Goal: Task Accomplishment & Management: Manage account settings

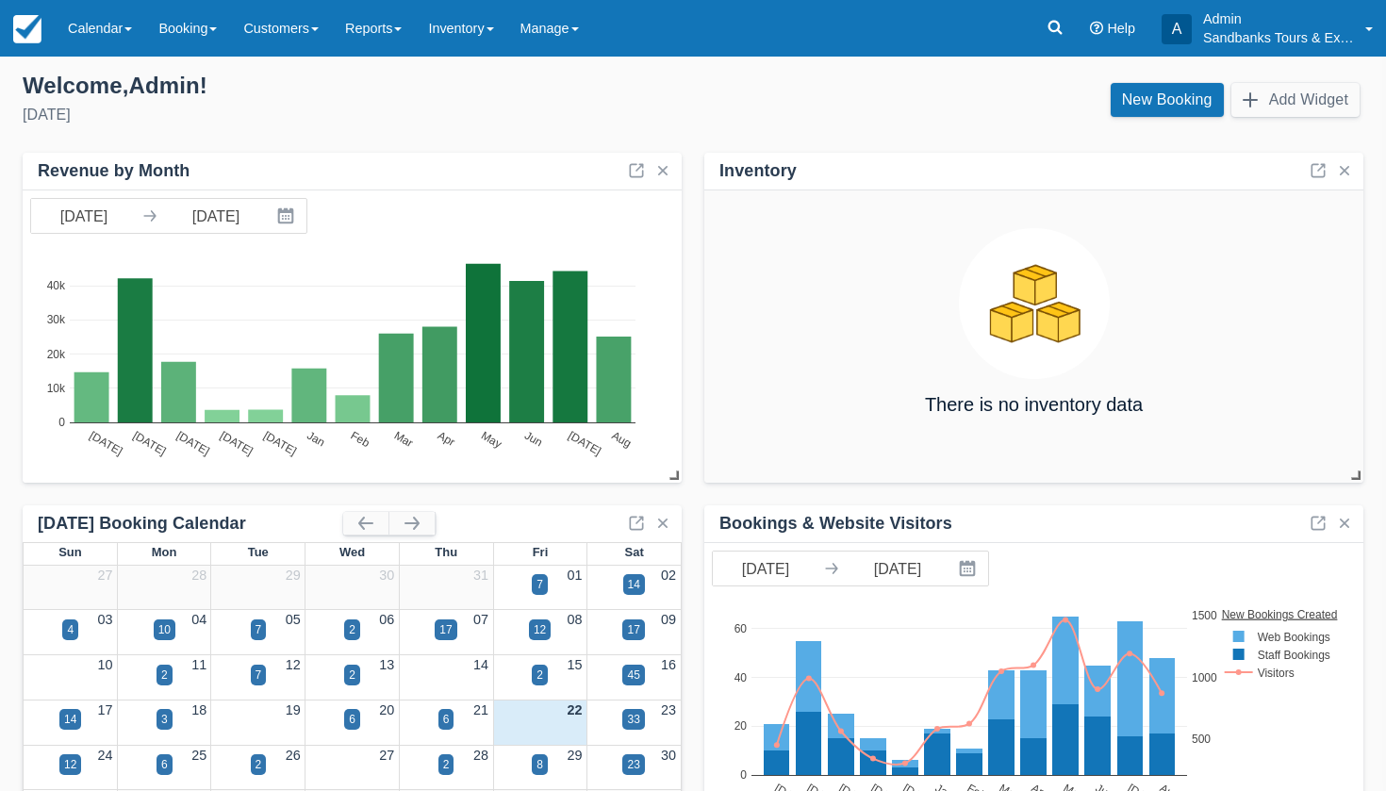
click at [689, 495] on div "Inventory There is no inventory data Bookings & Website Visitors 08/22/24 Navig…" at bounding box center [693, 670] width 1341 height 1035
click at [494, 25] on link "Inventory" at bounding box center [460, 28] width 91 height 57
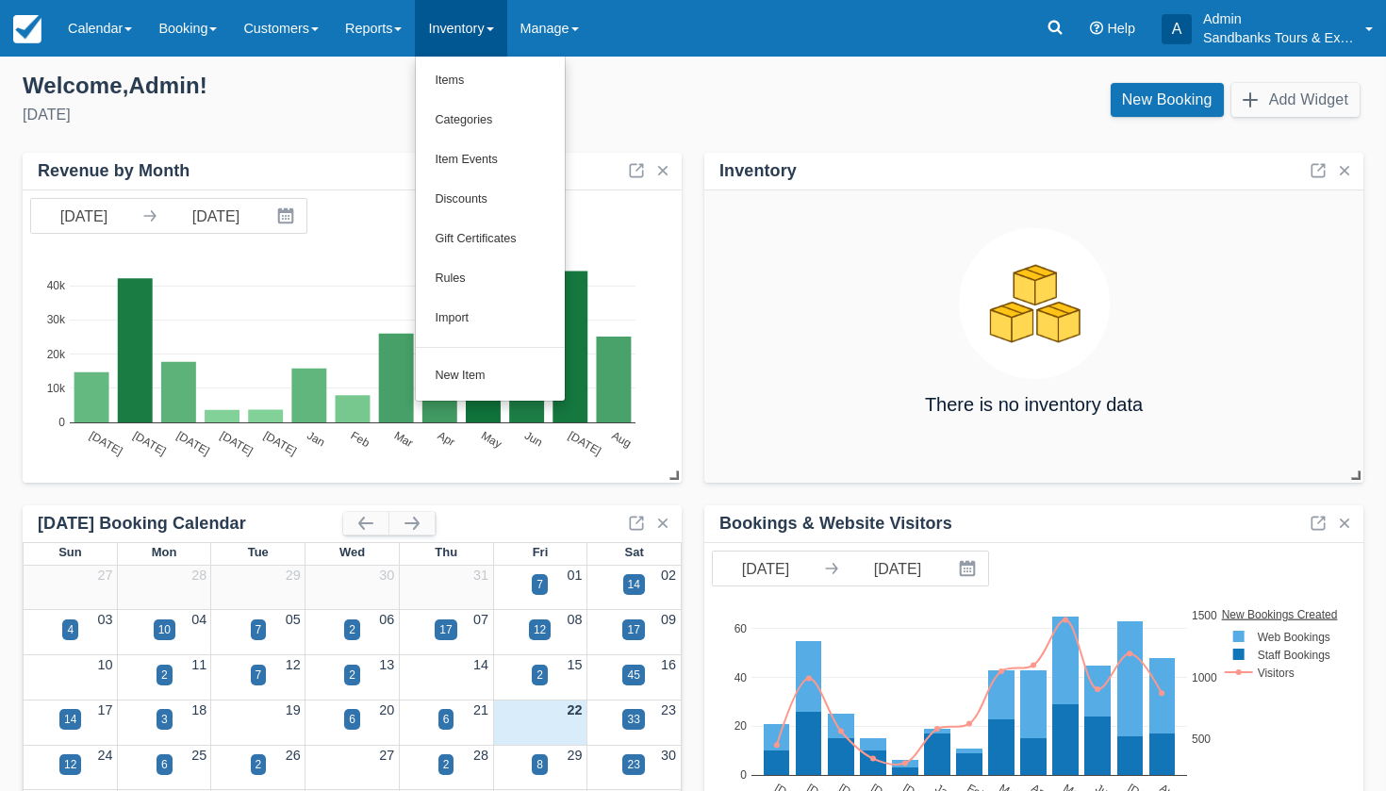
click at [344, 111] on div "Friday, August 22nd, 2025" at bounding box center [350, 115] width 655 height 23
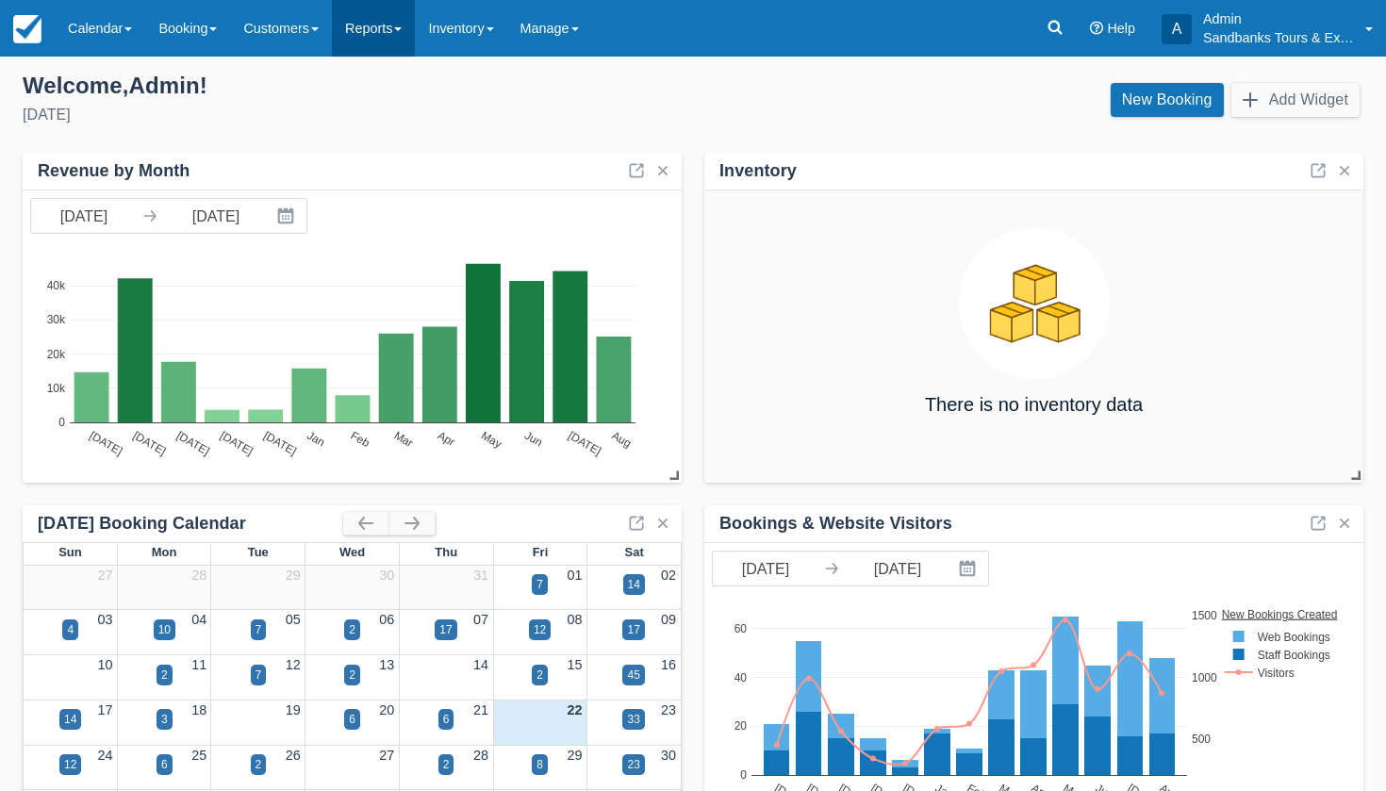
click at [368, 36] on link "Reports" at bounding box center [373, 28] width 83 height 57
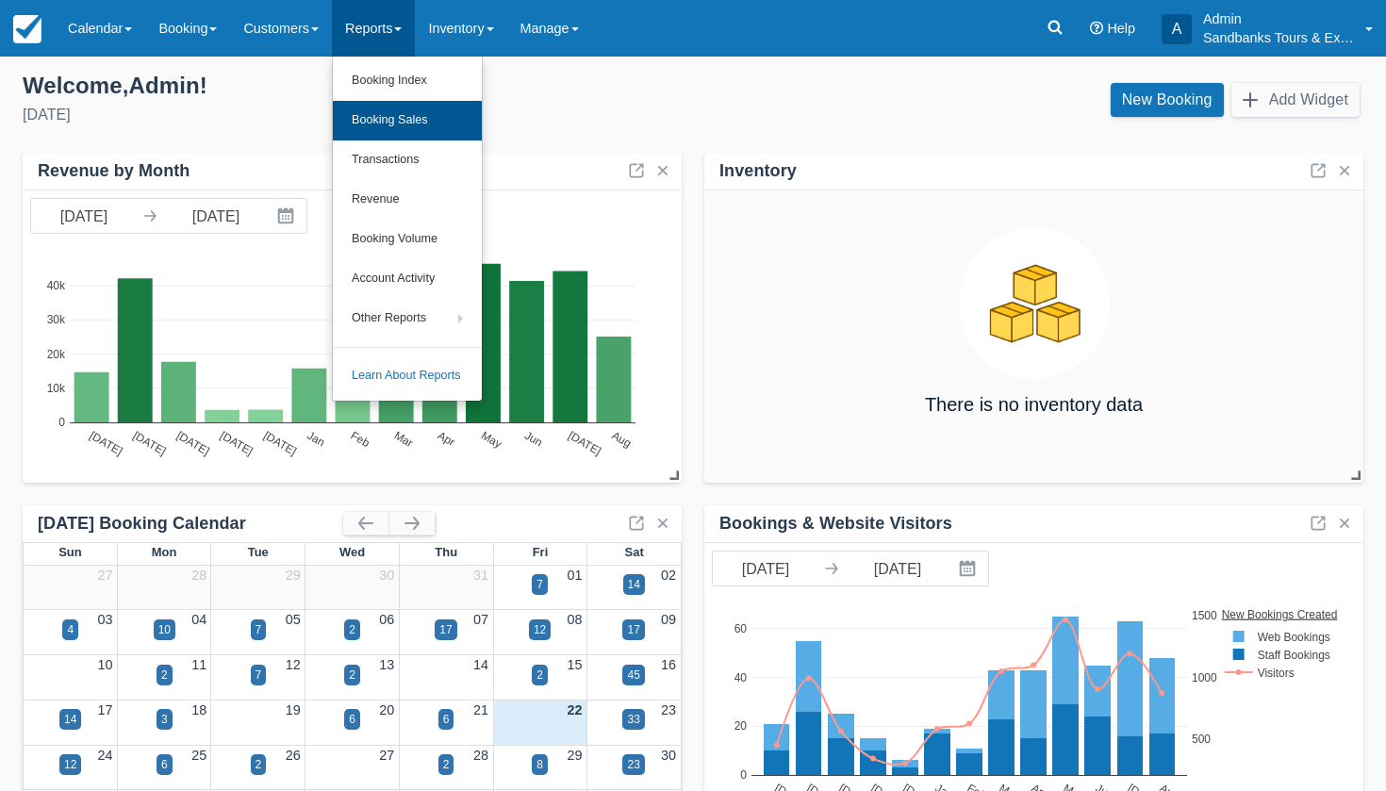
click at [407, 121] on link "Booking Sales" at bounding box center [407, 121] width 149 height 40
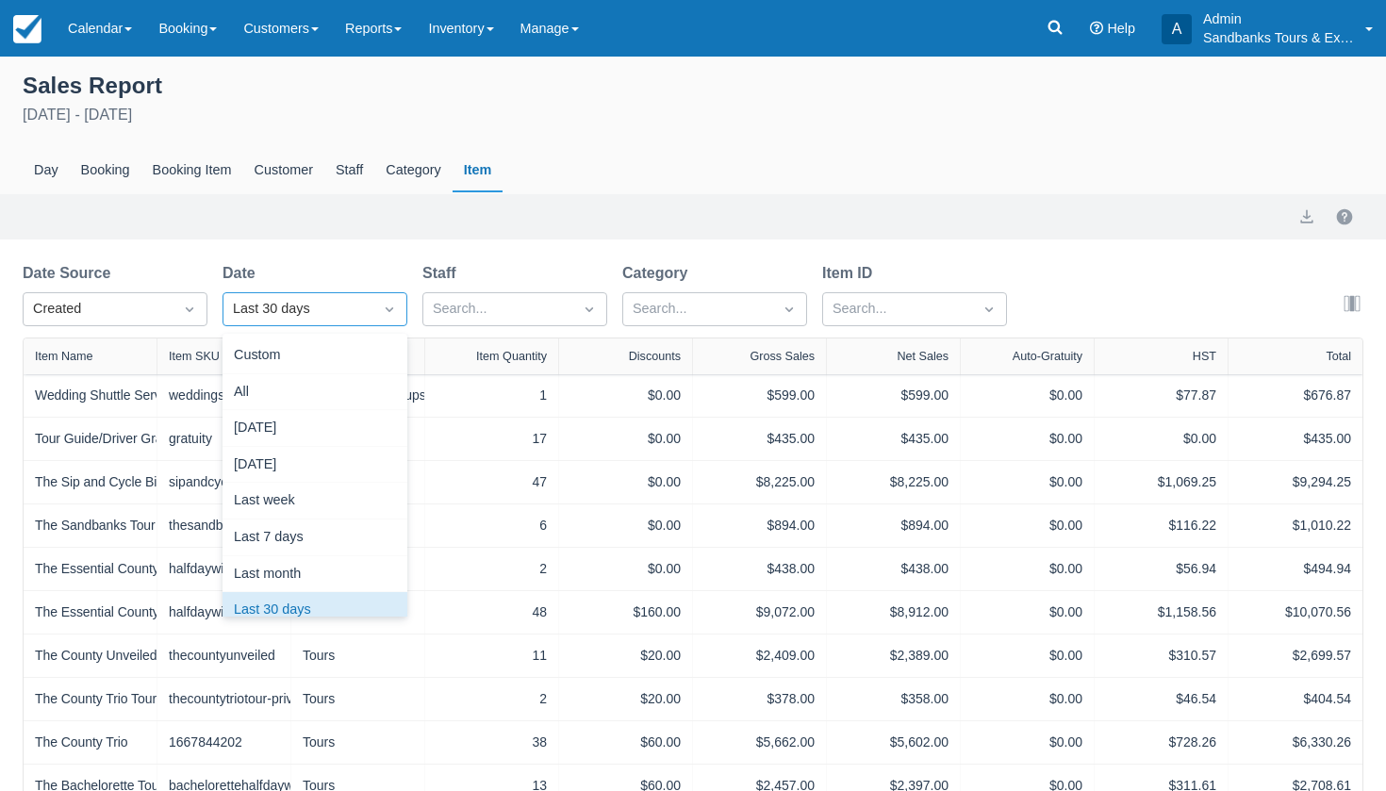
click at [275, 302] on div "Last 30 days" at bounding box center [298, 309] width 130 height 21
click at [272, 345] on div "Custom" at bounding box center [315, 356] width 185 height 37
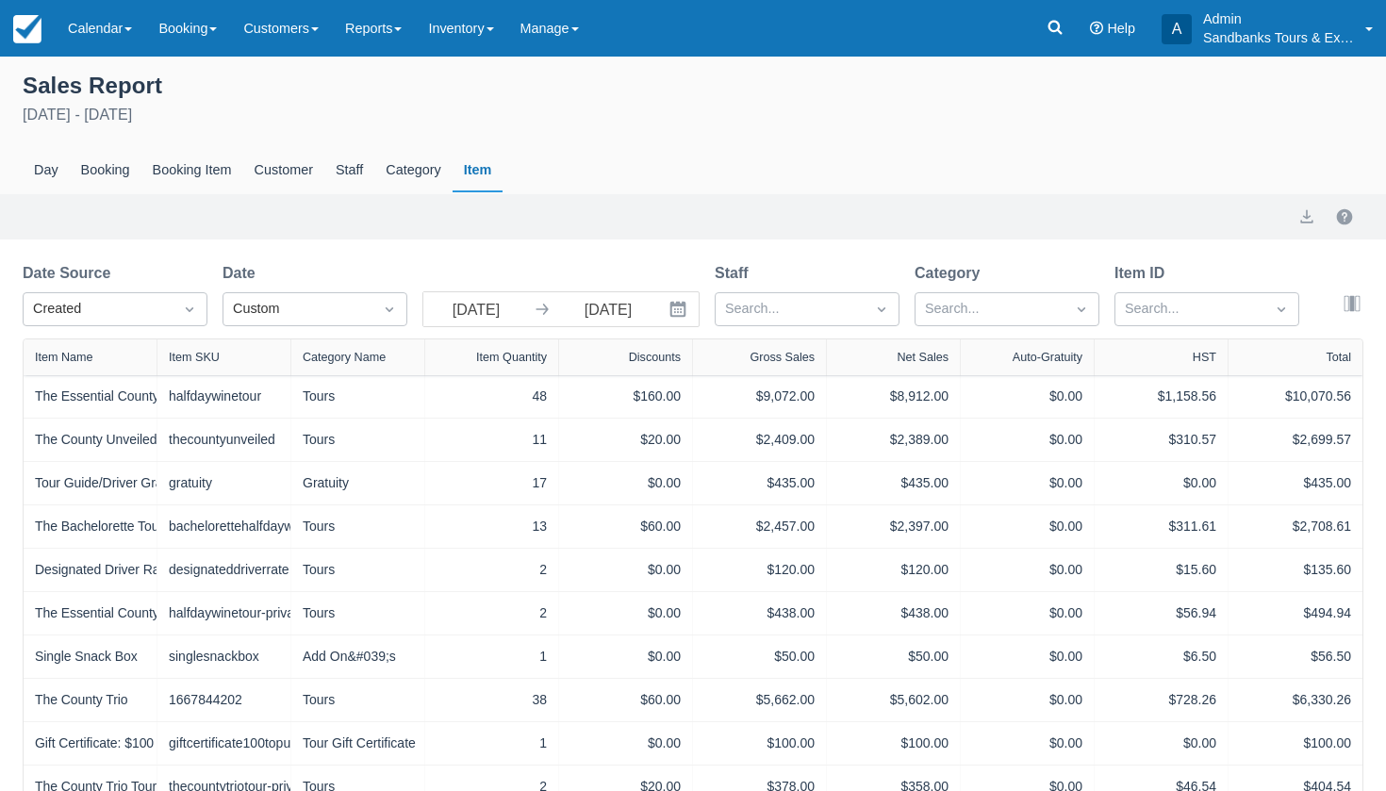
click at [685, 320] on button "Interact with the calendar and add the check-in date for your trip." at bounding box center [680, 309] width 38 height 34
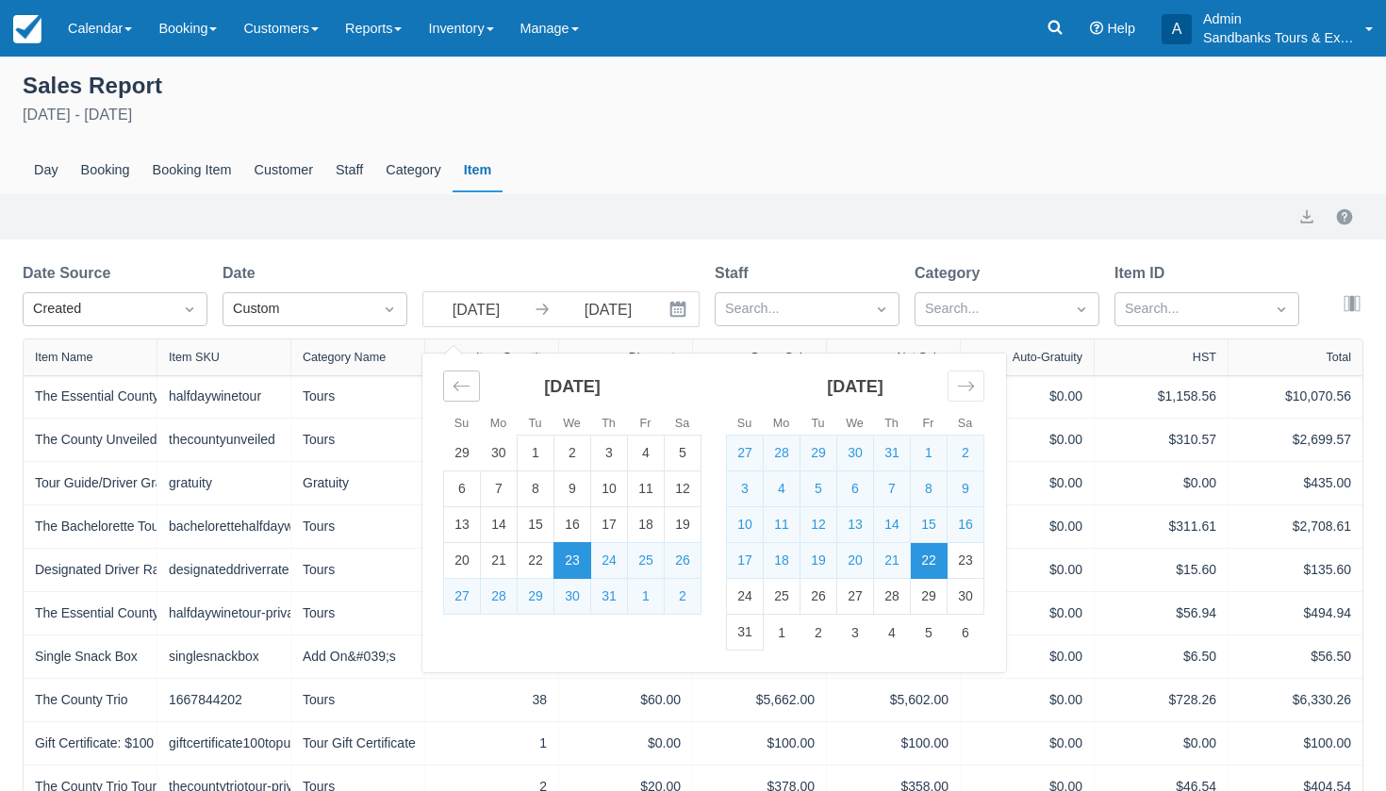
click at [468, 393] on icon "Move backward to switch to the previous month." at bounding box center [462, 386] width 18 height 18
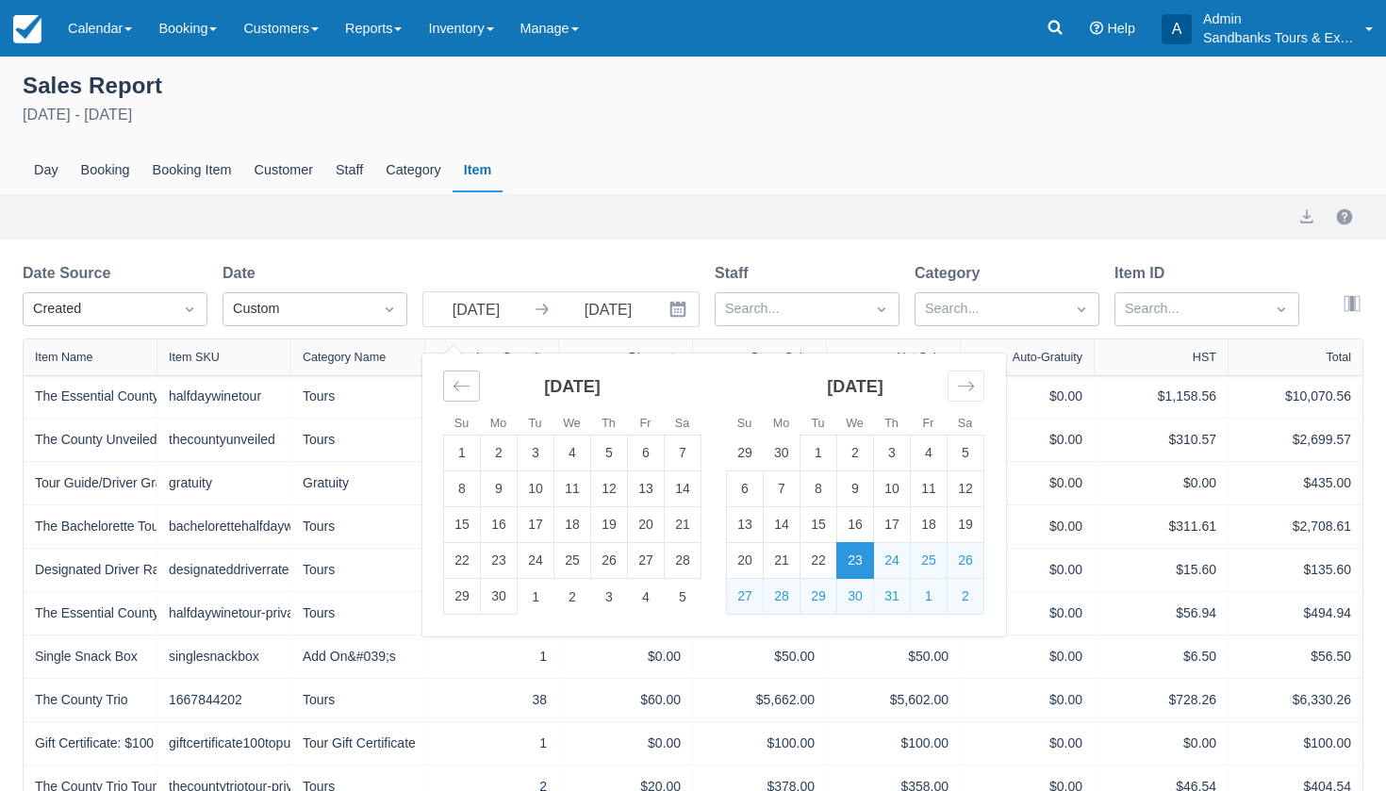
click at [468, 393] on icon "Move backward to switch to the previous month." at bounding box center [462, 386] width 18 height 18
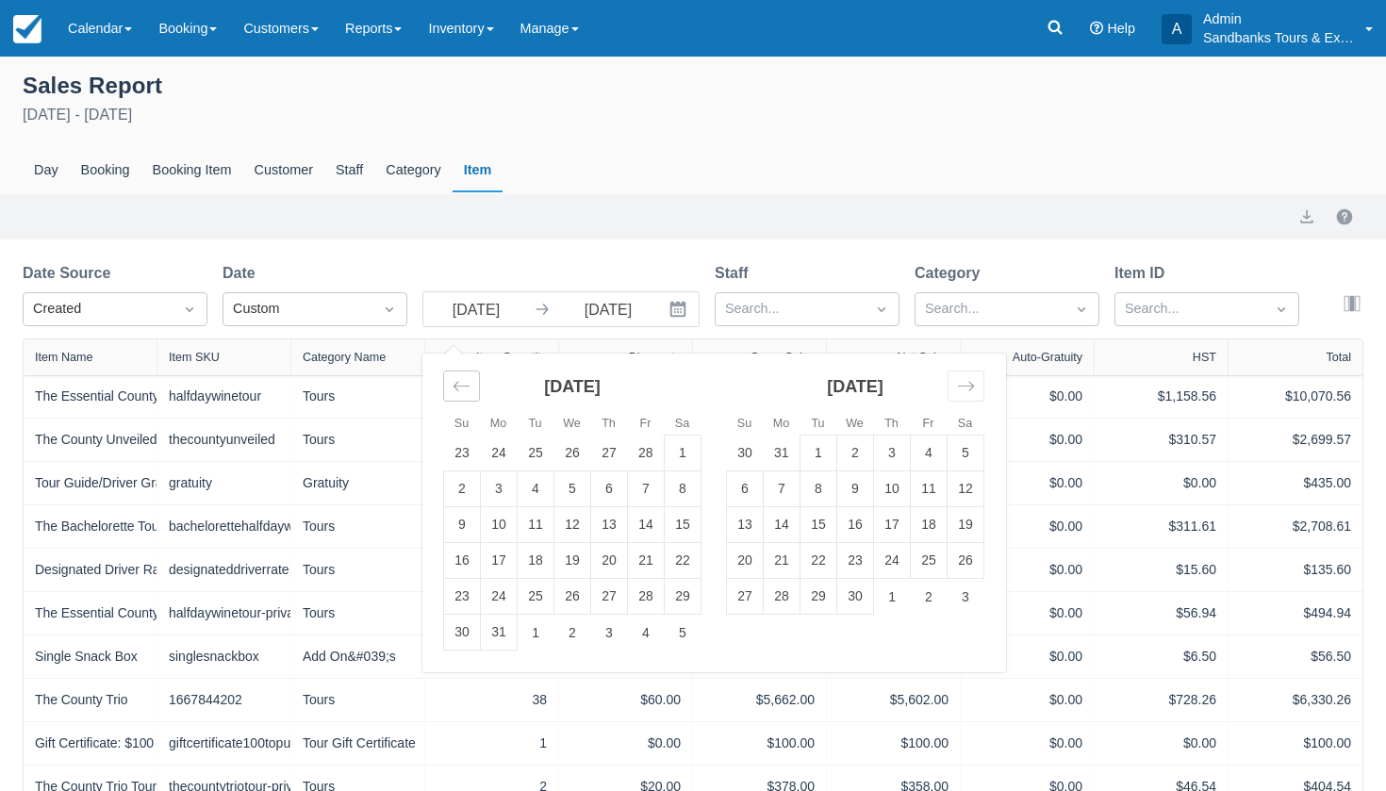
click at [468, 393] on icon "Move backward to switch to the previous month." at bounding box center [462, 386] width 18 height 18
click at [566, 445] on td "1" at bounding box center [572, 454] width 37 height 36
type input "01/01/25"
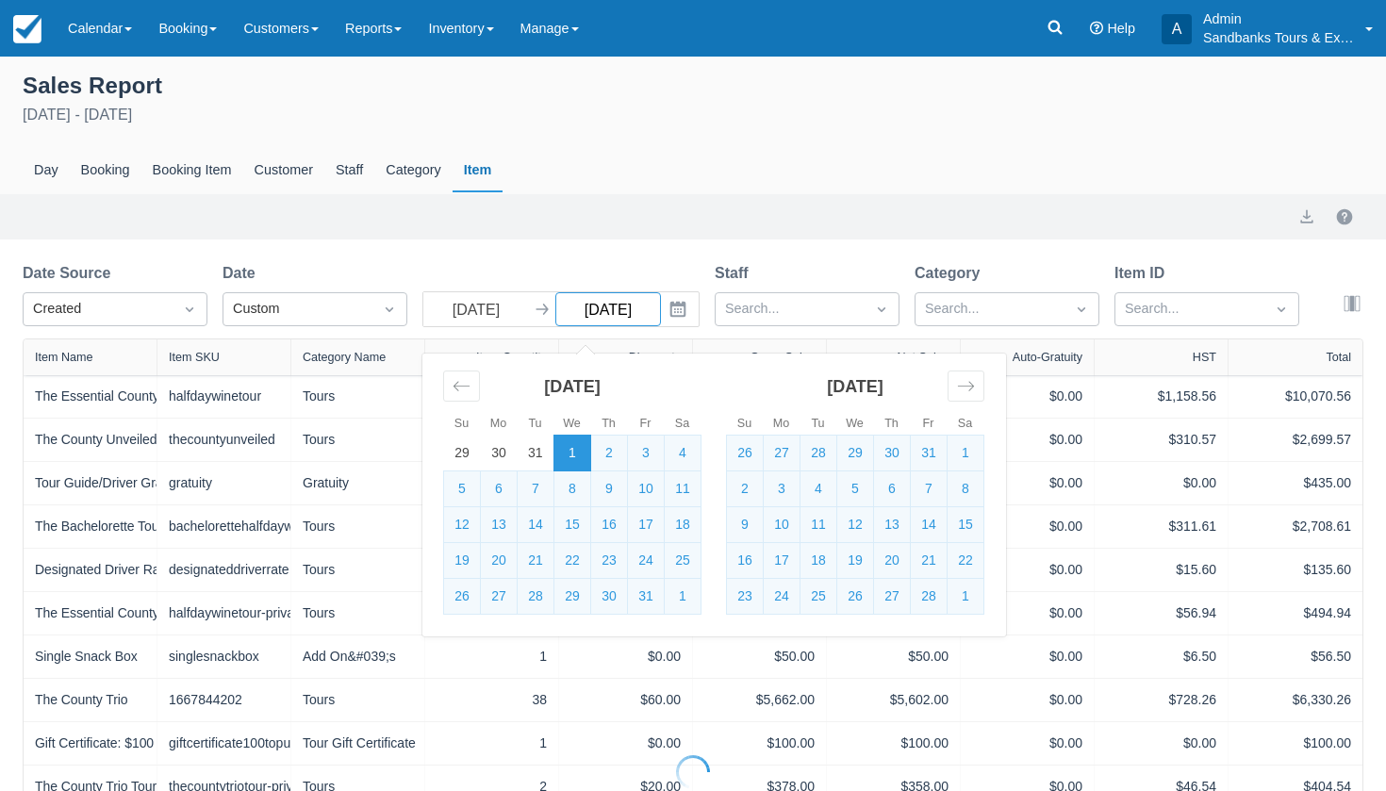
select select "20"
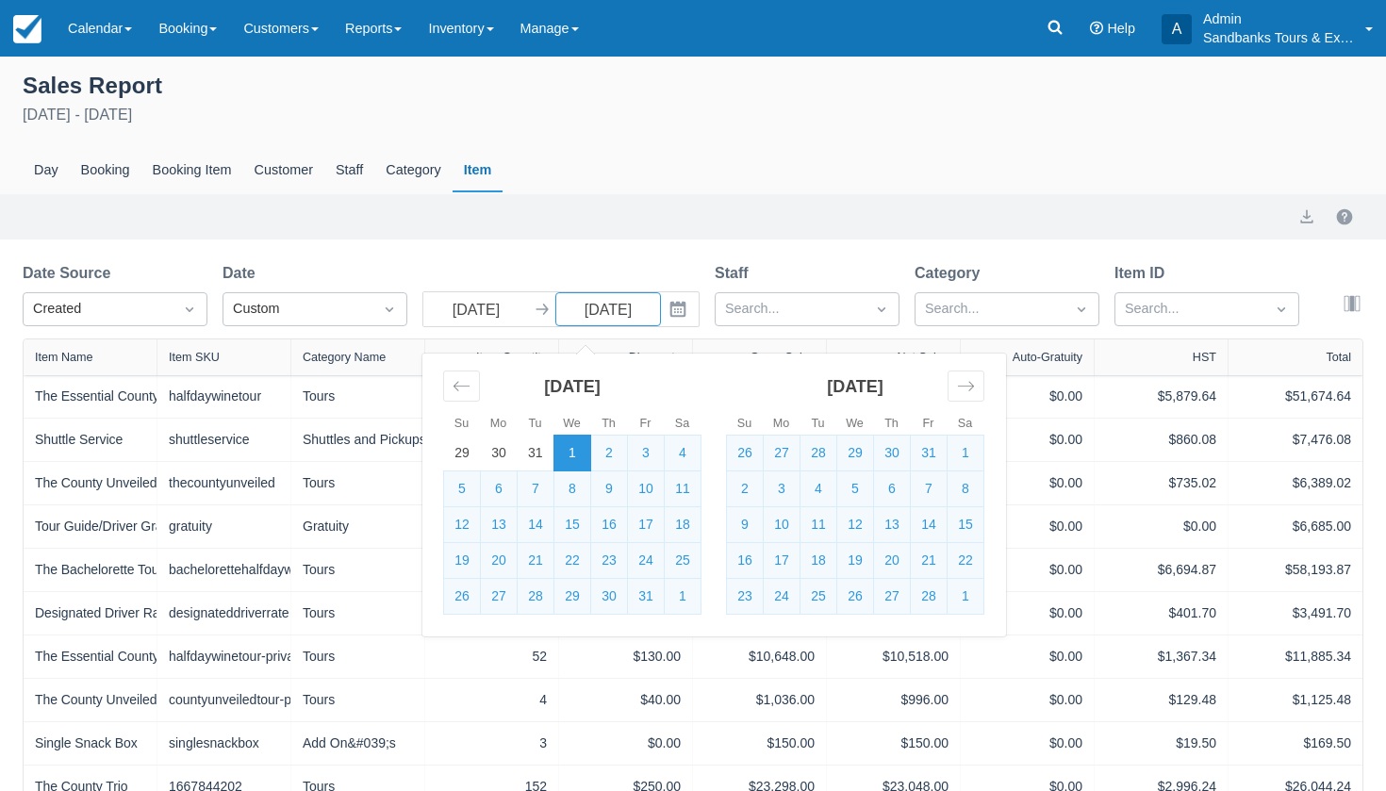
click at [581, 210] on div "Export" at bounding box center [693, 217] width 1341 height 23
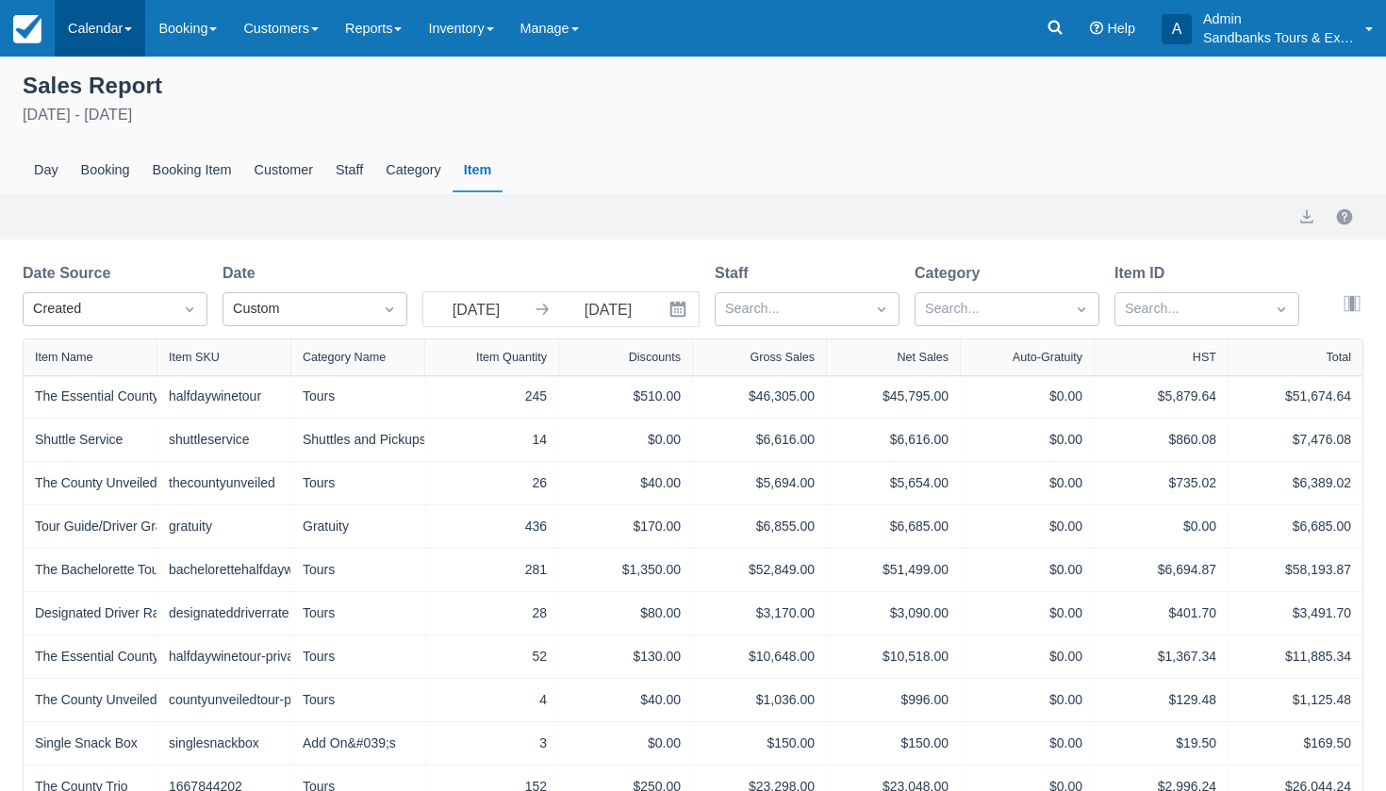
click at [102, 15] on link "Calendar" at bounding box center [100, 28] width 91 height 57
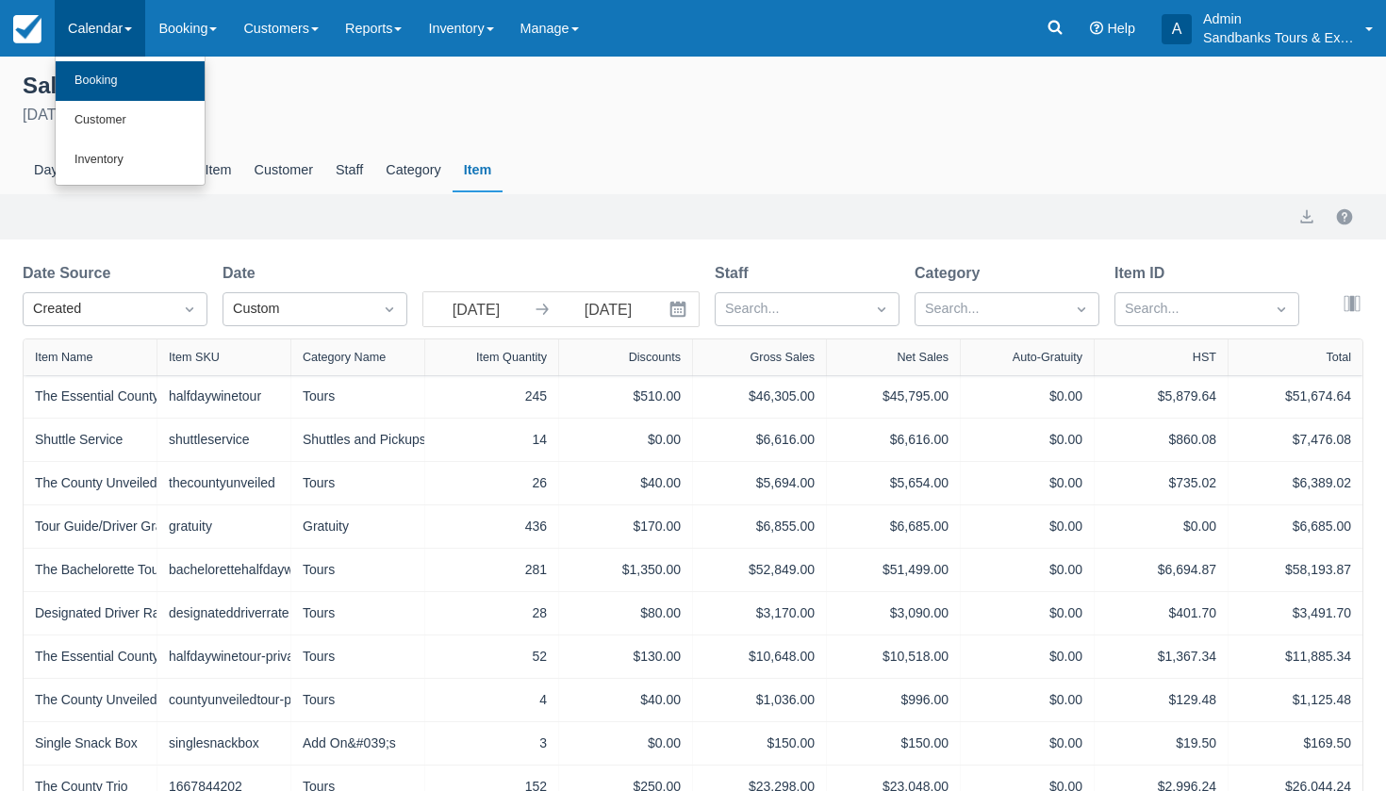
click at [104, 83] on link "Booking" at bounding box center [130, 81] width 149 height 40
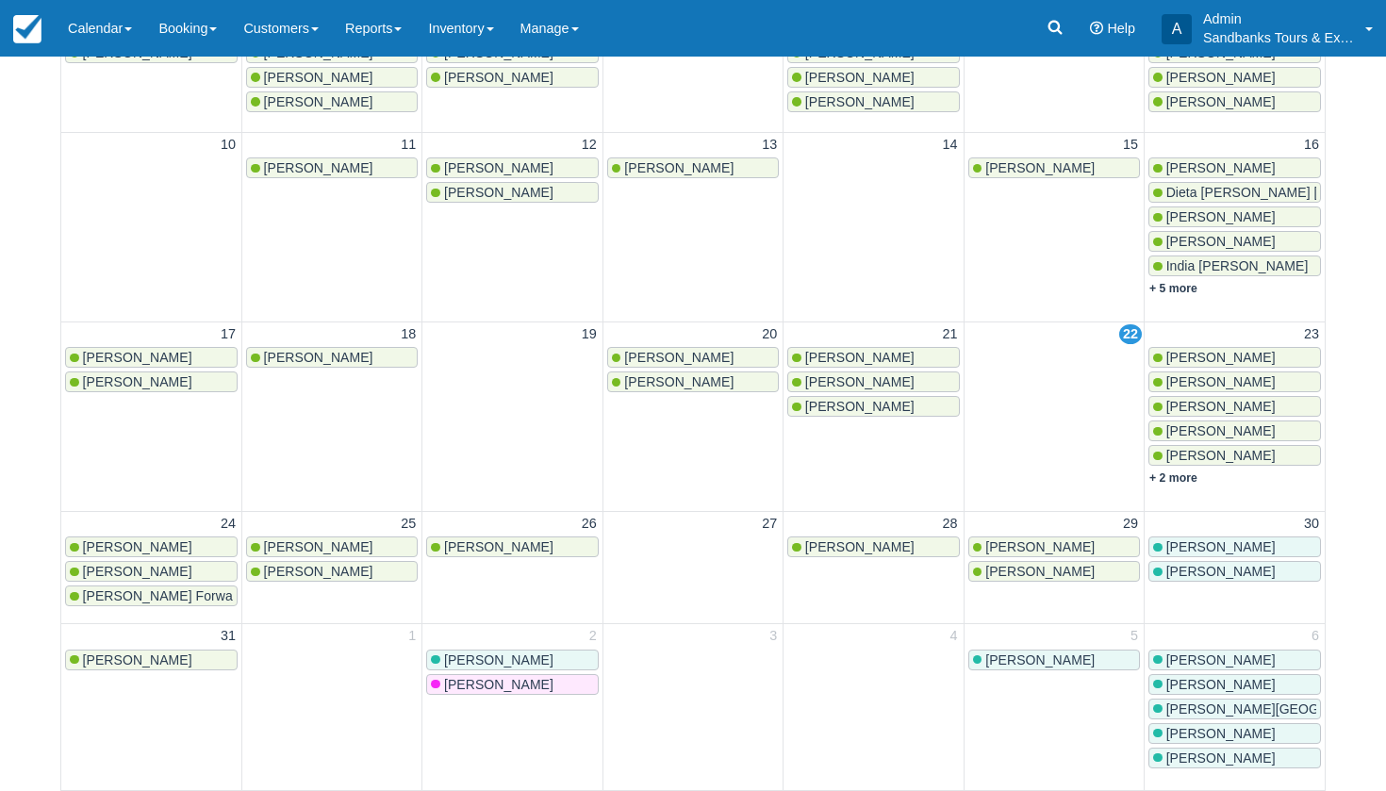
scroll to position [454, 0]
click at [141, 590] on span "Tanya Forward" at bounding box center [164, 596] width 162 height 15
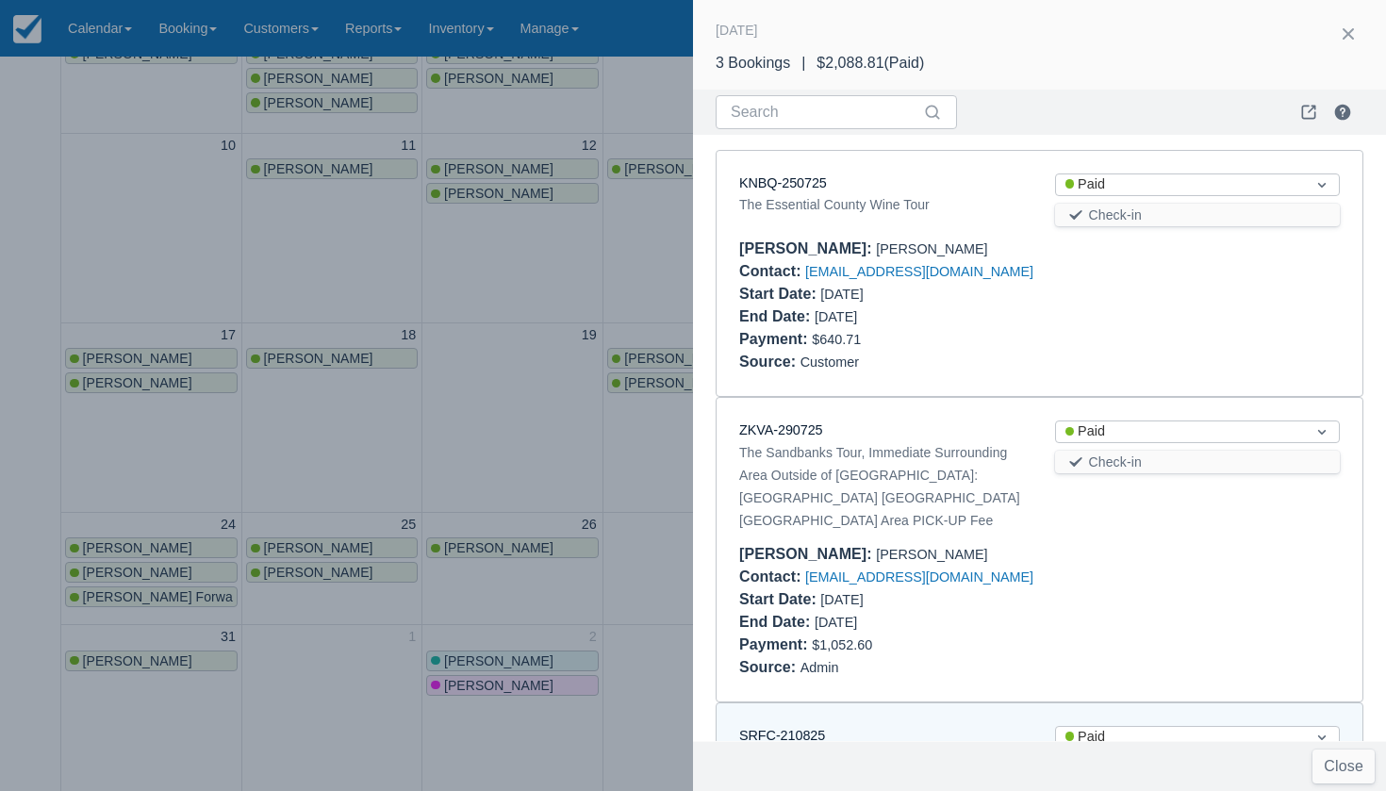
scroll to position [196, 0]
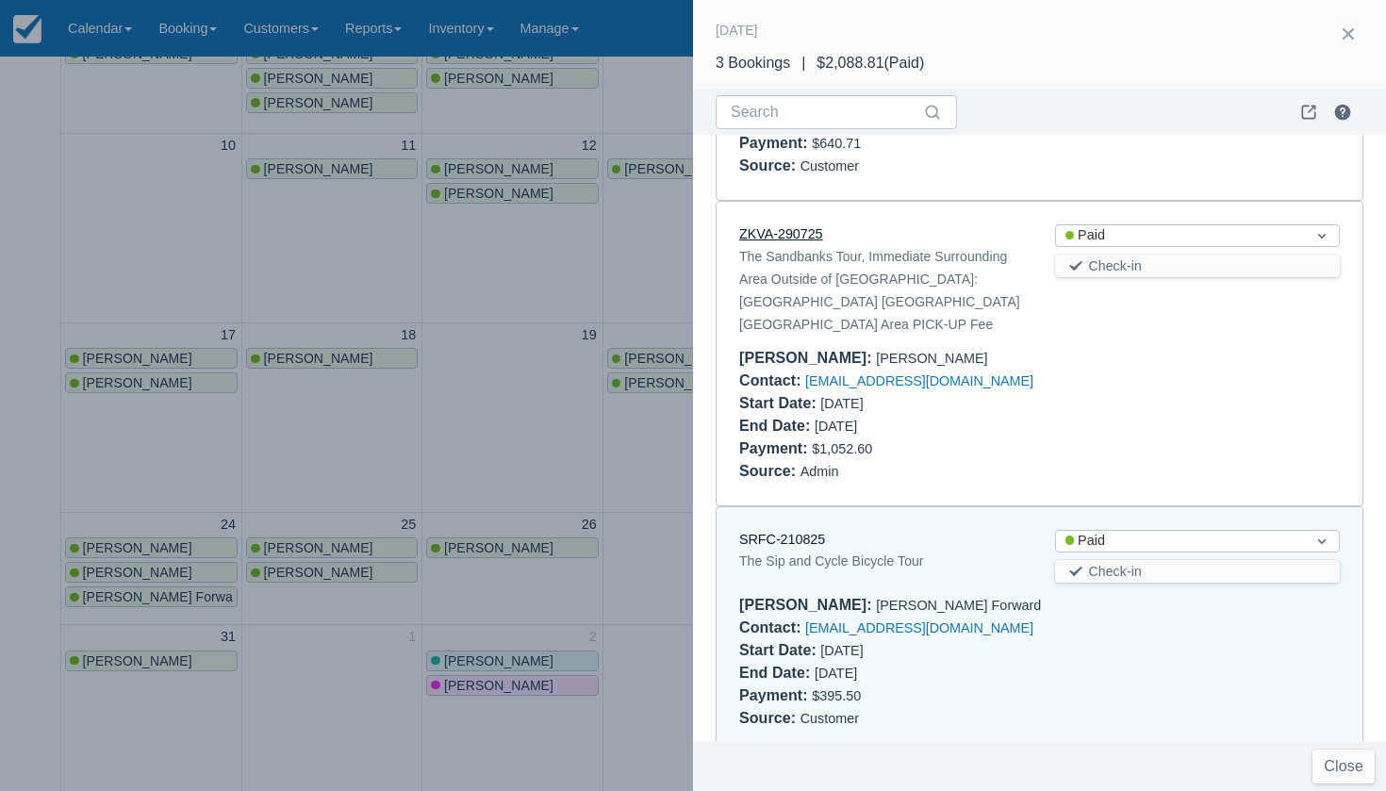
click at [788, 234] on link "ZKVA-290725" at bounding box center [781, 233] width 84 height 15
click at [139, 538] on div at bounding box center [693, 395] width 1386 height 791
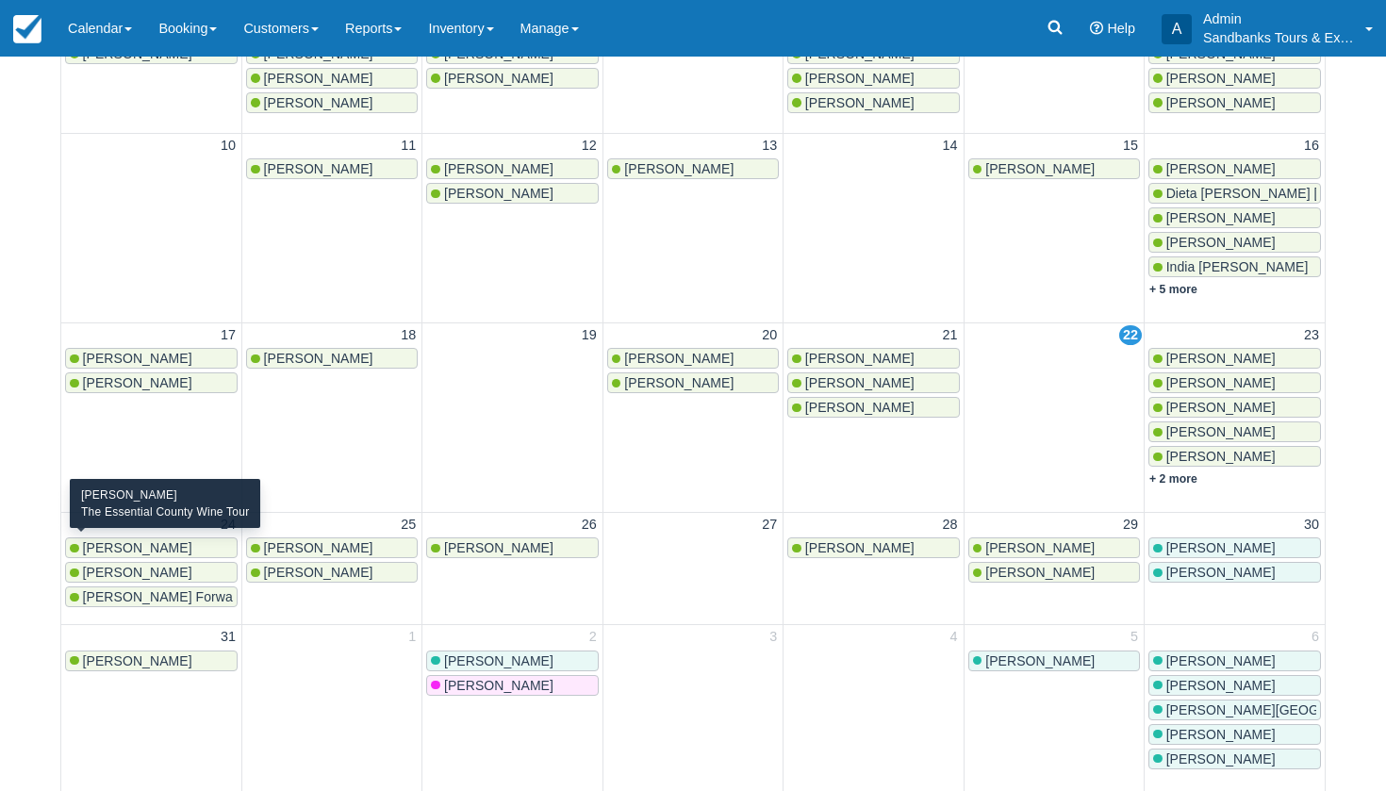
click at [125, 543] on span "Hilary Smith" at bounding box center [137, 547] width 109 height 15
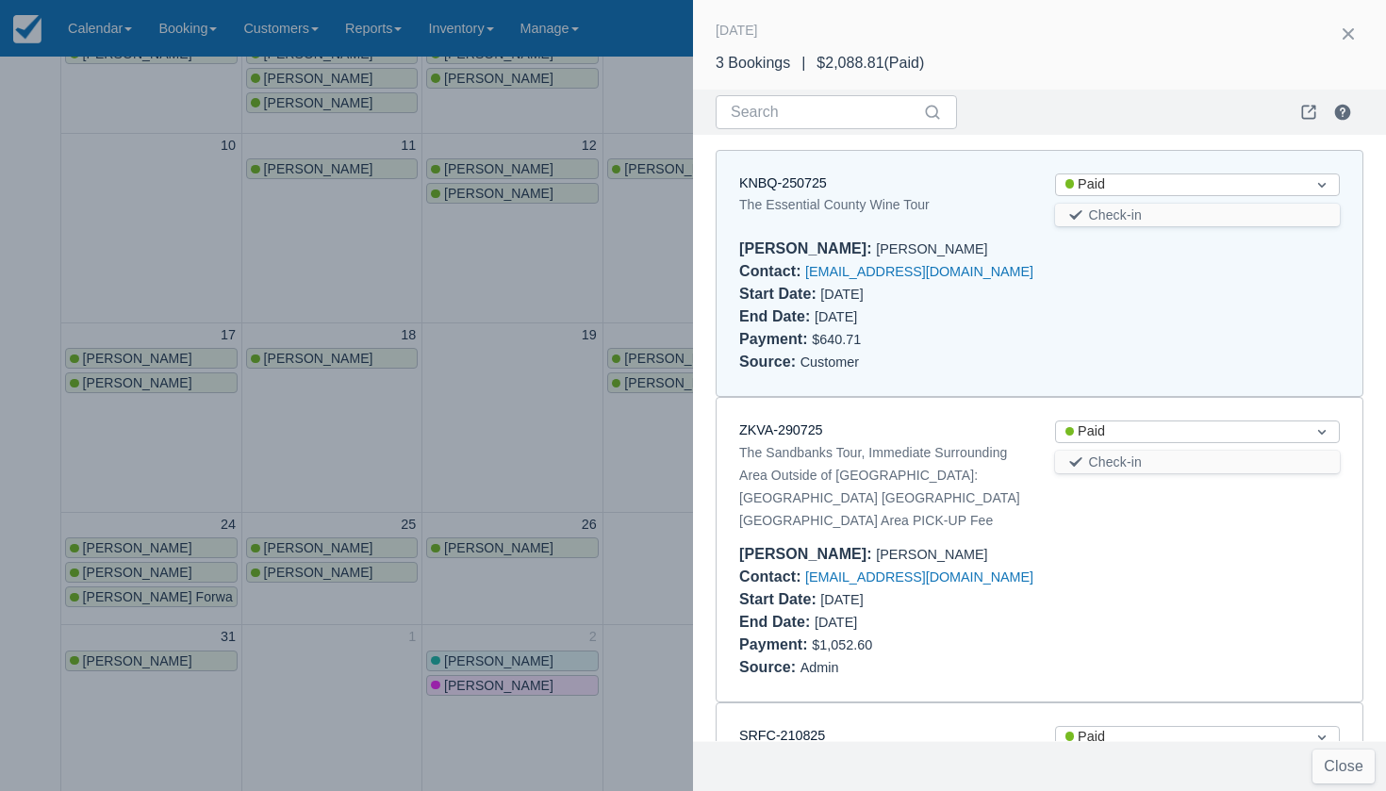
scroll to position [15, 0]
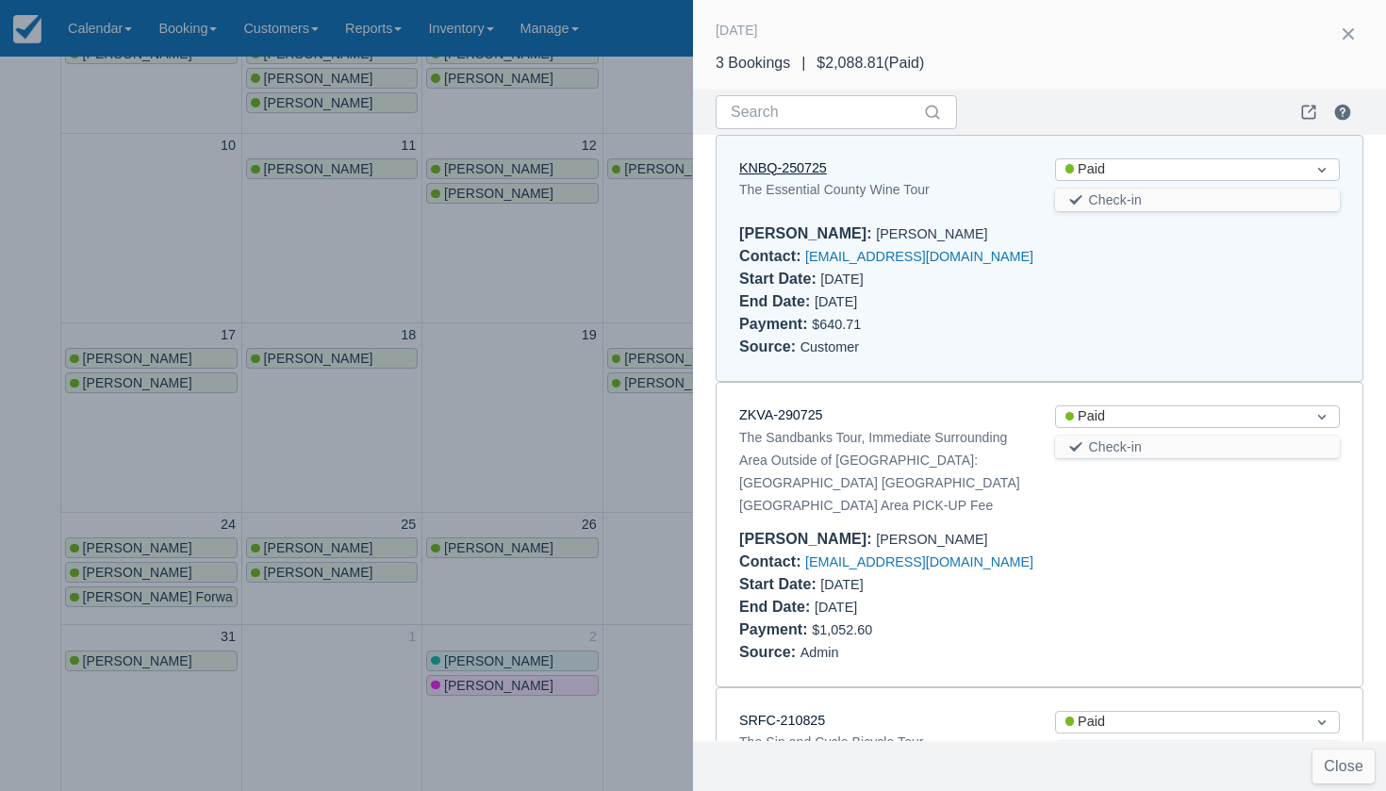
click at [807, 166] on link "KNBQ-250725" at bounding box center [783, 167] width 88 height 15
click at [492, 424] on div at bounding box center [693, 395] width 1386 height 791
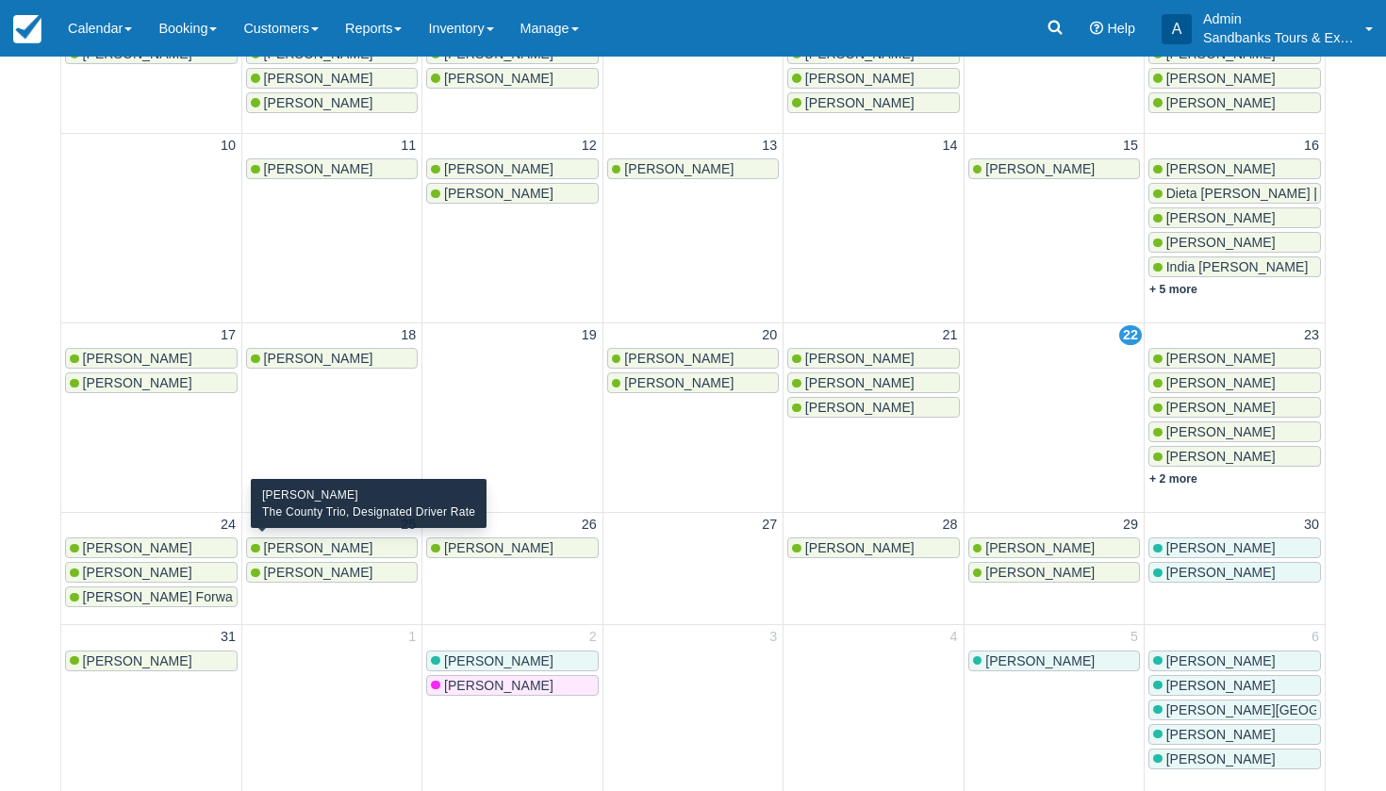
click at [321, 540] on span "Joseph Marchand" at bounding box center [318, 547] width 109 height 15
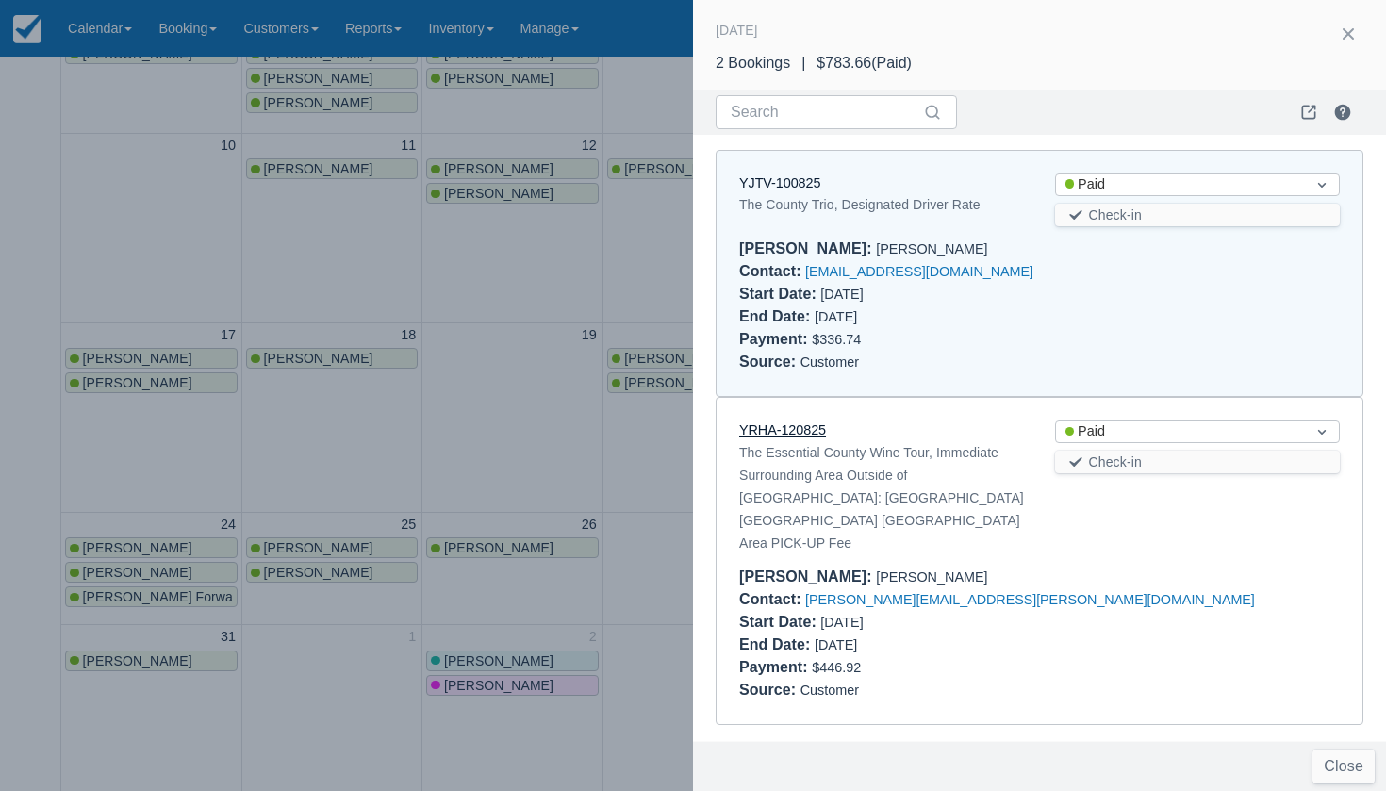
click at [789, 429] on link "YRHA-120825" at bounding box center [782, 429] width 87 height 15
click at [493, 425] on div at bounding box center [693, 395] width 1386 height 791
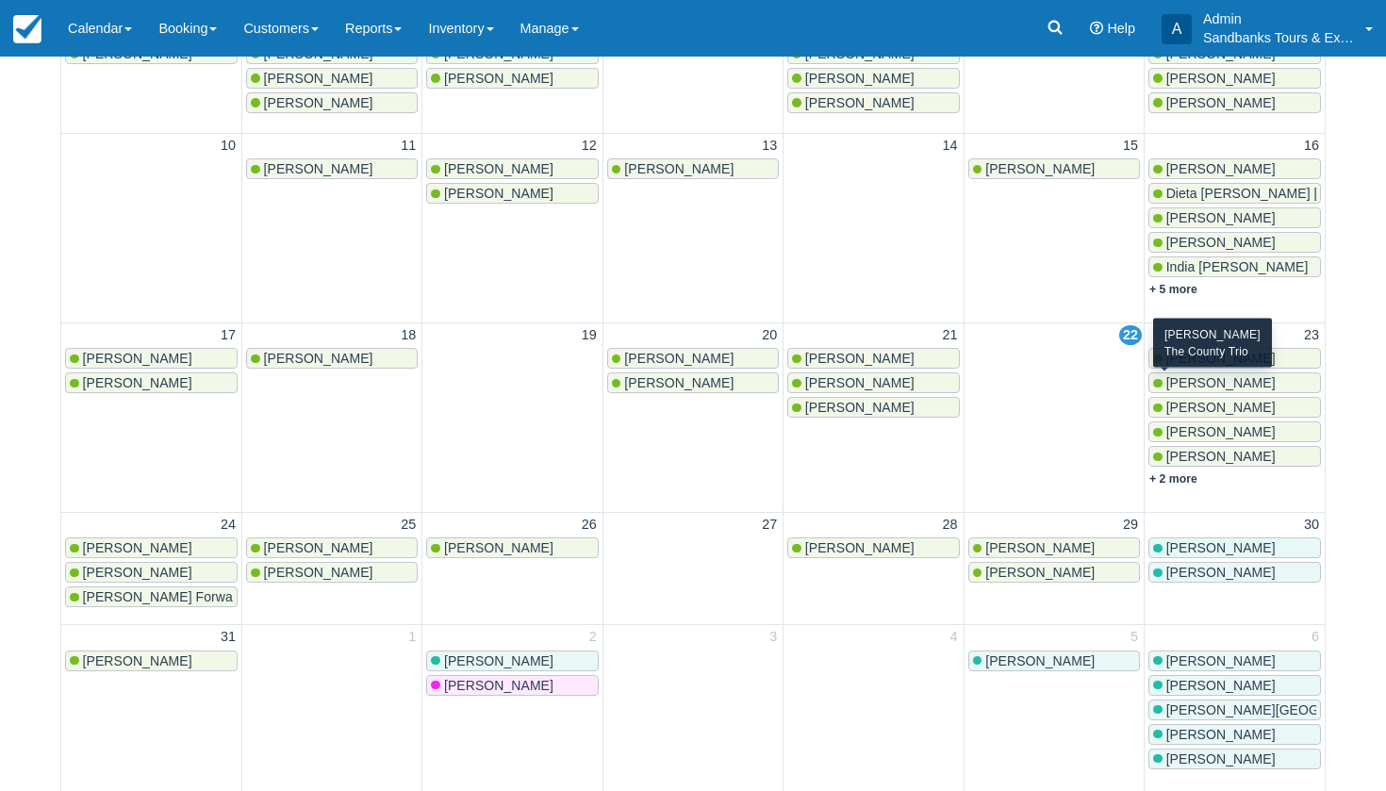
click at [1183, 386] on span "Fumiko Kitano" at bounding box center [1220, 382] width 109 height 15
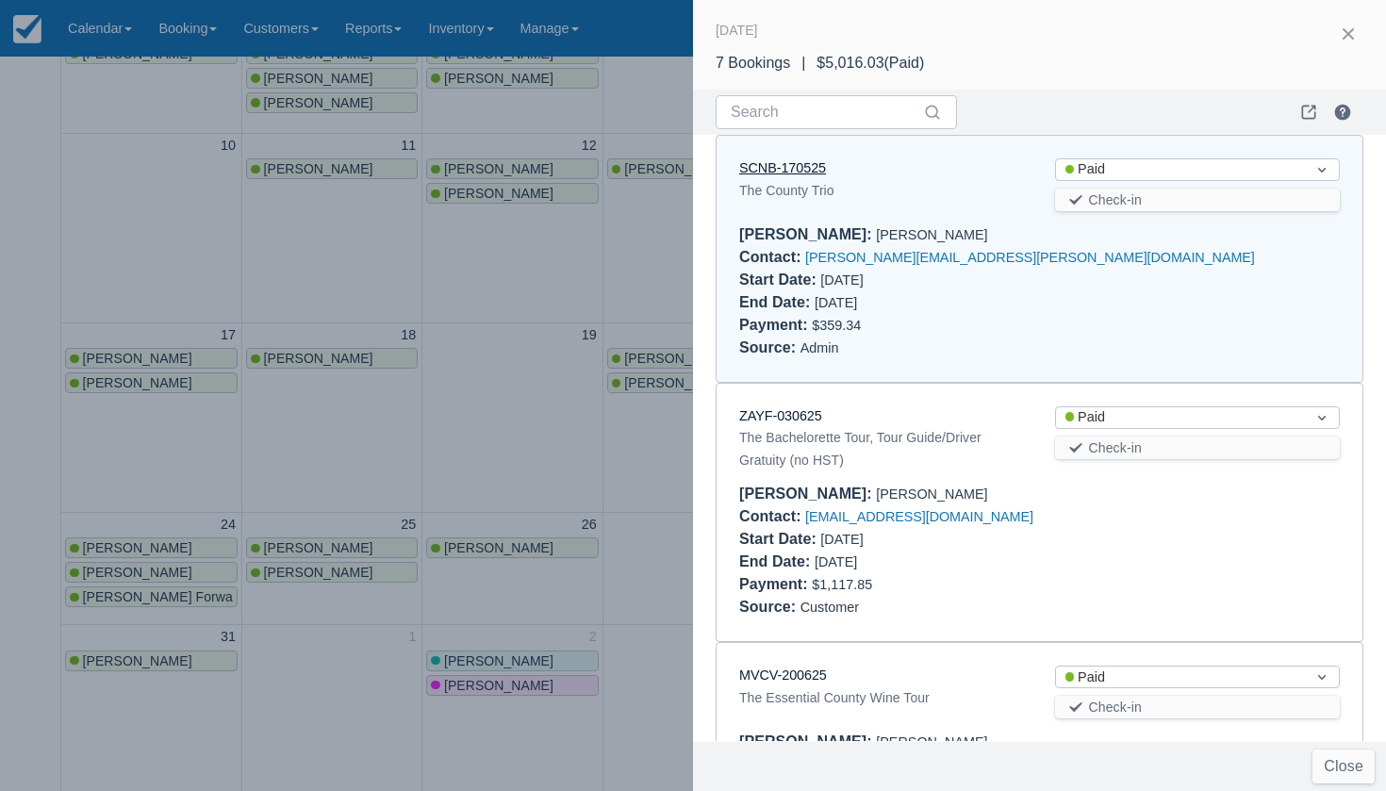
click at [759, 162] on link "SCNB-170525" at bounding box center [782, 167] width 87 height 15
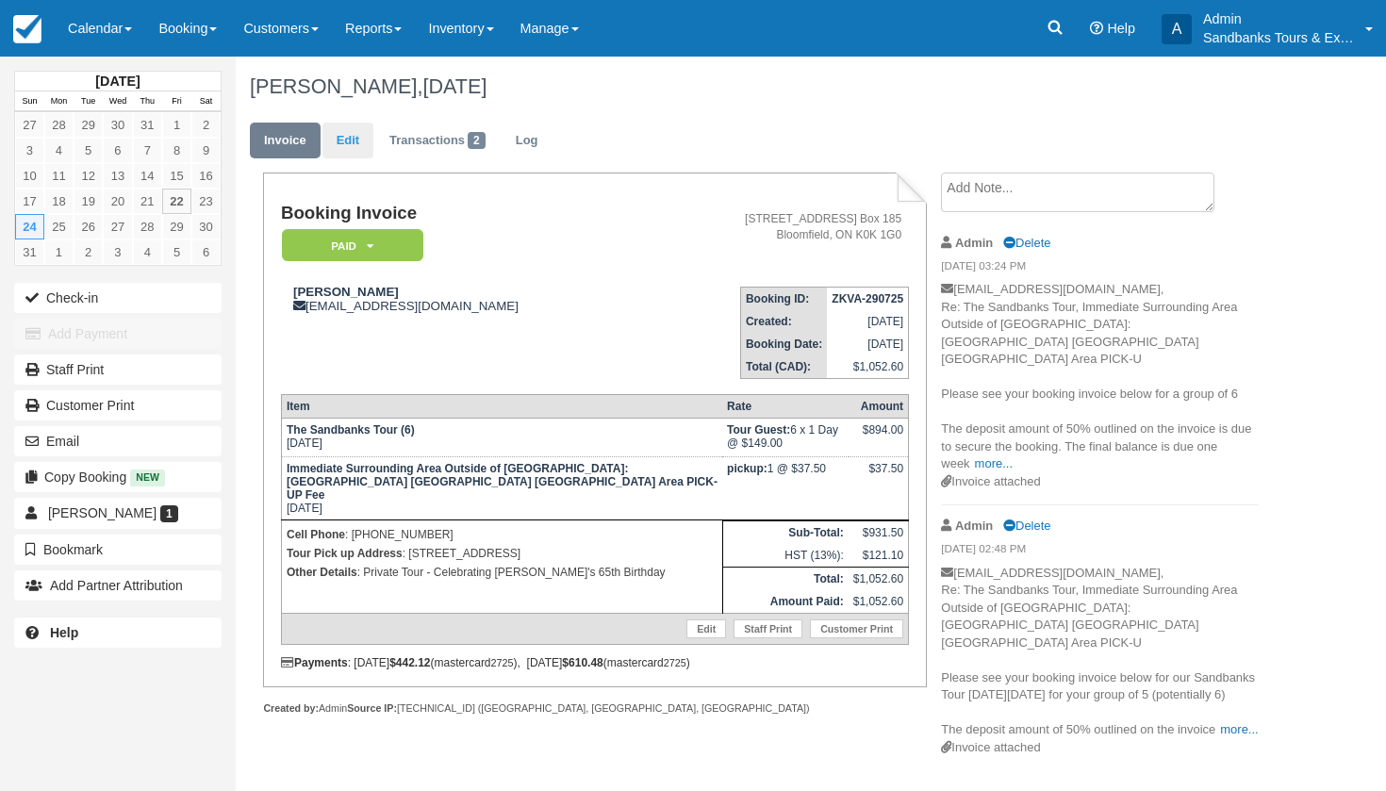
click at [347, 138] on link "Edit" at bounding box center [347, 141] width 51 height 37
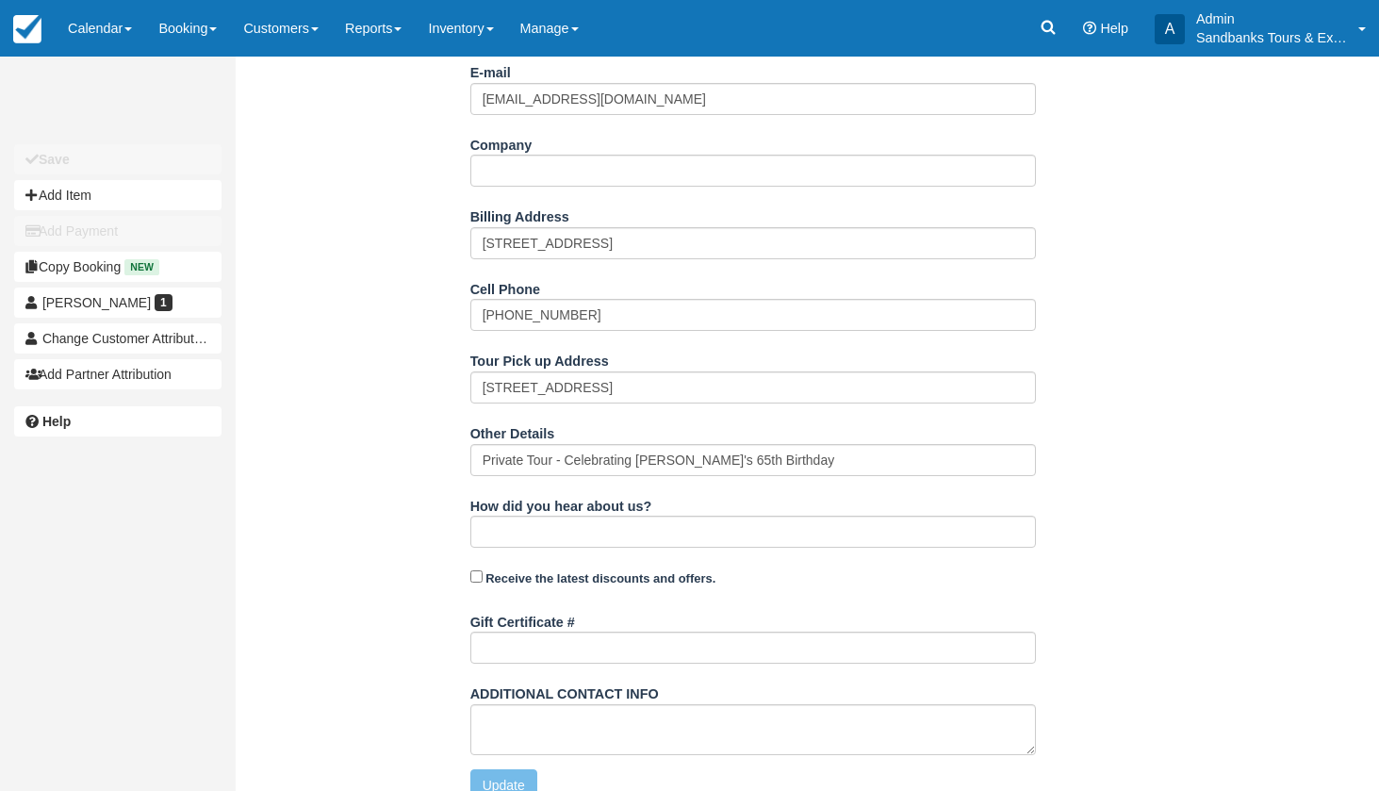
scroll to position [475, 0]
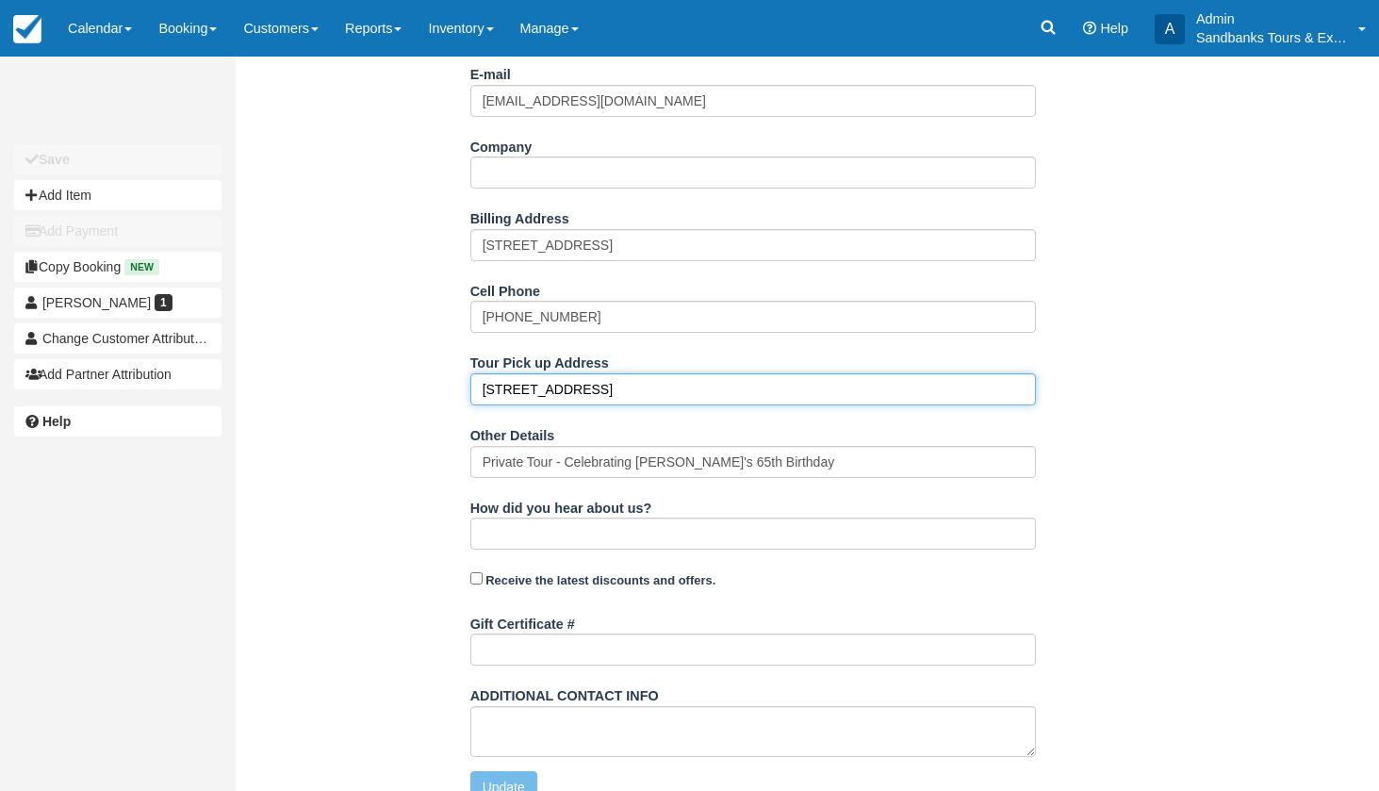
click at [655, 373] on input "5 Dunnette Drive, Brighton" at bounding box center [754, 389] width 566 height 32
click at [479, 373] on input "5 Dunnette Drive, Brighton" at bounding box center [754, 389] width 566 height 32
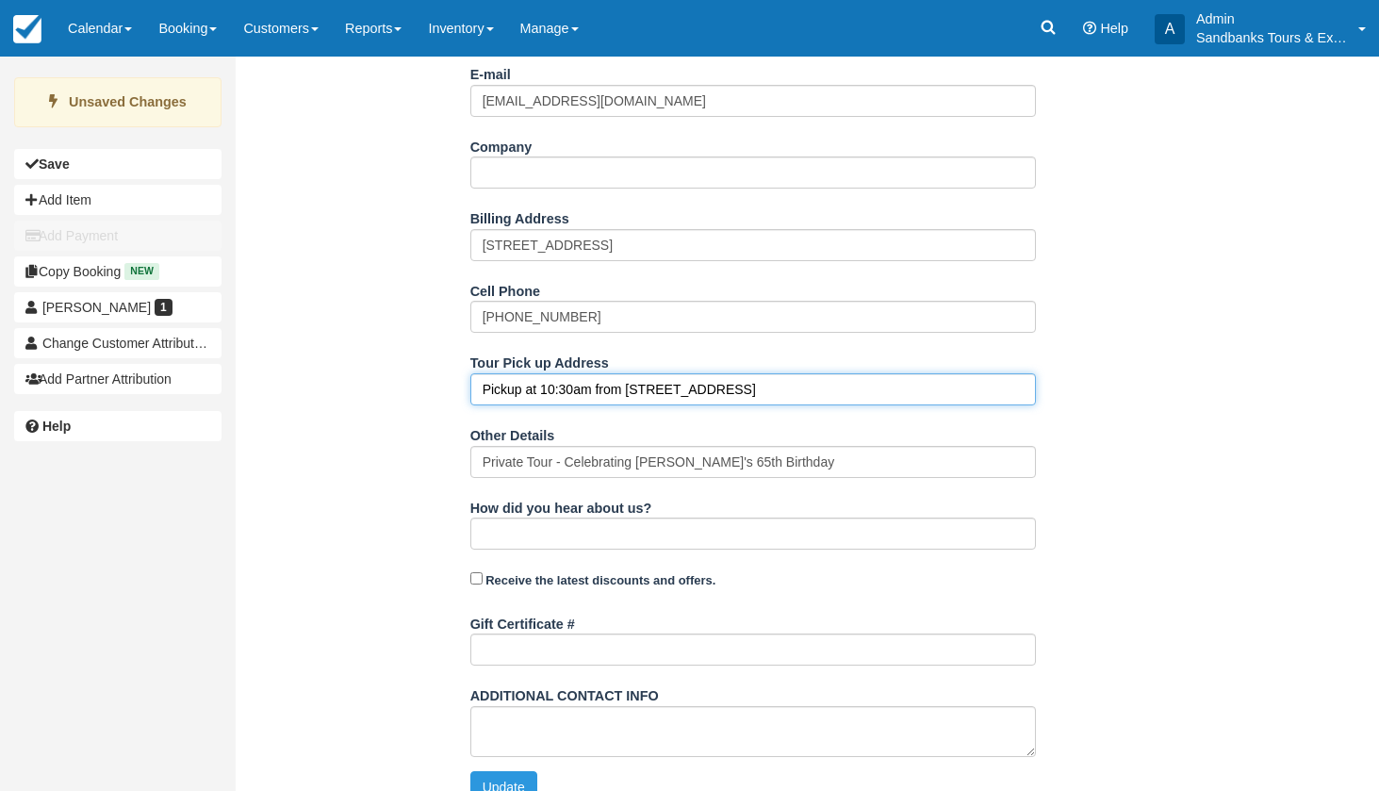
type input "Pickup at 10:30am from 5 Dunnette Drive, Brighton"
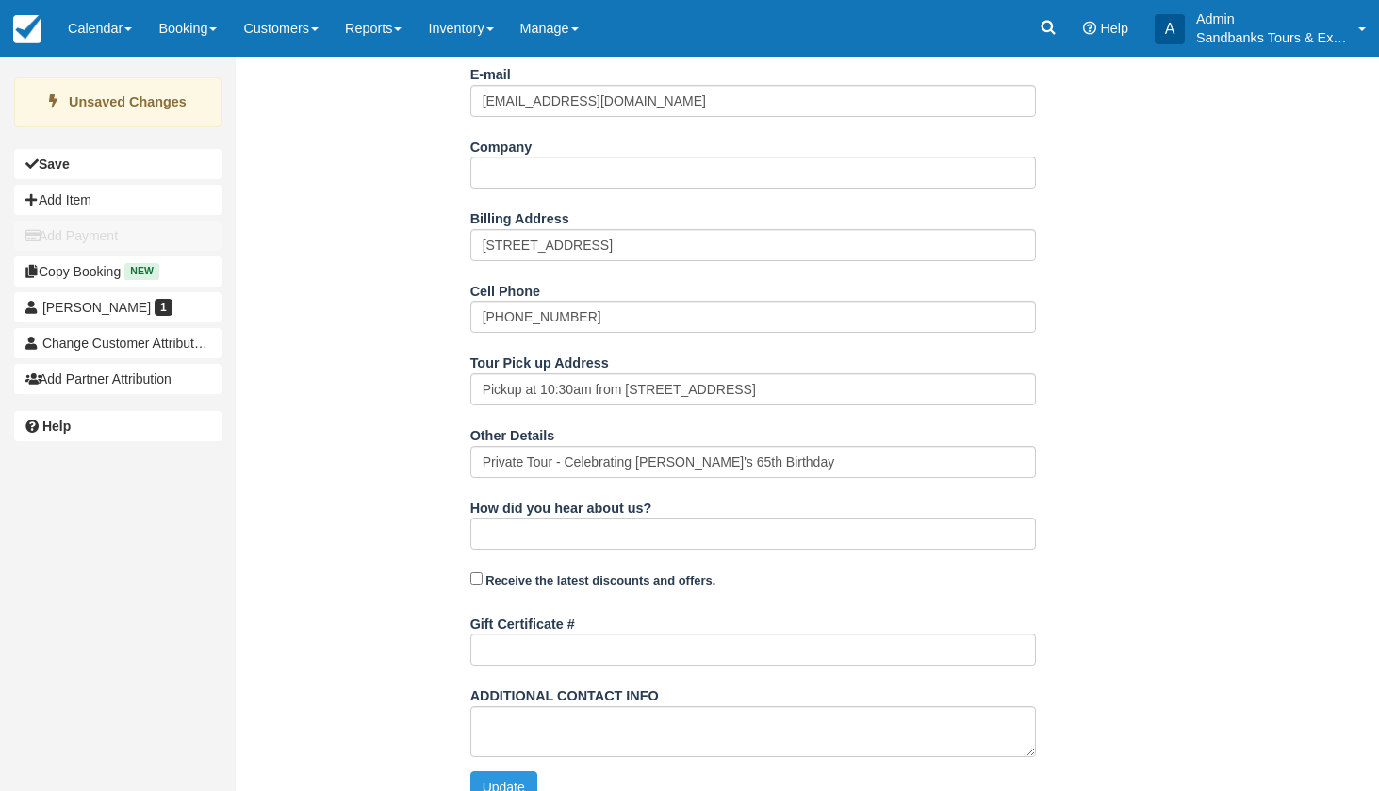
click at [371, 441] on div "Name Debra Holland E-mail debrascotti@hotmail.com Did you mean ? Company Billin…" at bounding box center [753, 402] width 1034 height 831
click at [511, 771] on button "Update" at bounding box center [504, 787] width 67 height 32
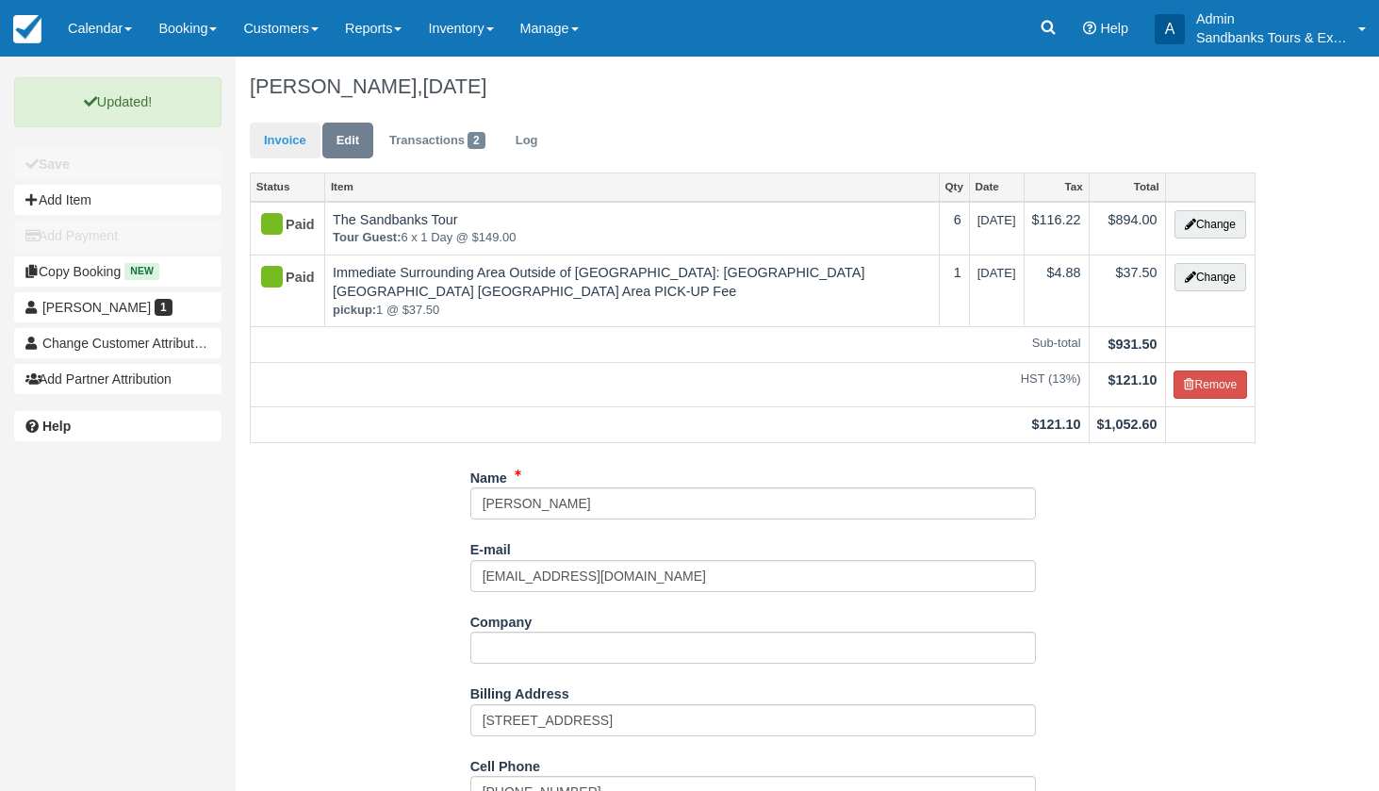
scroll to position [0, 0]
click at [272, 148] on link "Invoice" at bounding box center [285, 141] width 71 height 37
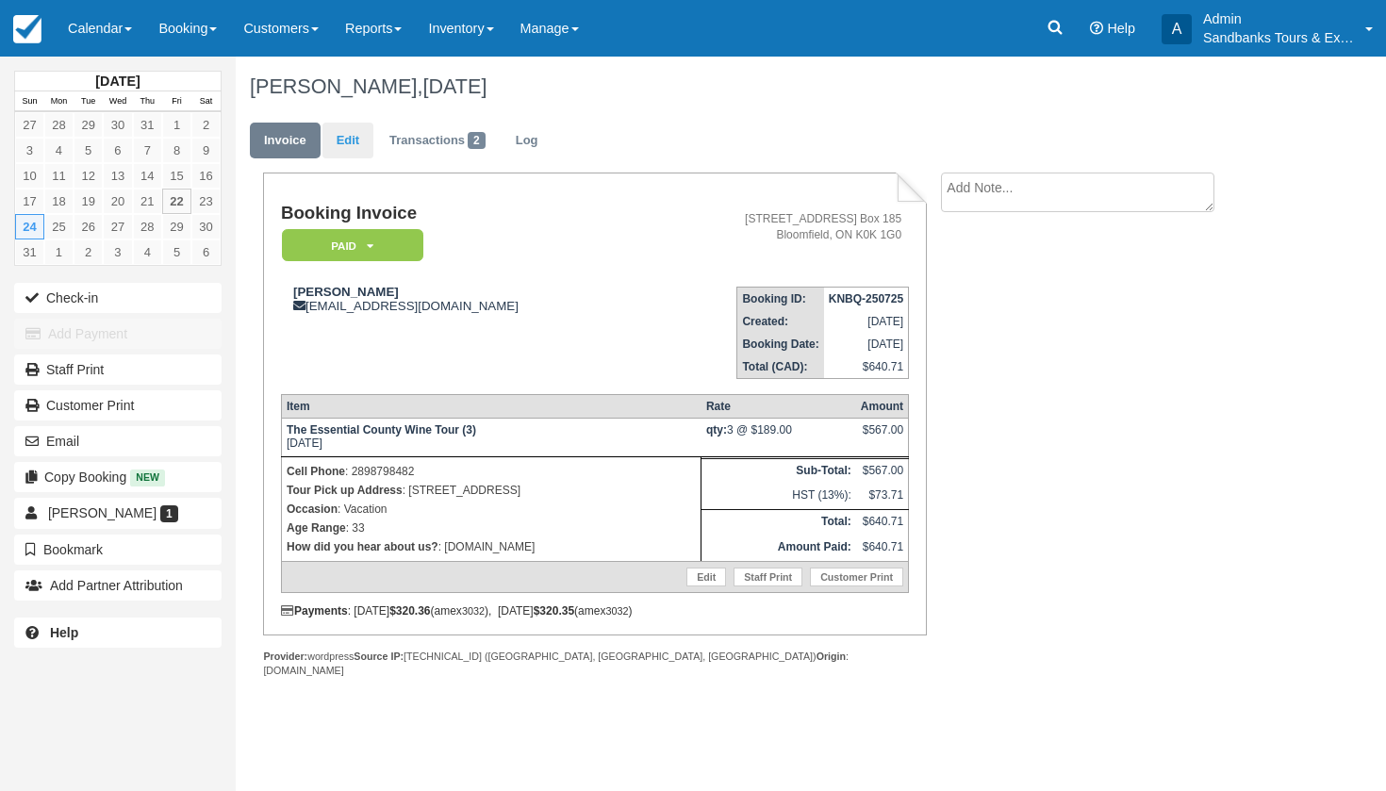
click at [341, 156] on link "Edit" at bounding box center [347, 141] width 51 height 37
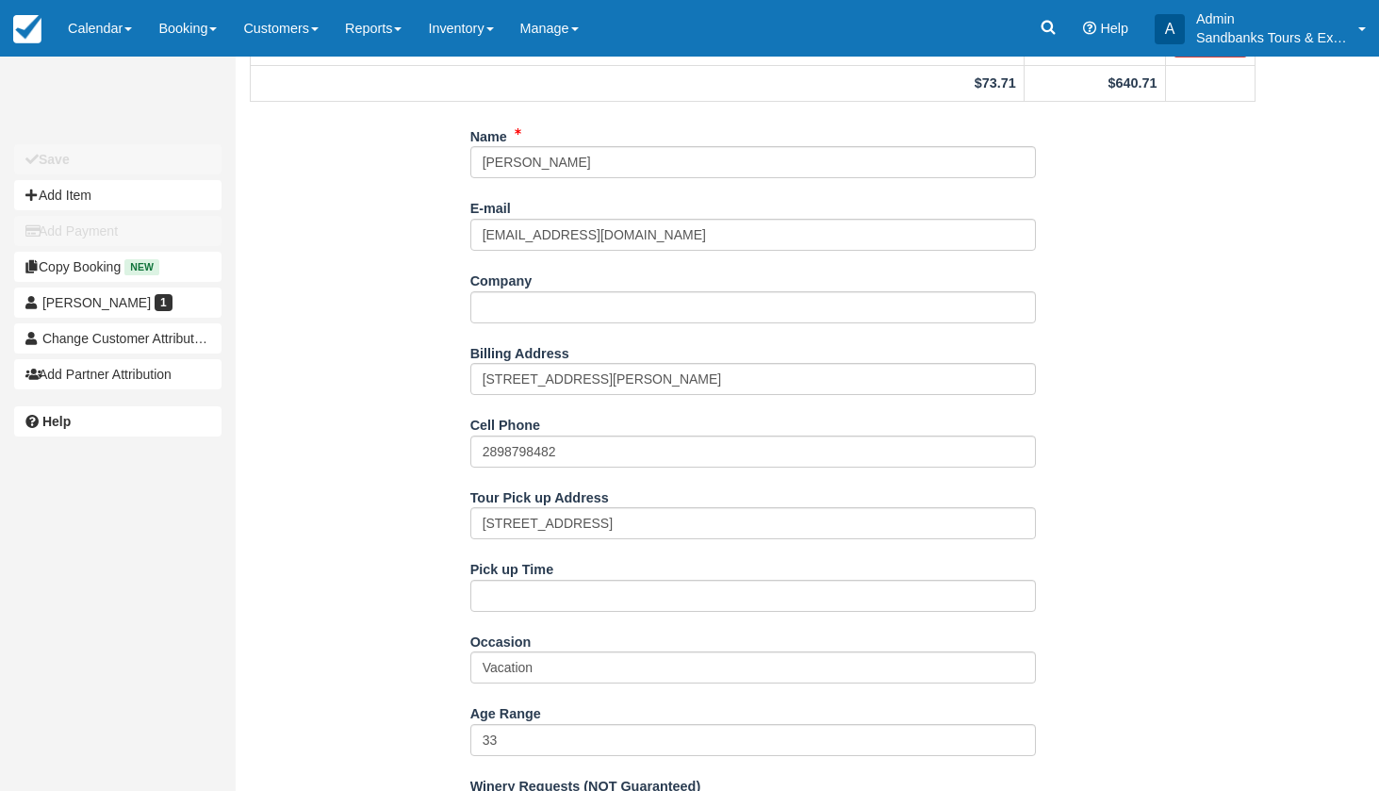
scroll to position [283, 0]
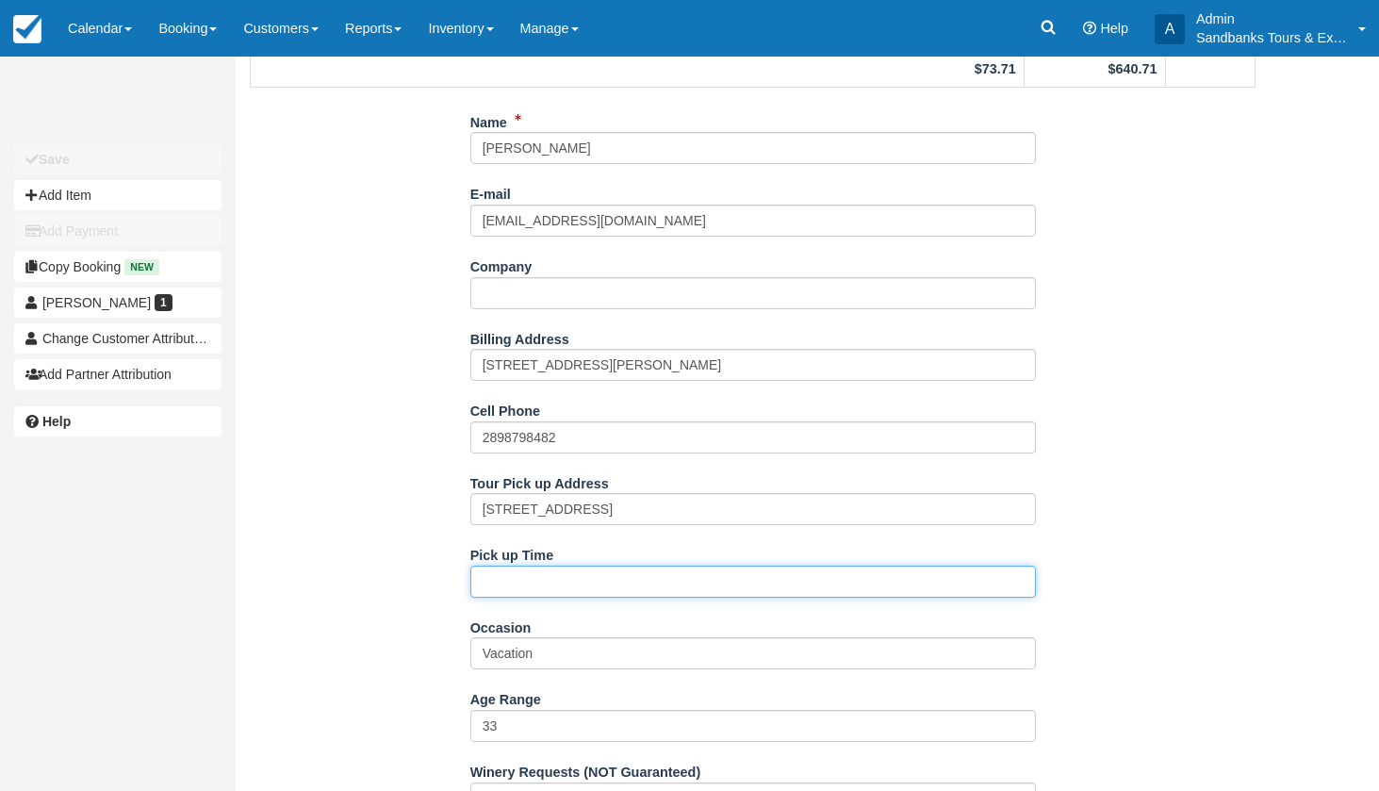
click at [522, 579] on input "Pick up Time" at bounding box center [754, 582] width 566 height 32
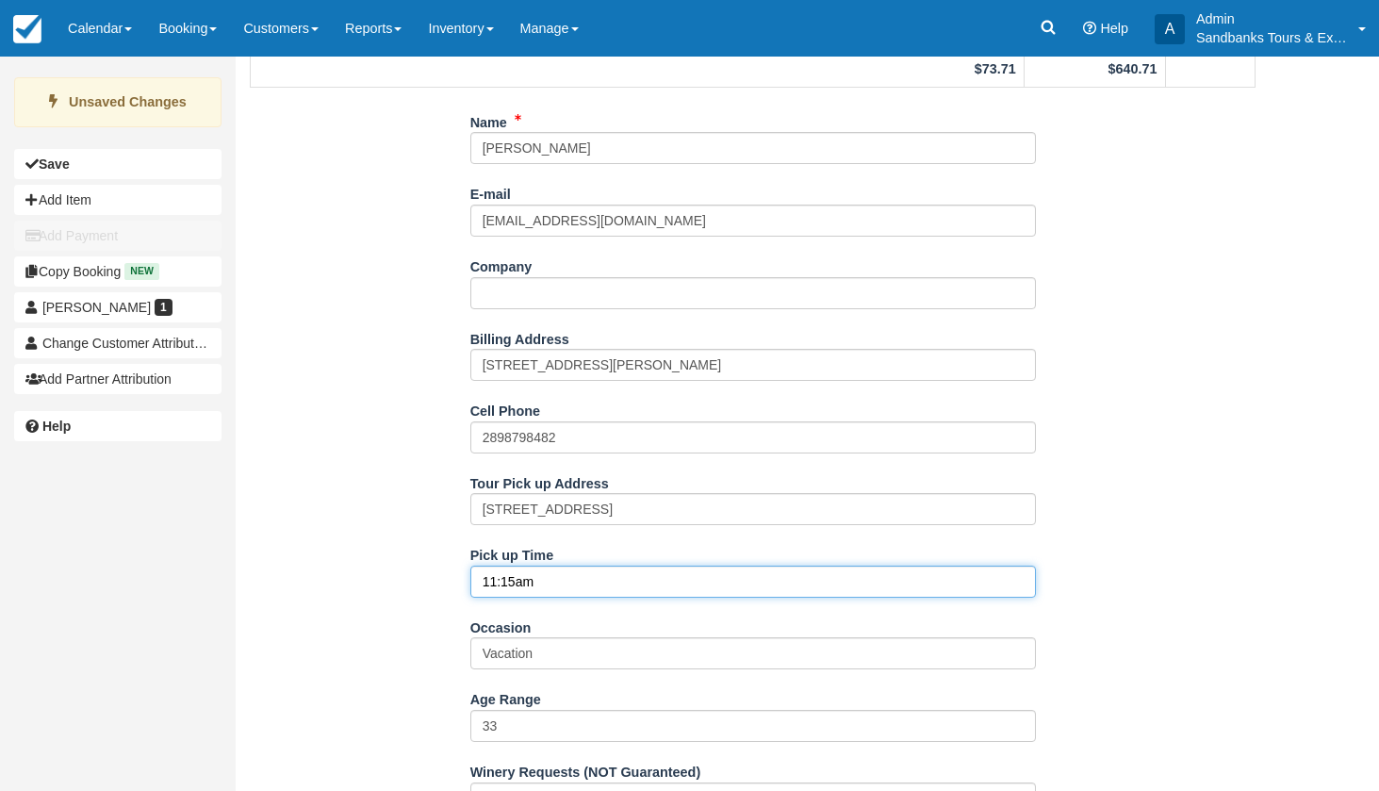
type input "11:15am"
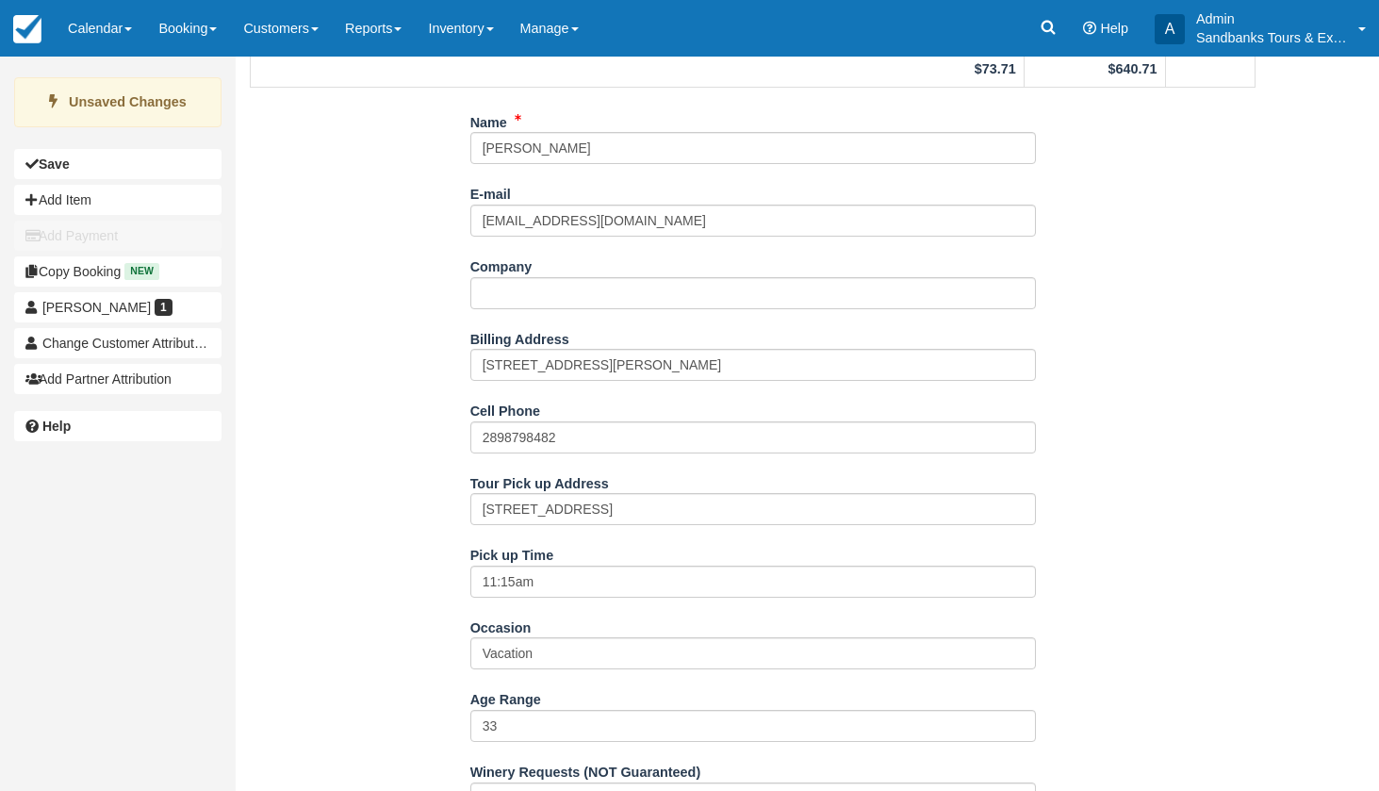
click at [421, 650] on div "Name Hilary Smith E-mail hilarysmith180@gmail.com Did you mean ? Company Billin…" at bounding box center [753, 775] width 1034 height 1337
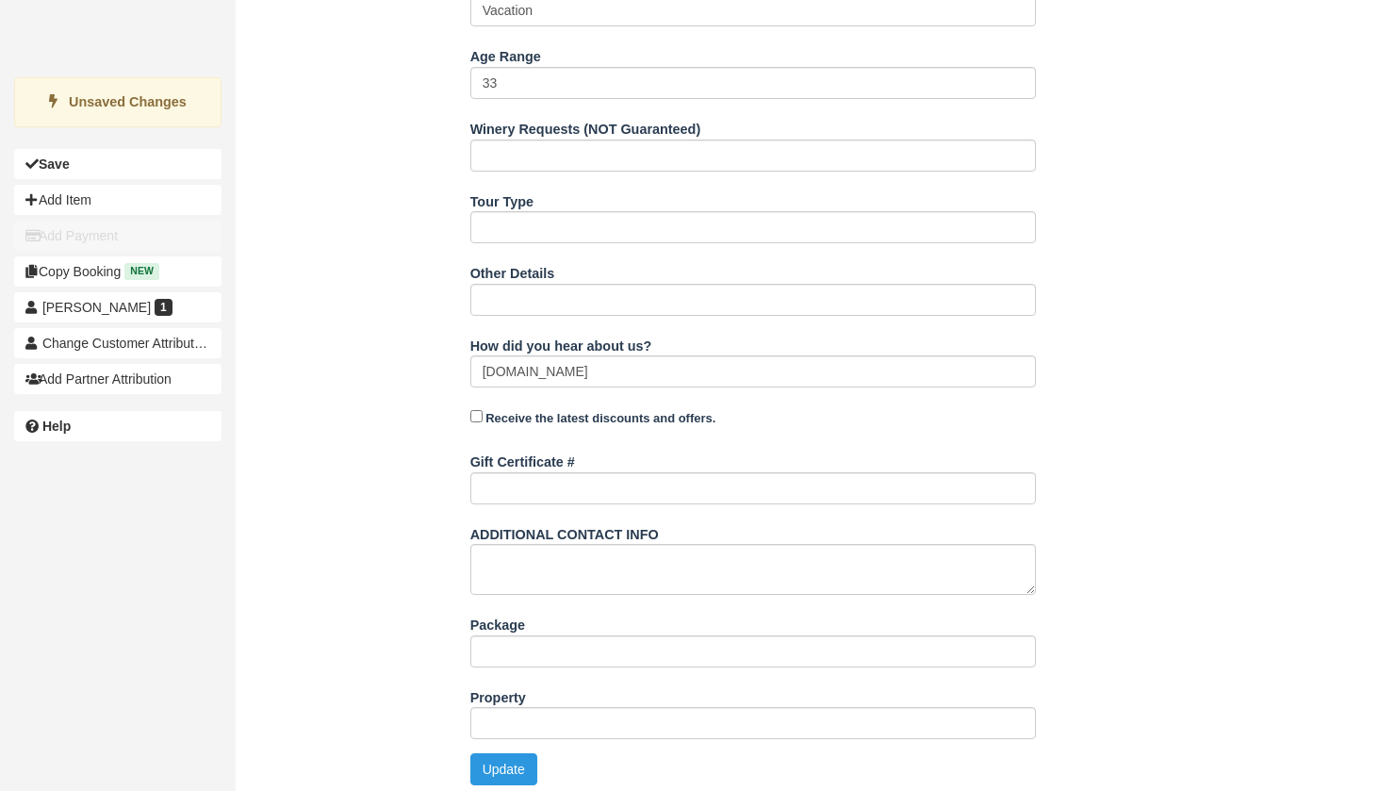
scroll to position [924, 0]
click at [497, 756] on button "Update" at bounding box center [504, 771] width 67 height 32
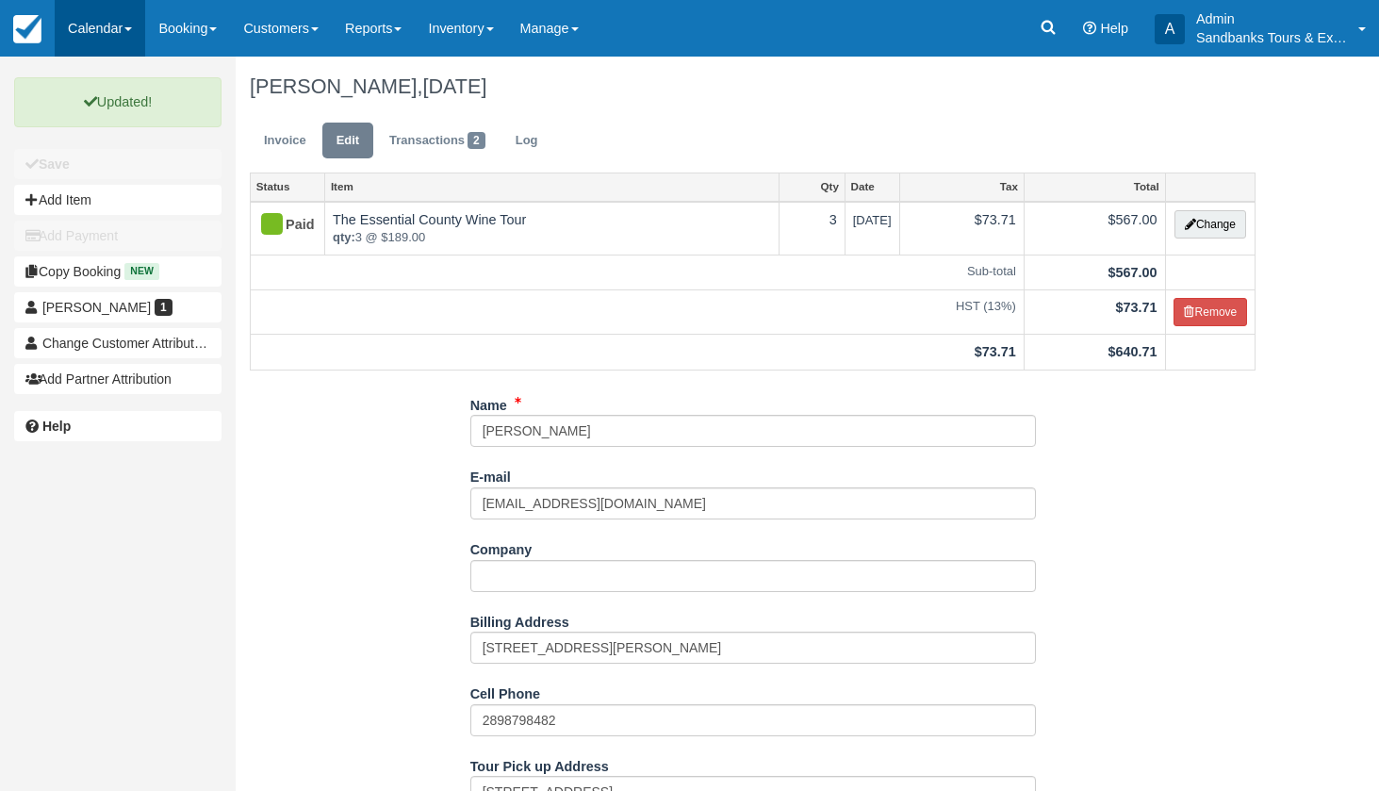
scroll to position [0, 0]
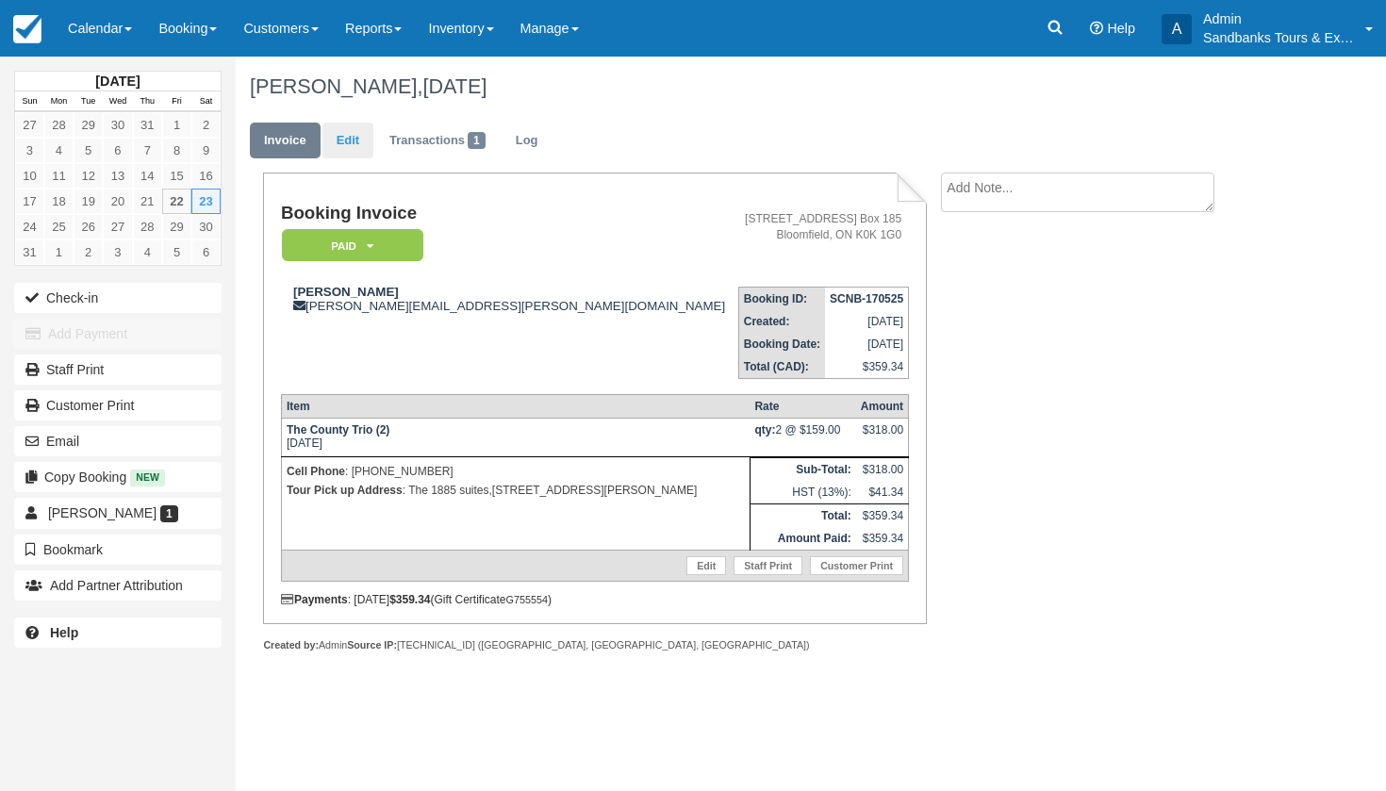
click at [341, 142] on link "Edit" at bounding box center [347, 141] width 51 height 37
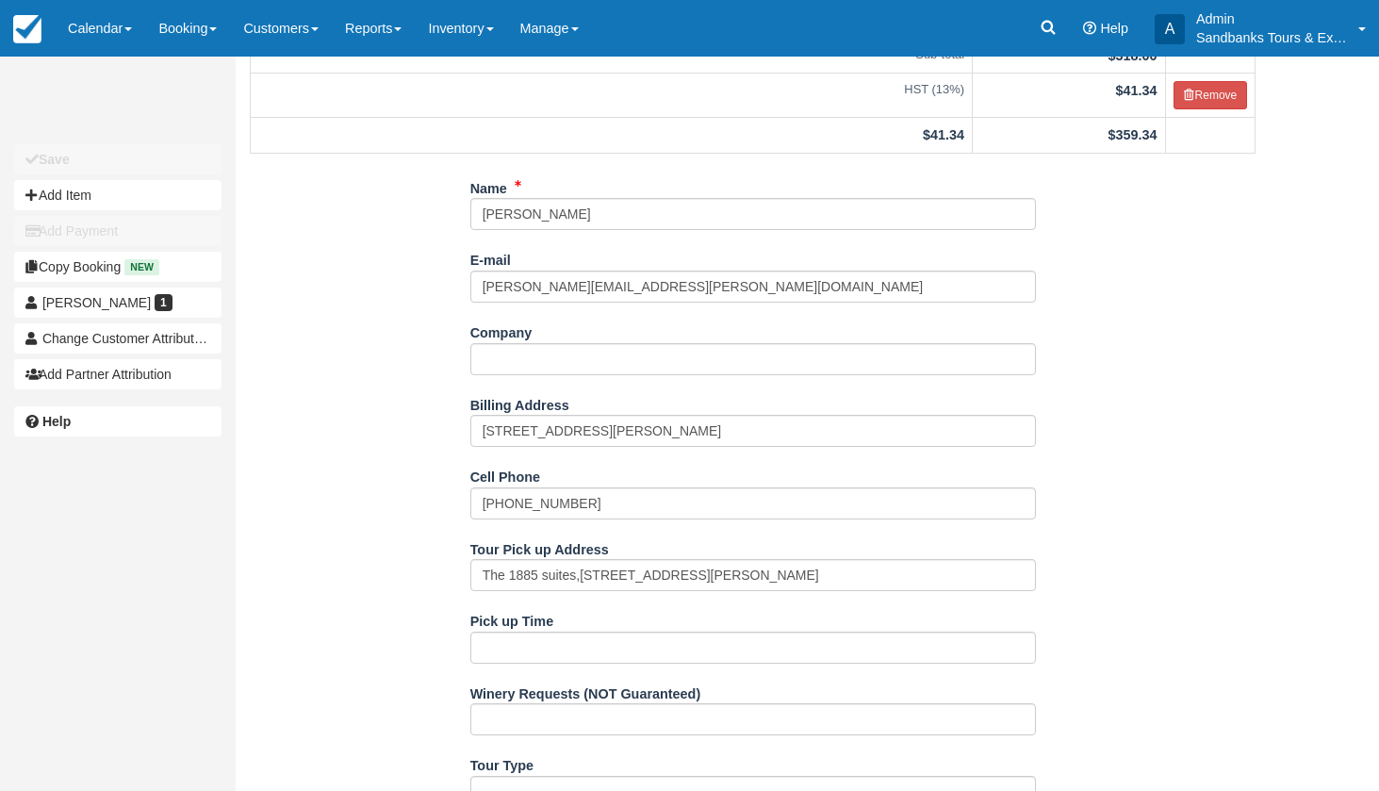
scroll to position [383, 0]
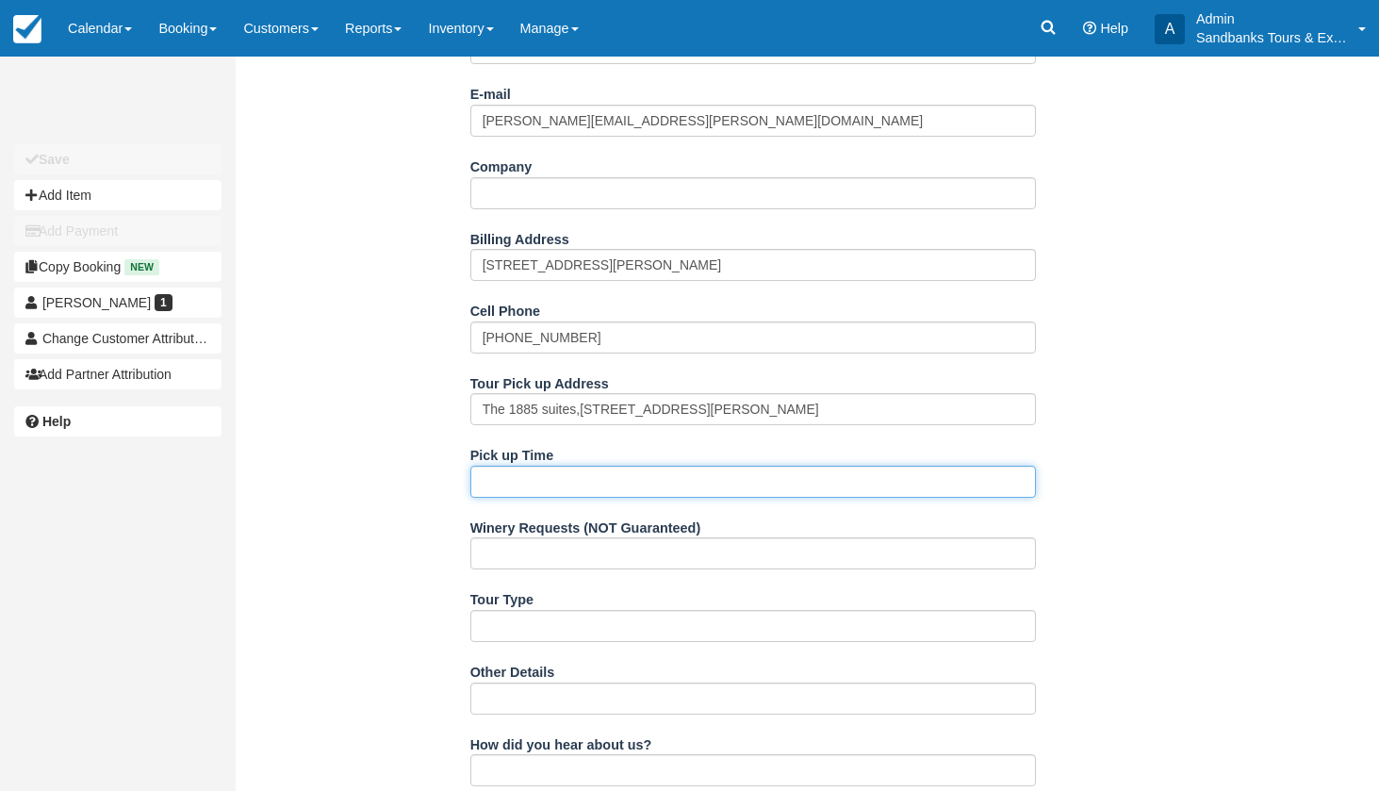
click at [550, 473] on input "Pick up Time" at bounding box center [754, 482] width 566 height 32
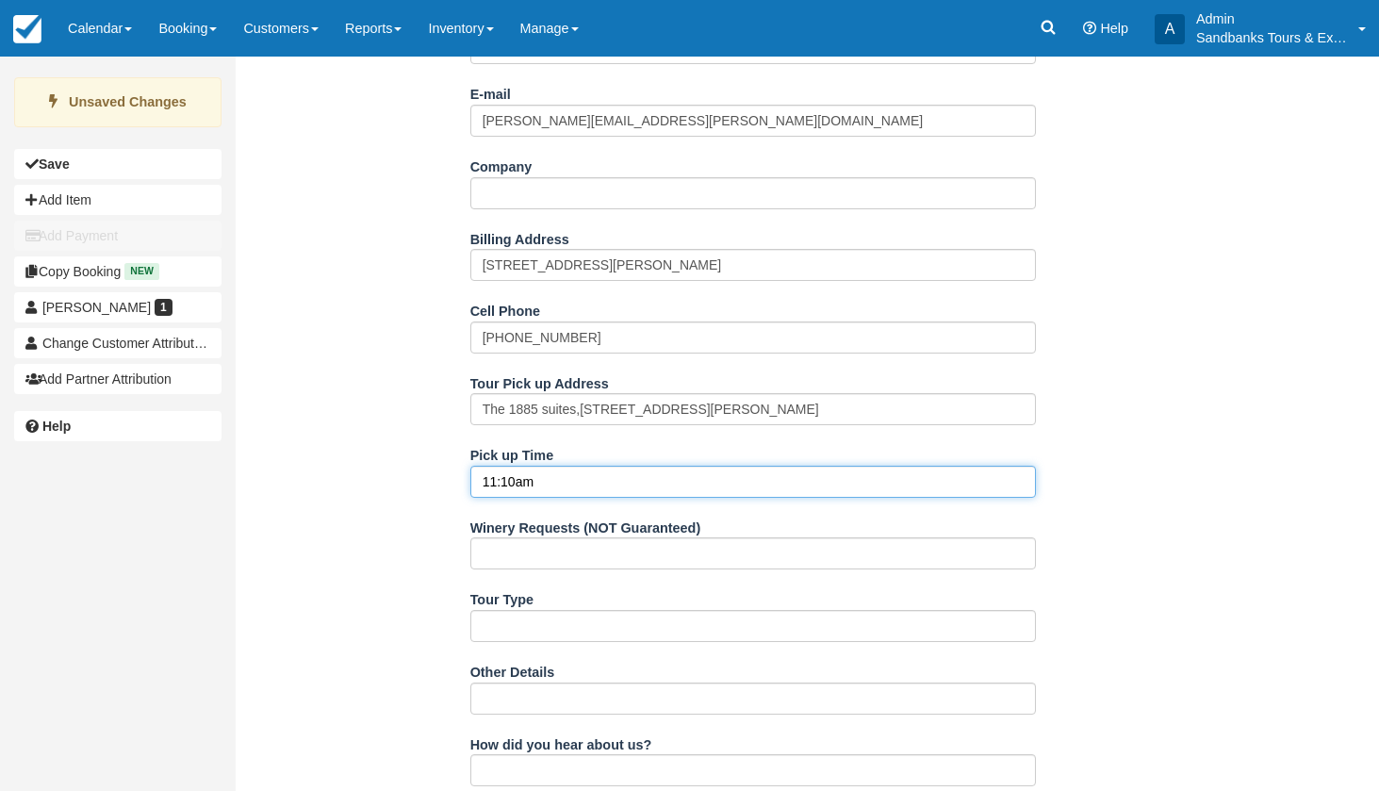
type input "11:10am"
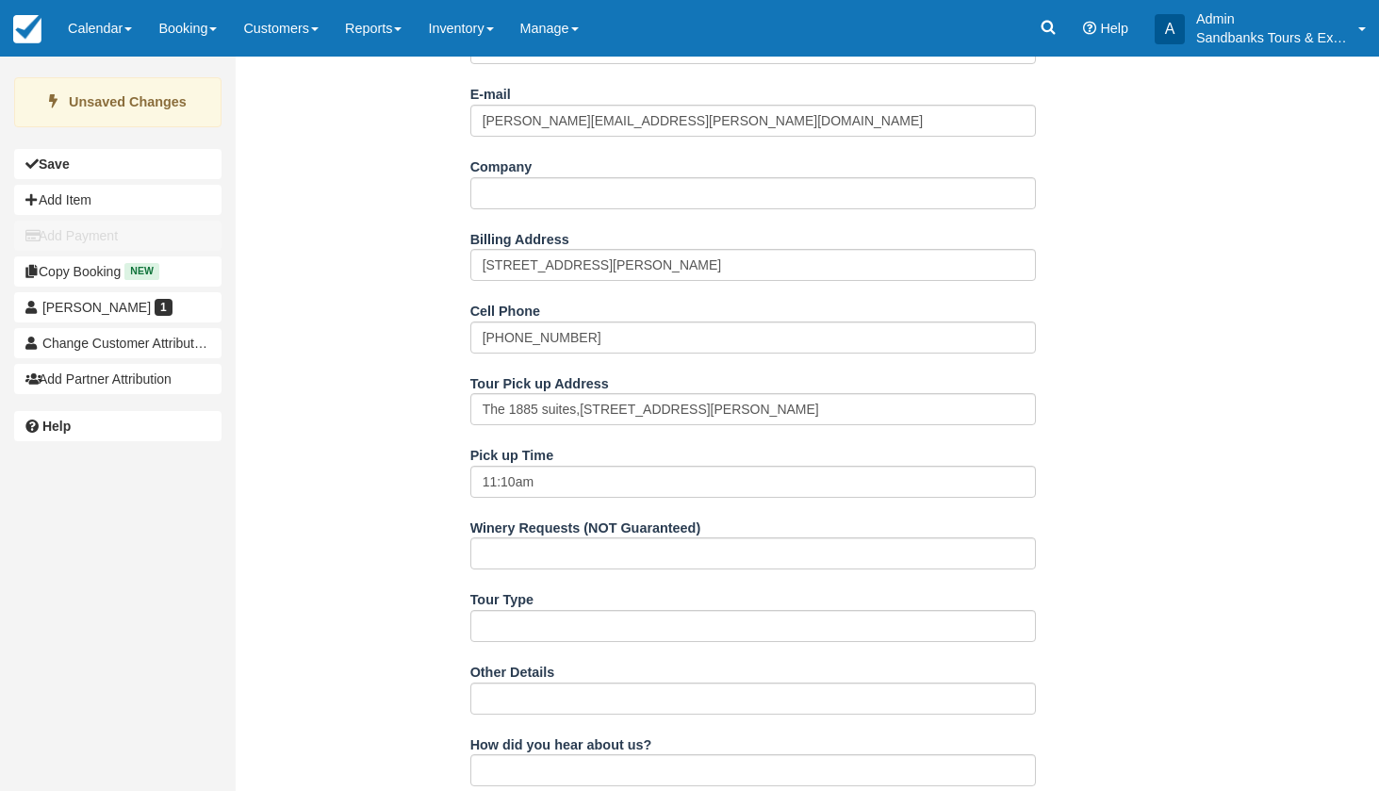
click at [409, 526] on div "Name [PERSON_NAME] E-mail [PERSON_NAME][EMAIL_ADDRESS][PERSON_NAME][DOMAIN_NAME…" at bounding box center [753, 603] width 1034 height 1192
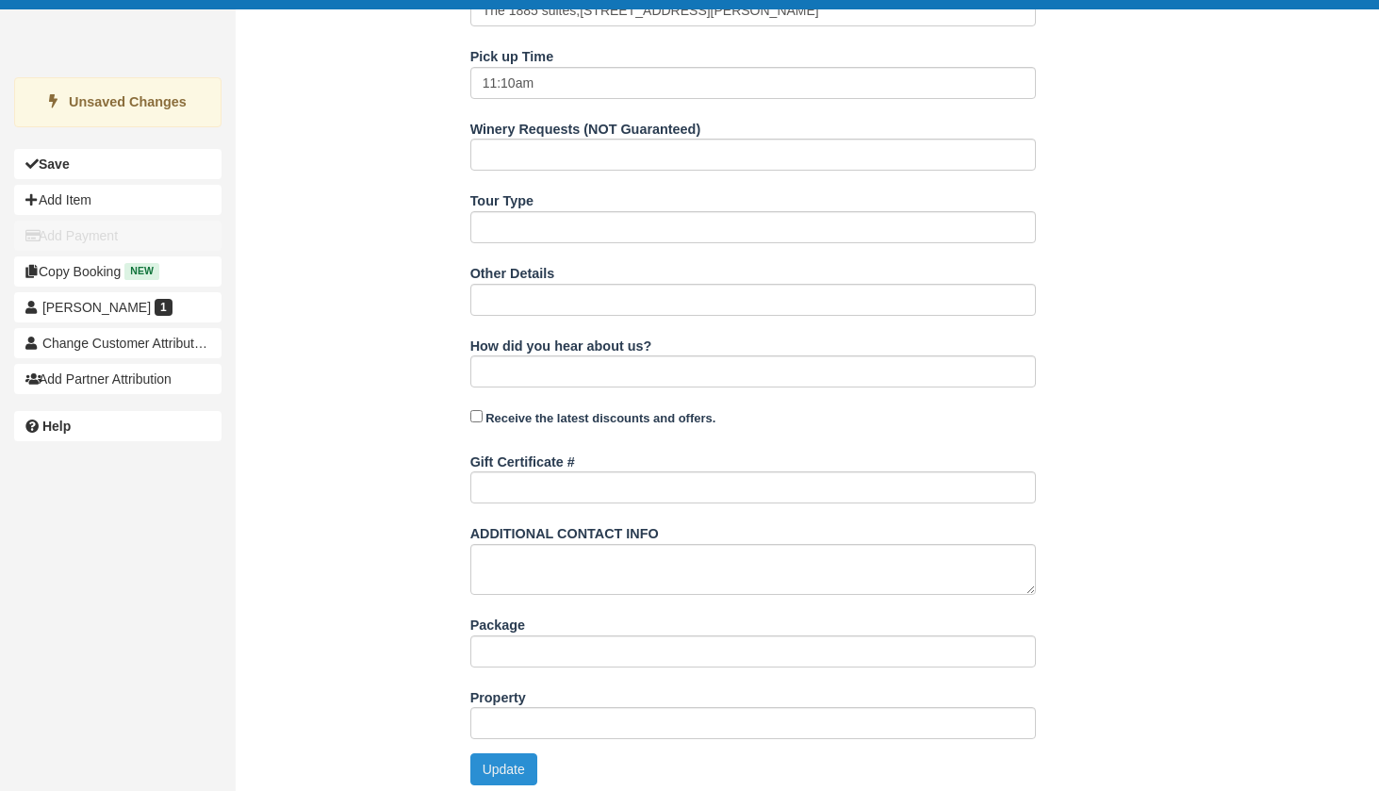
scroll to position [781, 0]
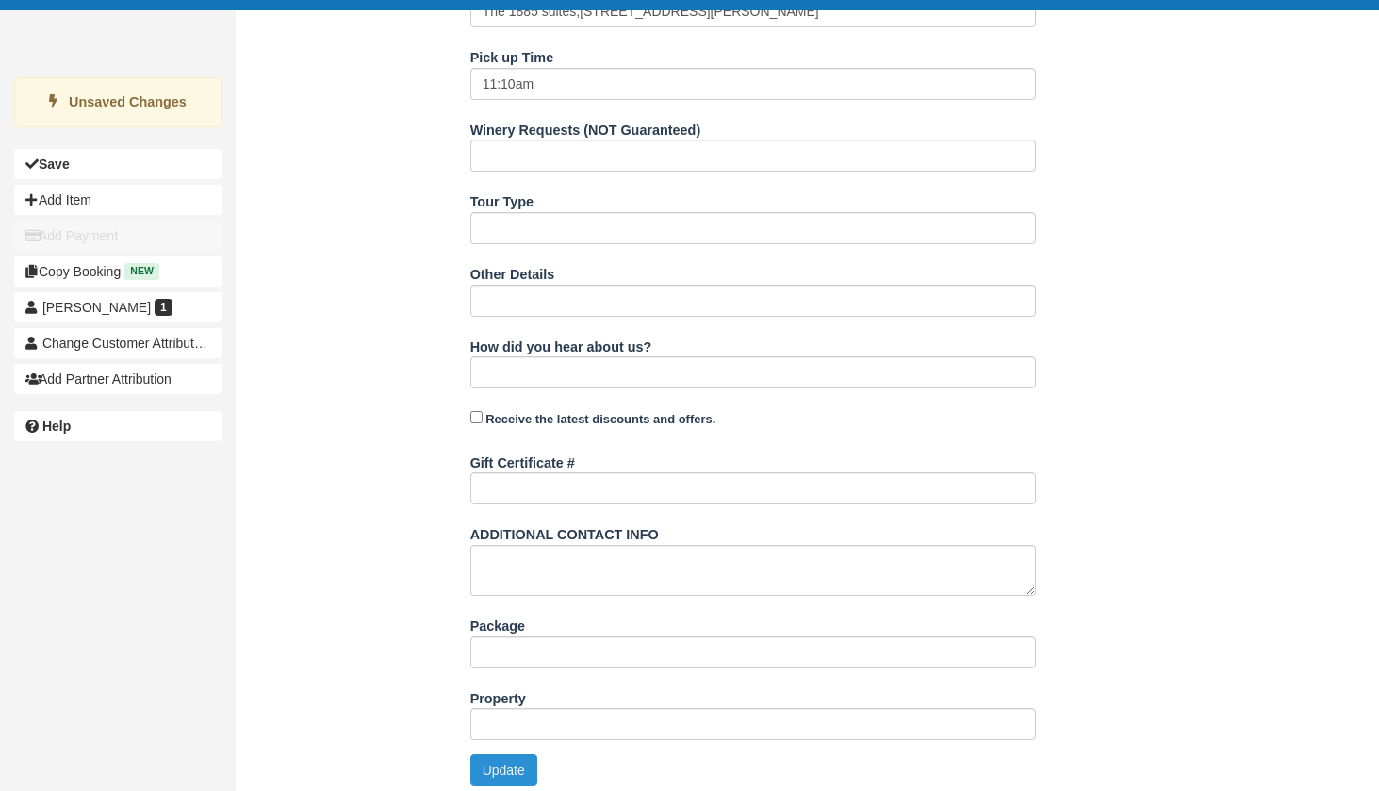
click at [503, 755] on button "Update" at bounding box center [504, 770] width 67 height 32
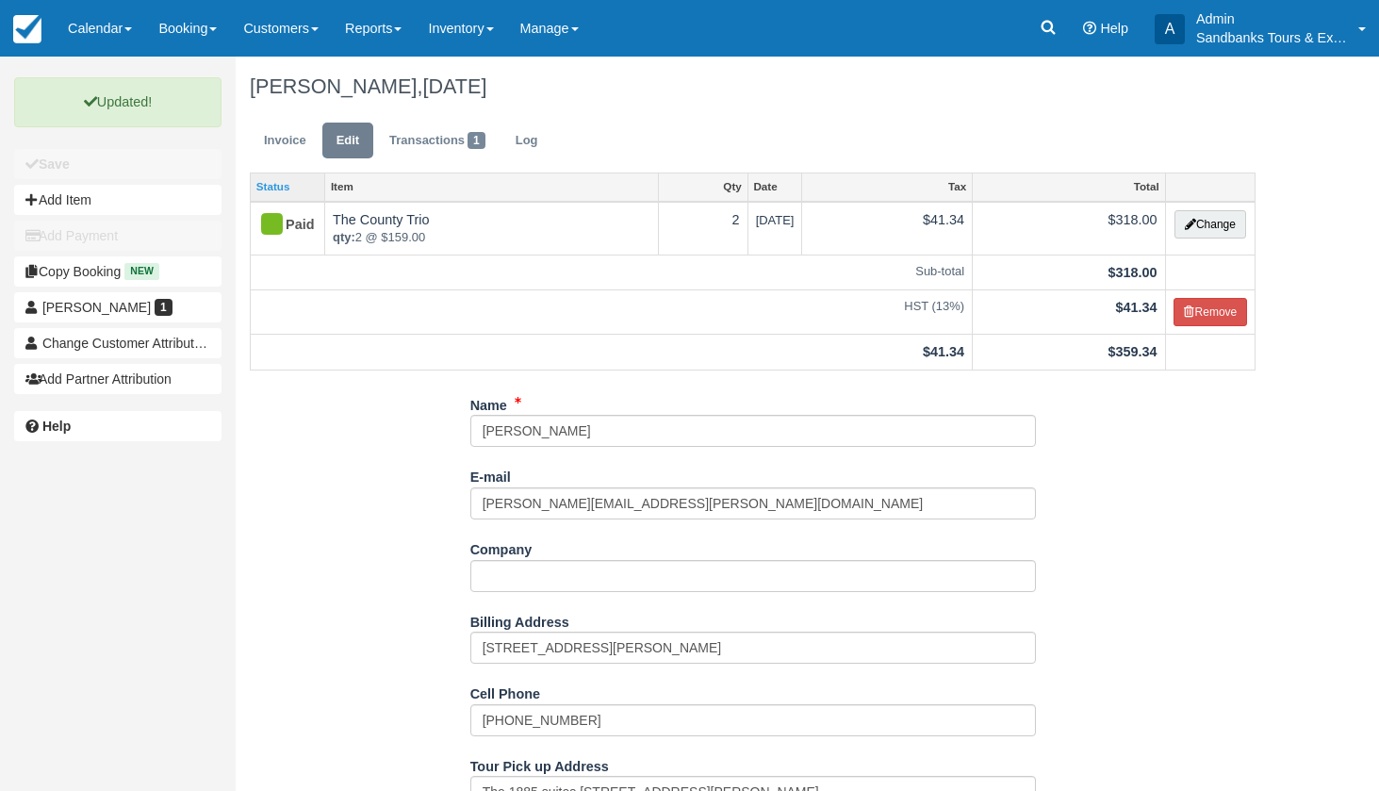
scroll to position [0, 0]
click at [284, 154] on link "Invoice" at bounding box center [285, 141] width 71 height 37
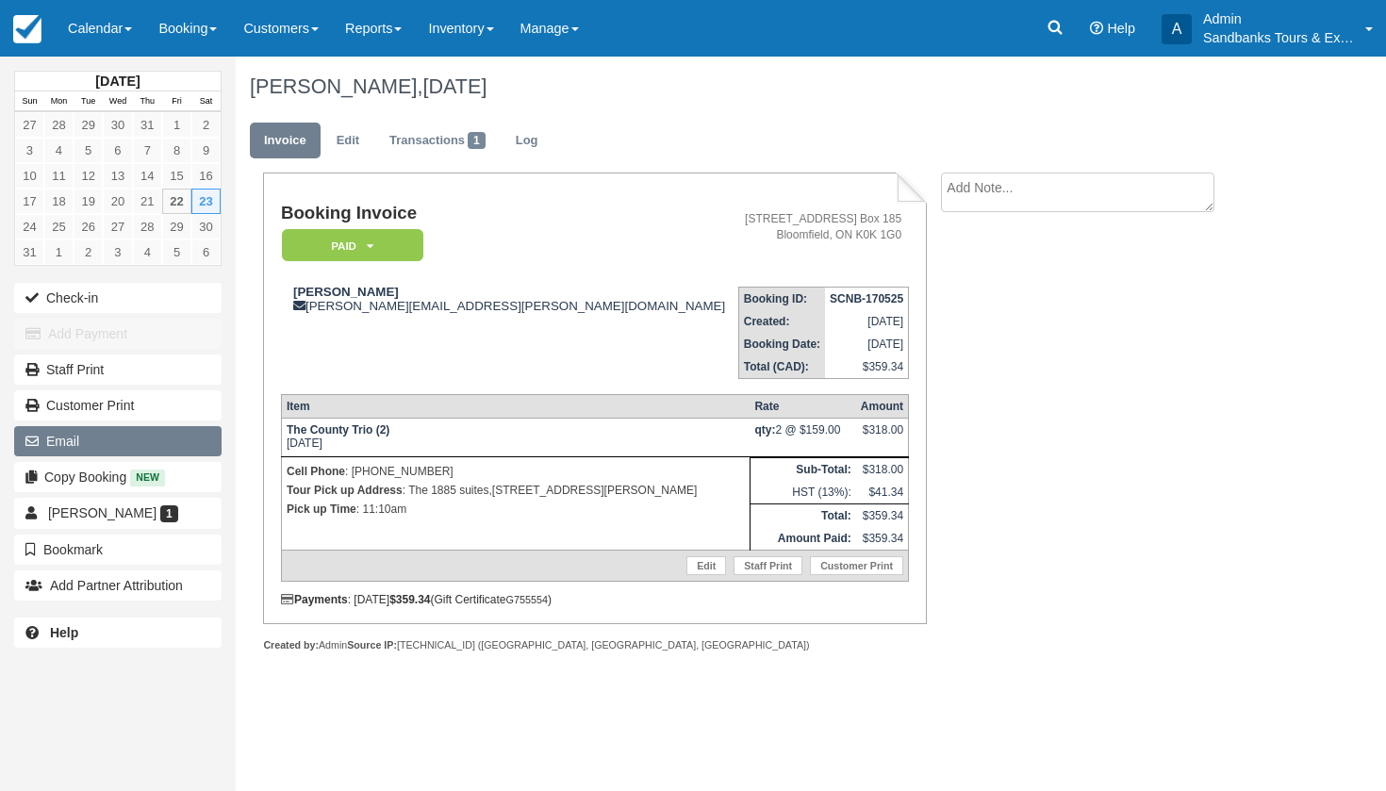
click at [91, 442] on button "Email" at bounding box center [117, 441] width 207 height 30
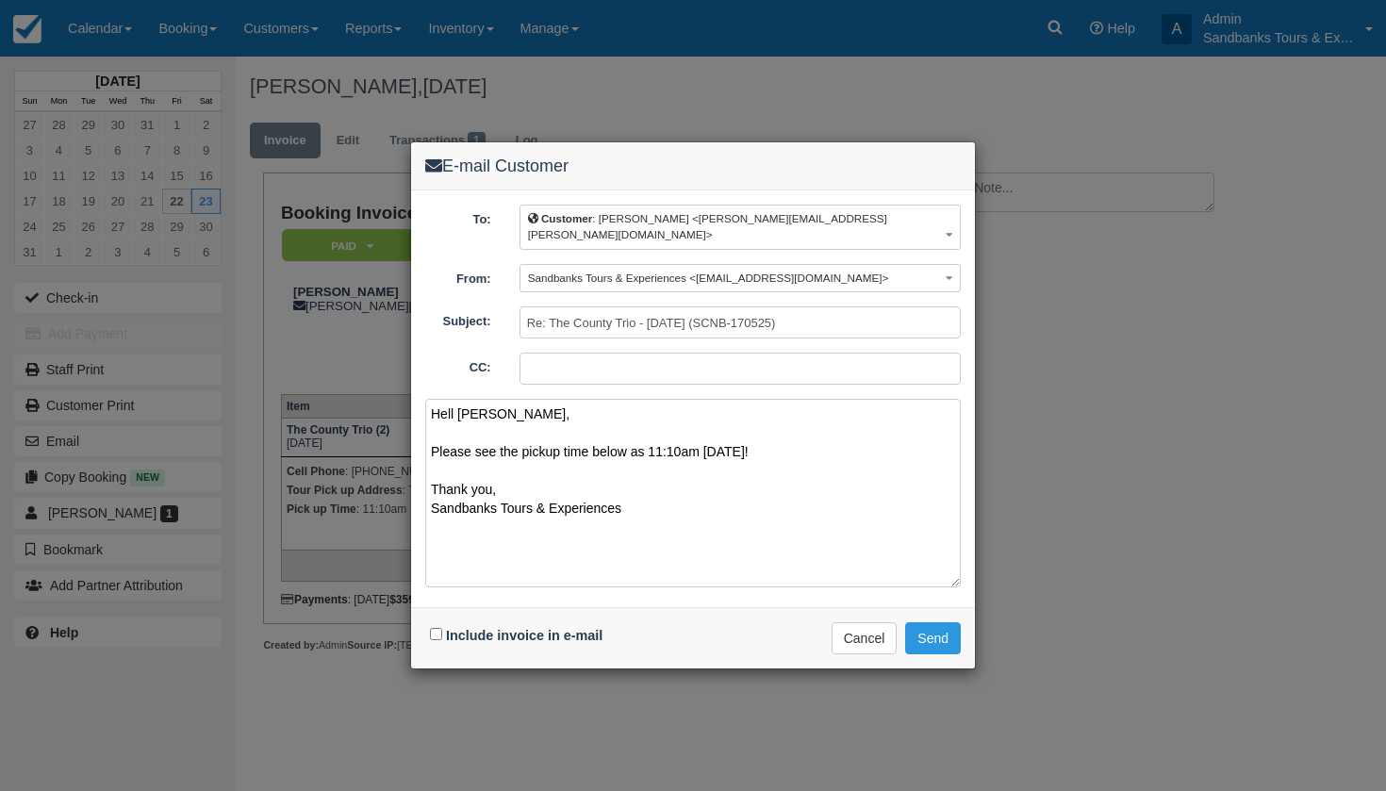
type textarea "Hell [PERSON_NAME], Please see the pickup time below as 11:10am [DATE]! Thank y…"
click at [436, 628] on input "Include invoice in e-mail" at bounding box center [436, 634] width 12 height 12
checkbox input "true"
click at [945, 622] on button "Send" at bounding box center [933, 638] width 56 height 32
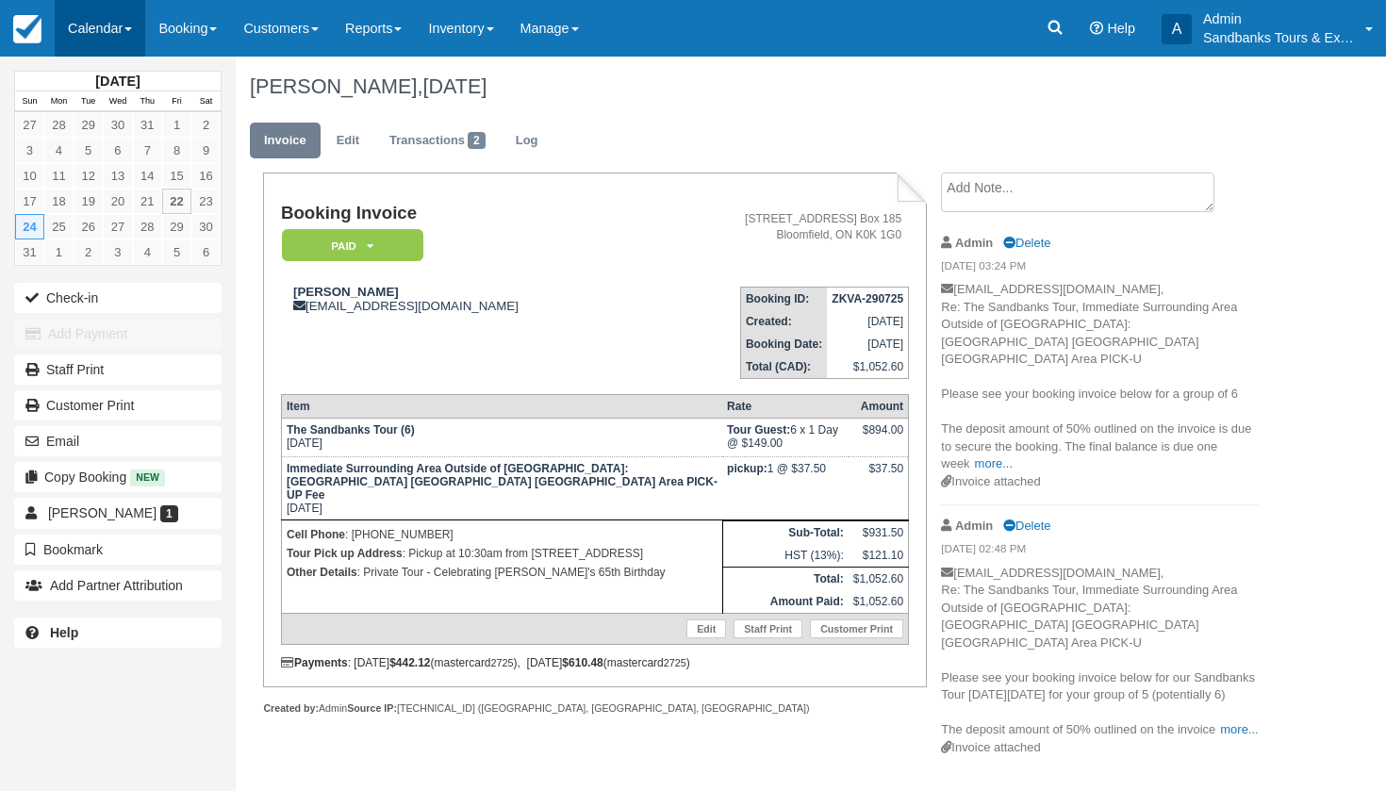
click at [128, 30] on span at bounding box center [128, 29] width 8 height 4
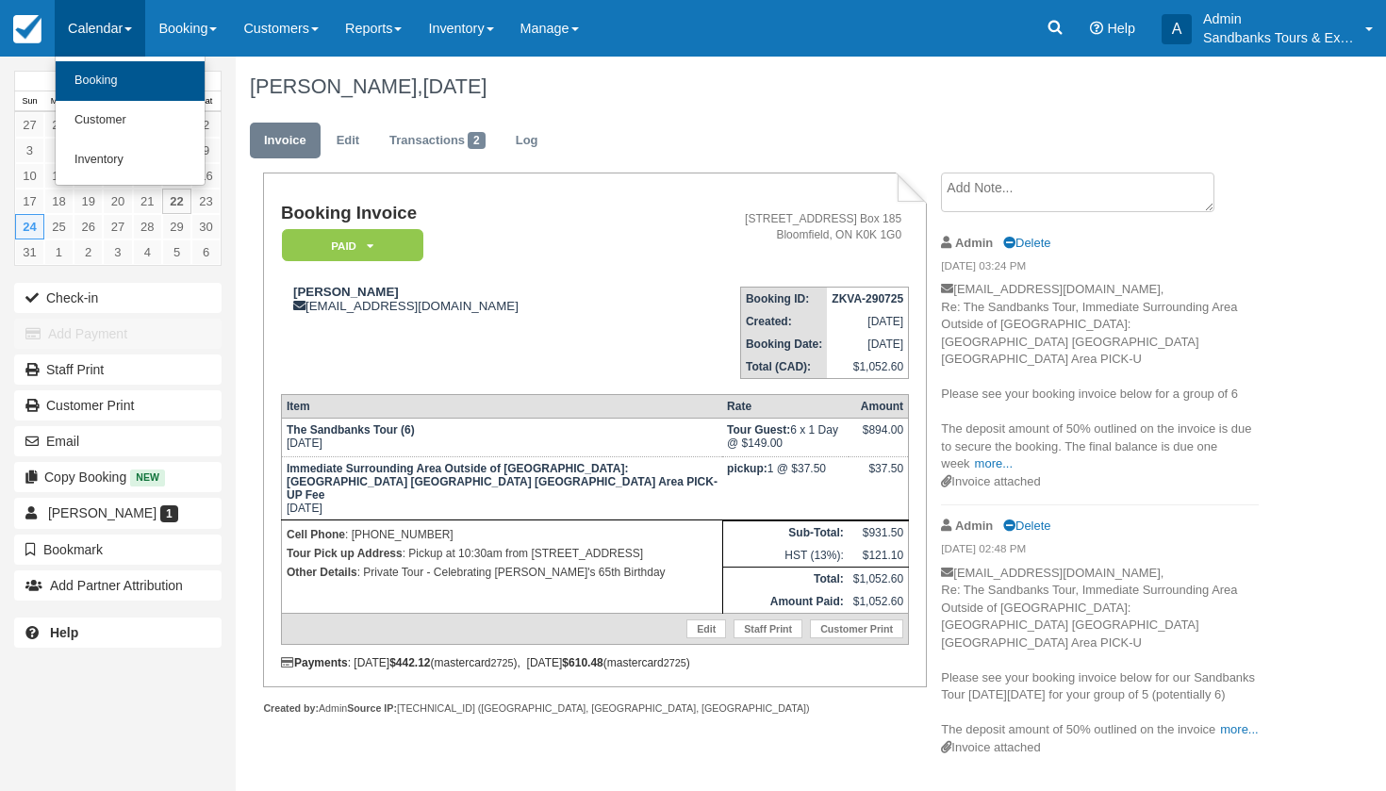
click at [113, 71] on link "Booking" at bounding box center [130, 81] width 149 height 40
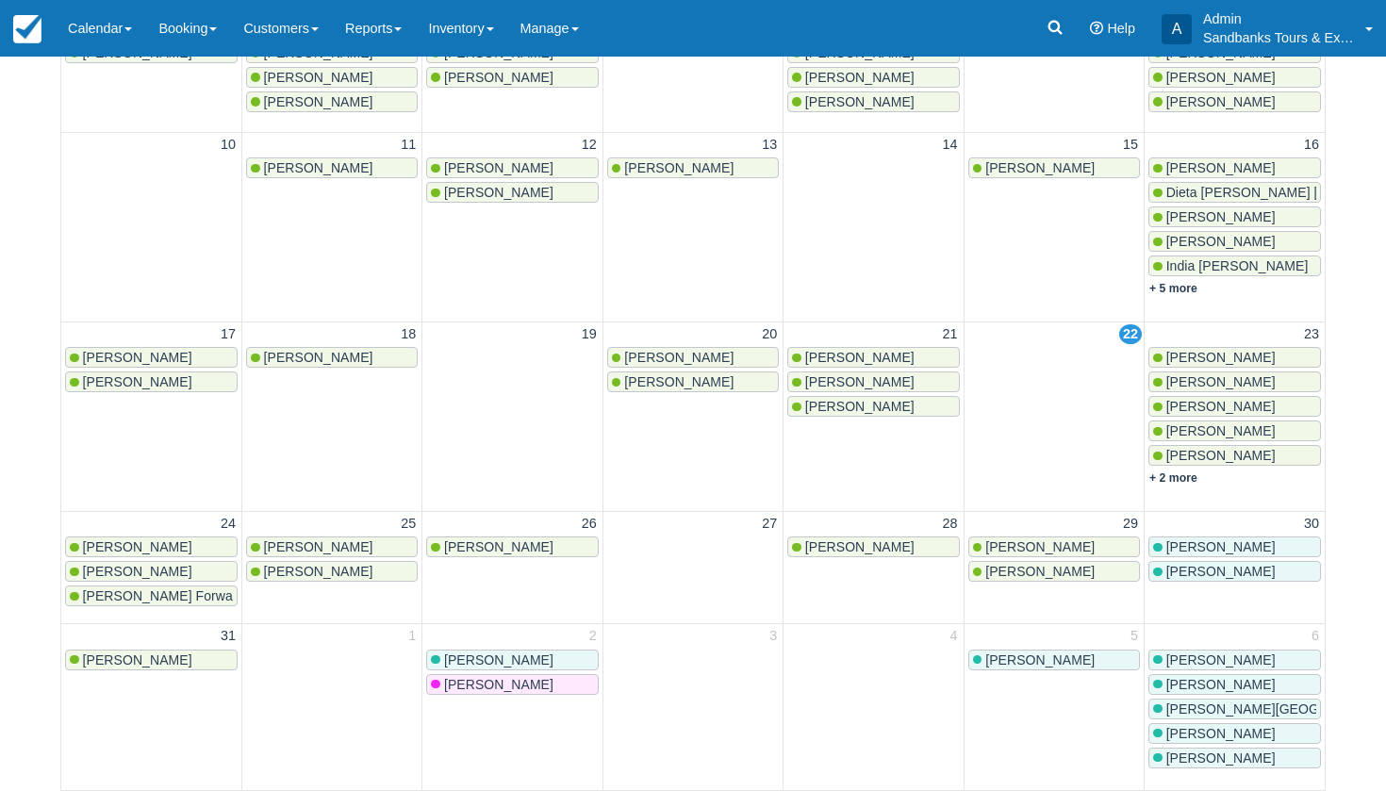
scroll to position [454, 0]
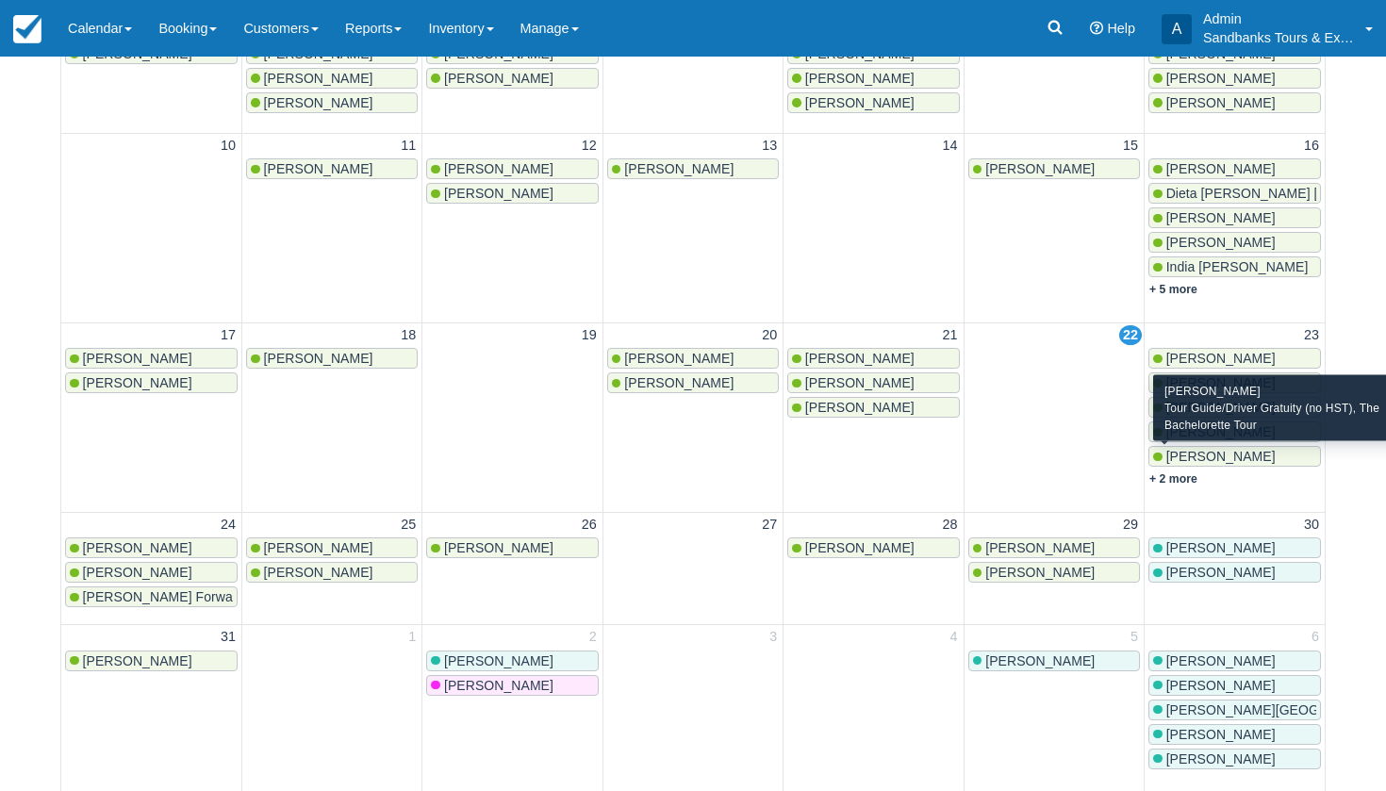
click at [1181, 451] on span "[PERSON_NAME]" at bounding box center [1220, 456] width 109 height 15
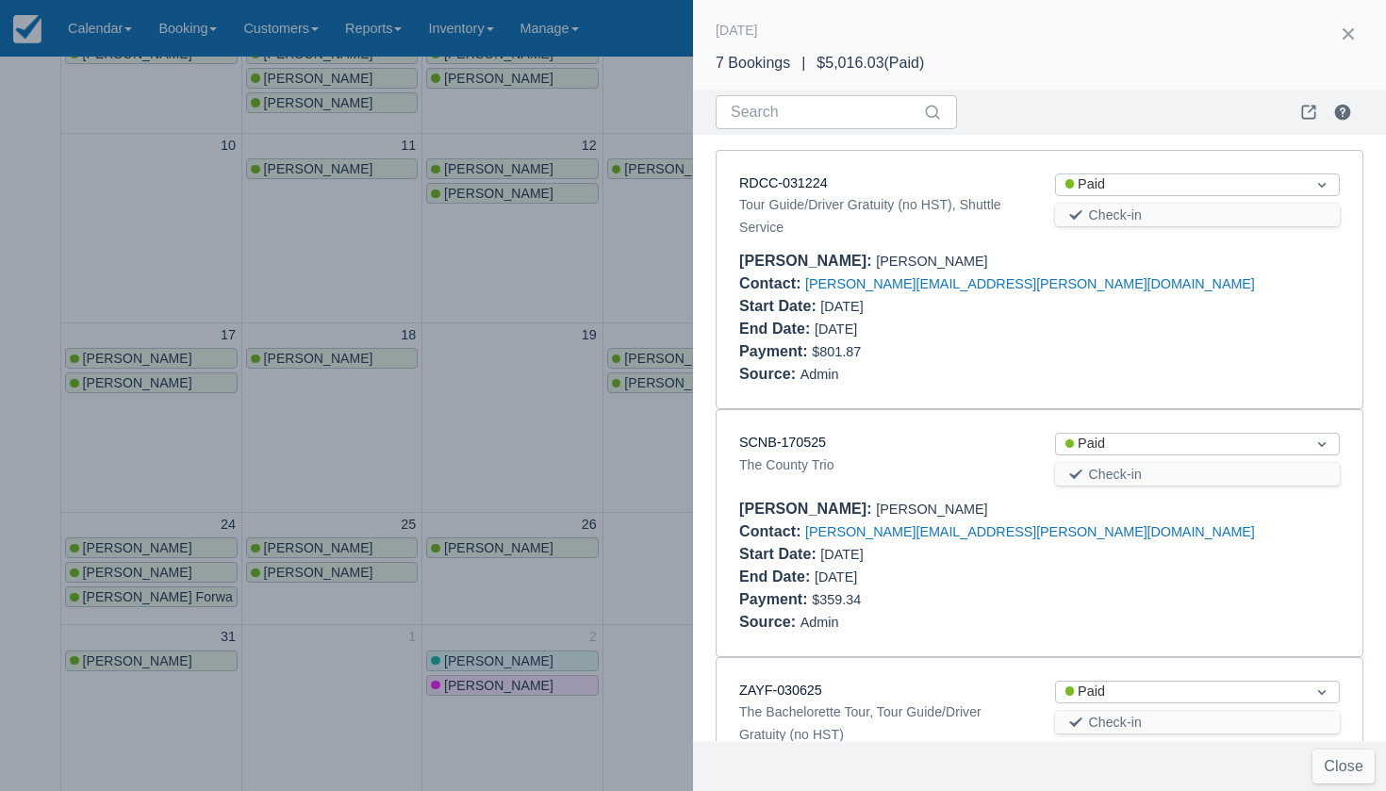
scroll to position [1026, 0]
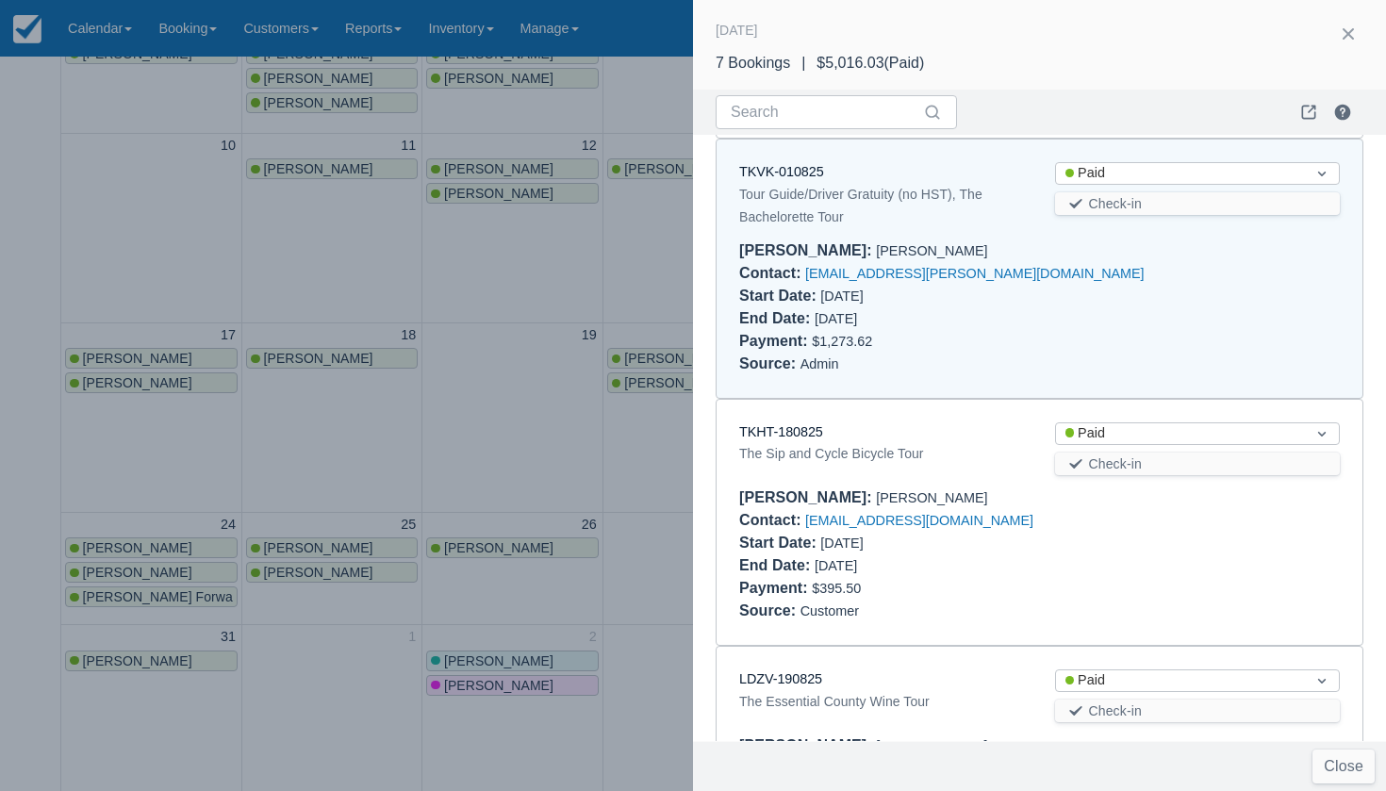
click at [794, 183] on div "Tour Guide/Driver Gratuity (no HST), The Bachelorette Tour" at bounding box center [882, 205] width 286 height 45
click at [794, 164] on link "TKVK-010825" at bounding box center [781, 171] width 85 height 15
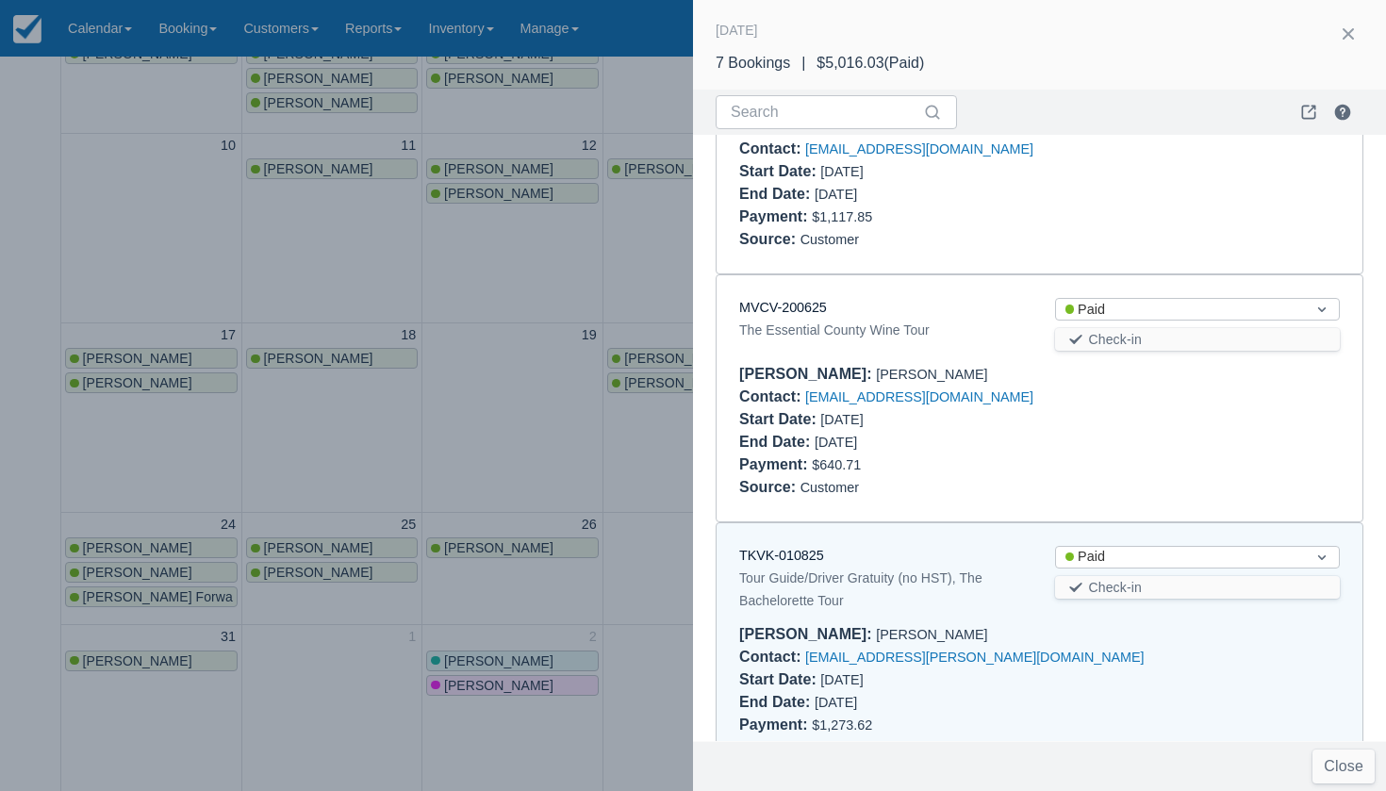
scroll to position [599, 0]
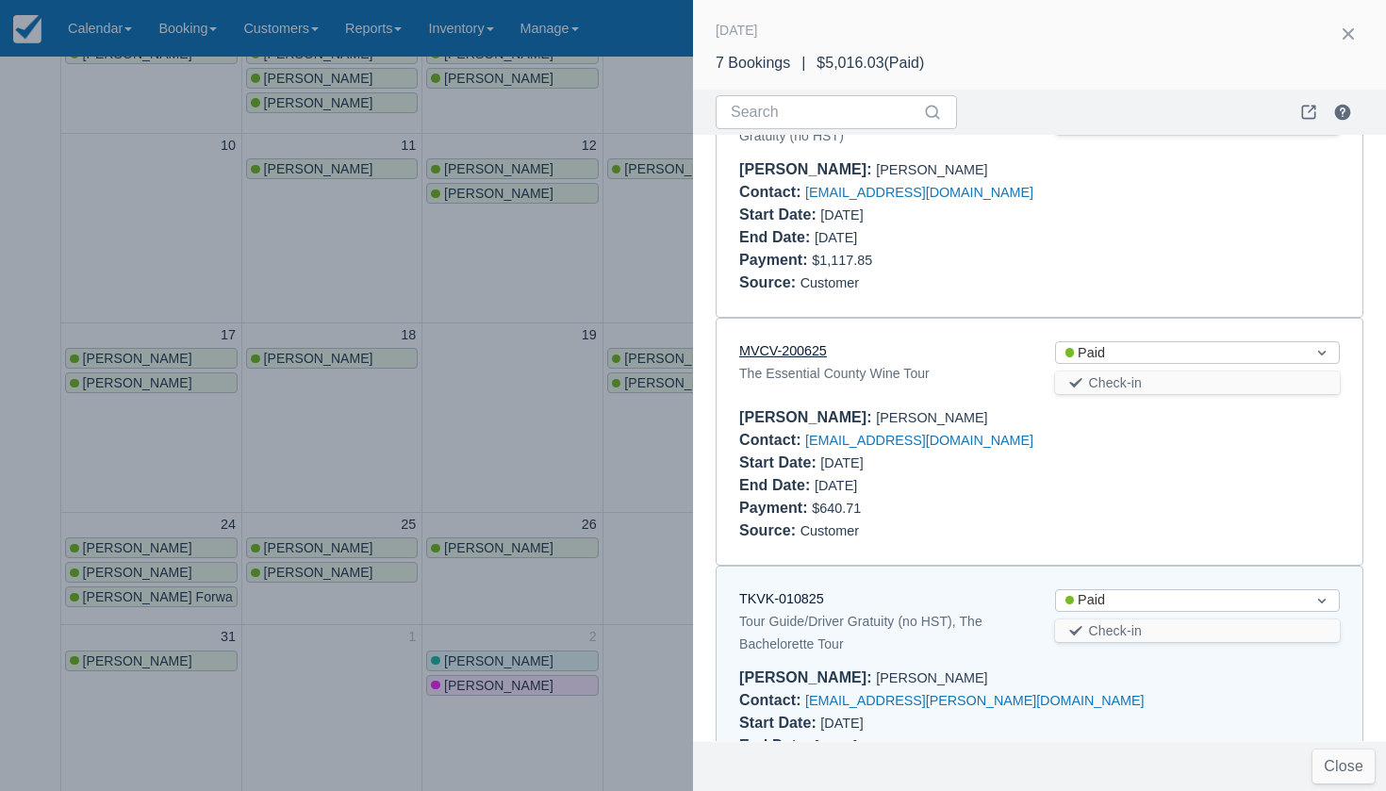
click at [782, 343] on link "MVCV-200625" at bounding box center [783, 350] width 88 height 15
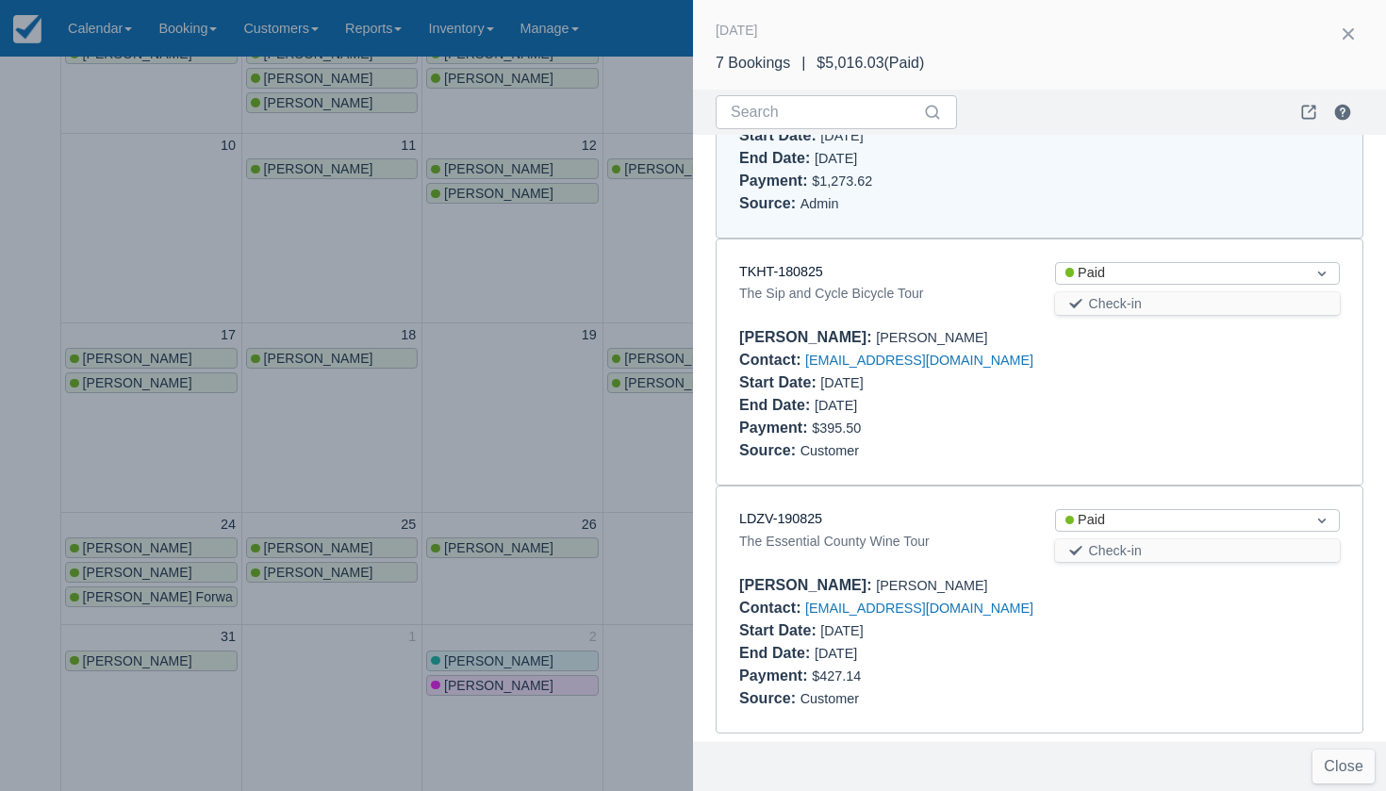
scroll to position [1184, 0]
click at [795, 517] on link "LDZV-190825" at bounding box center [780, 520] width 83 height 15
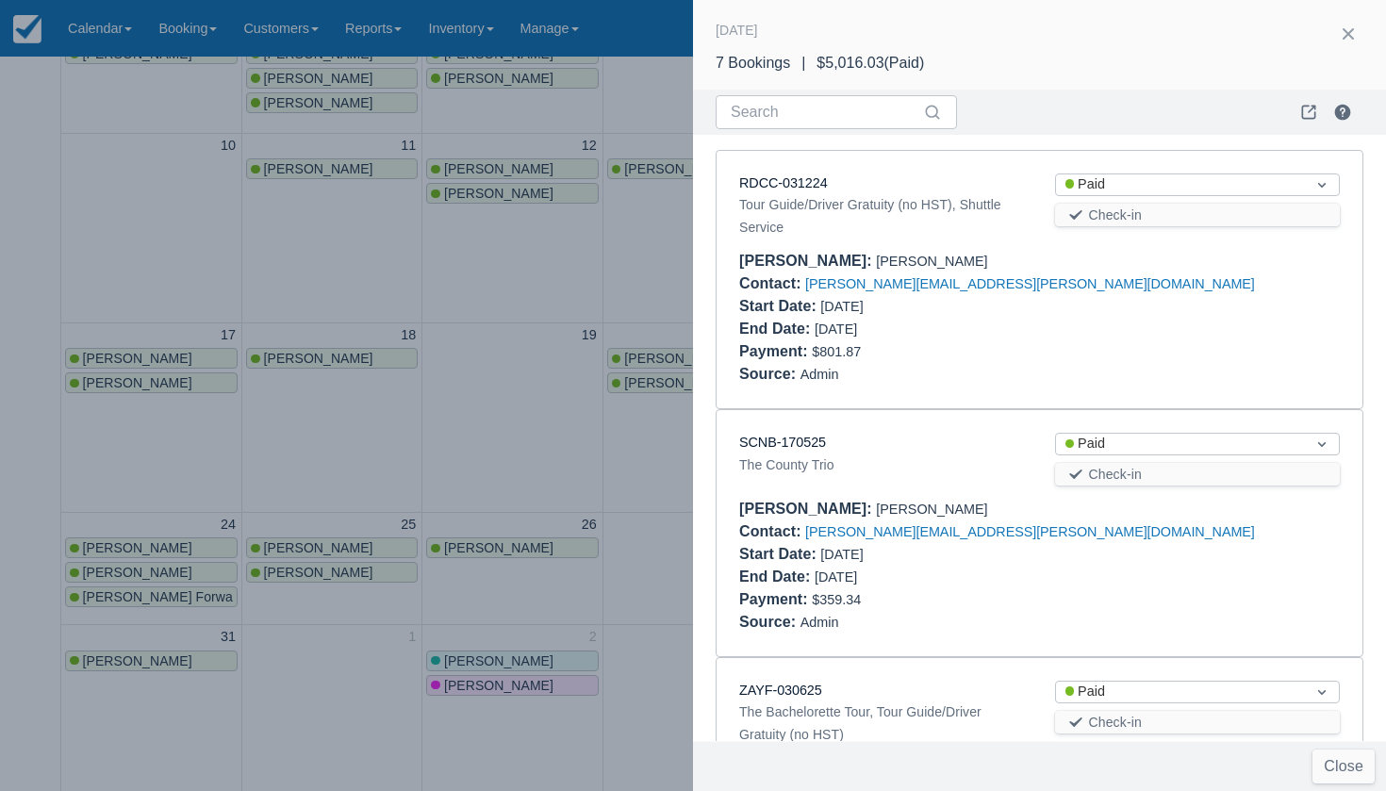
scroll to position [0, 0]
click at [476, 427] on div at bounding box center [693, 395] width 1386 height 791
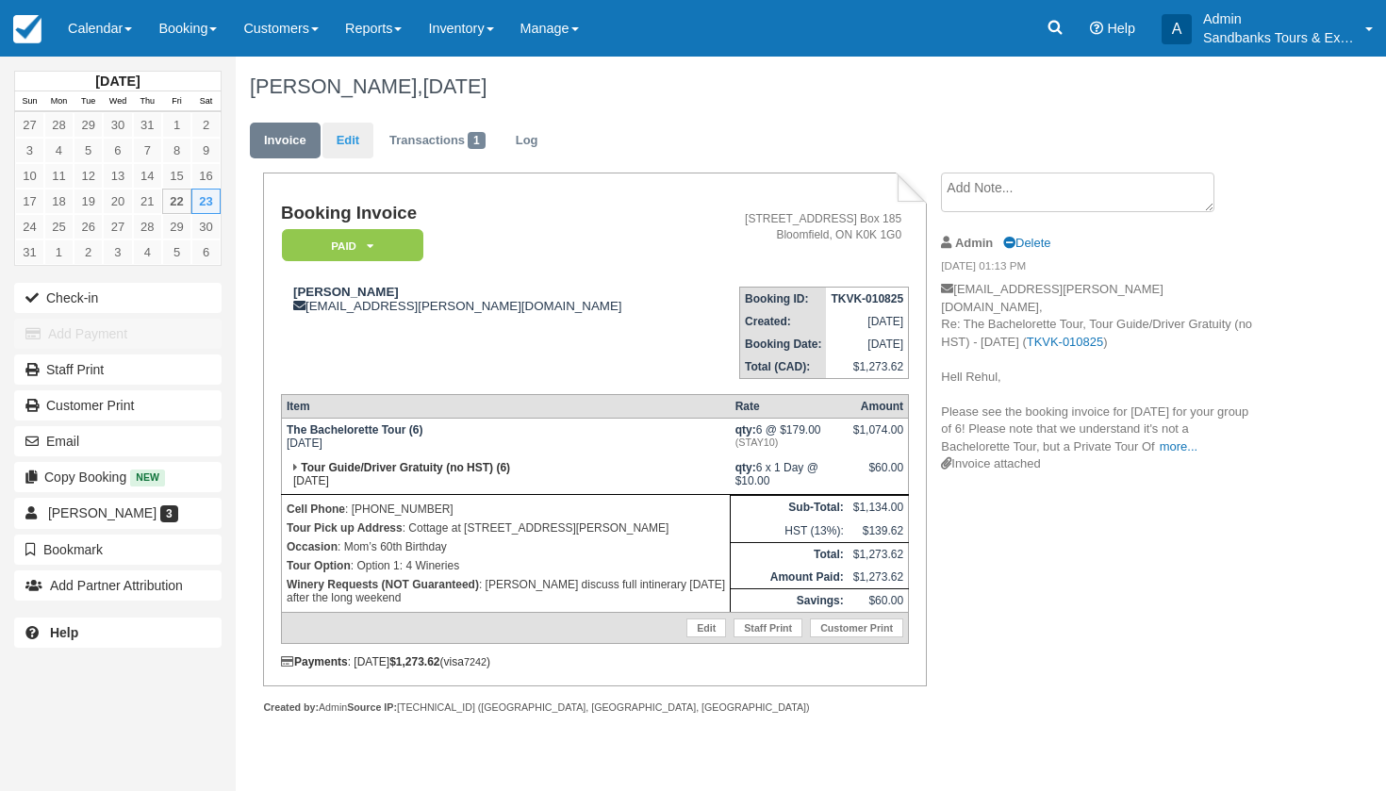
click at [351, 138] on link "Edit" at bounding box center [347, 141] width 51 height 37
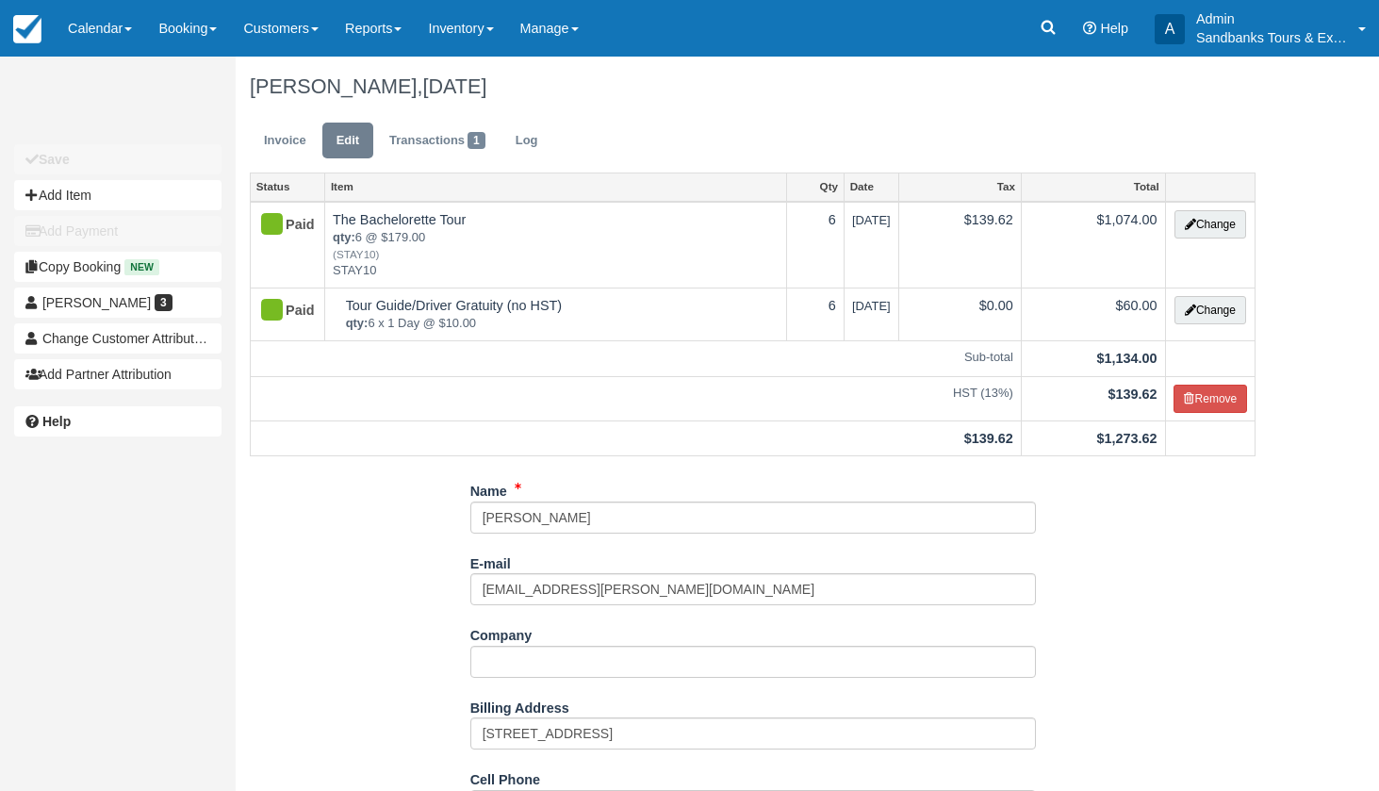
select select "Option 1: 4 Wineries"
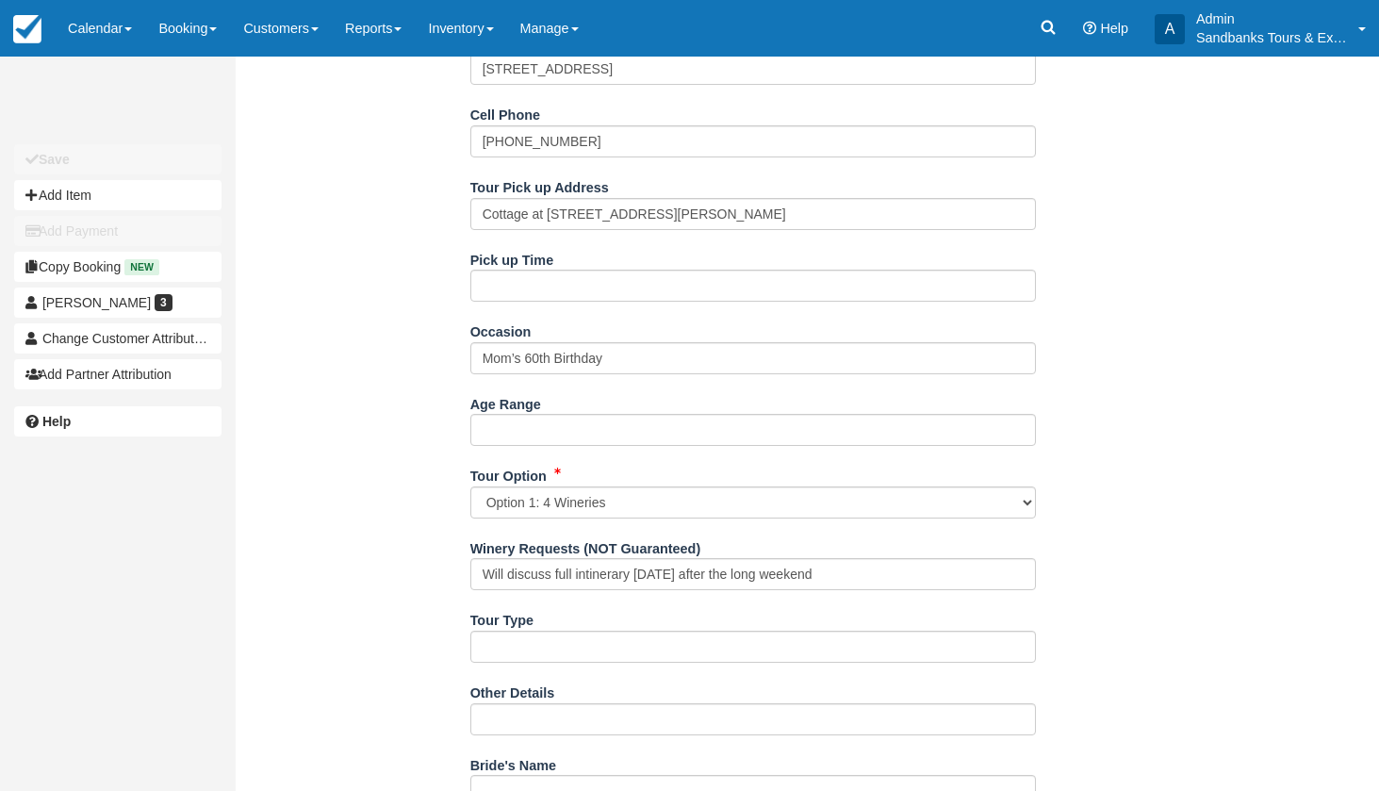
scroll to position [650, 0]
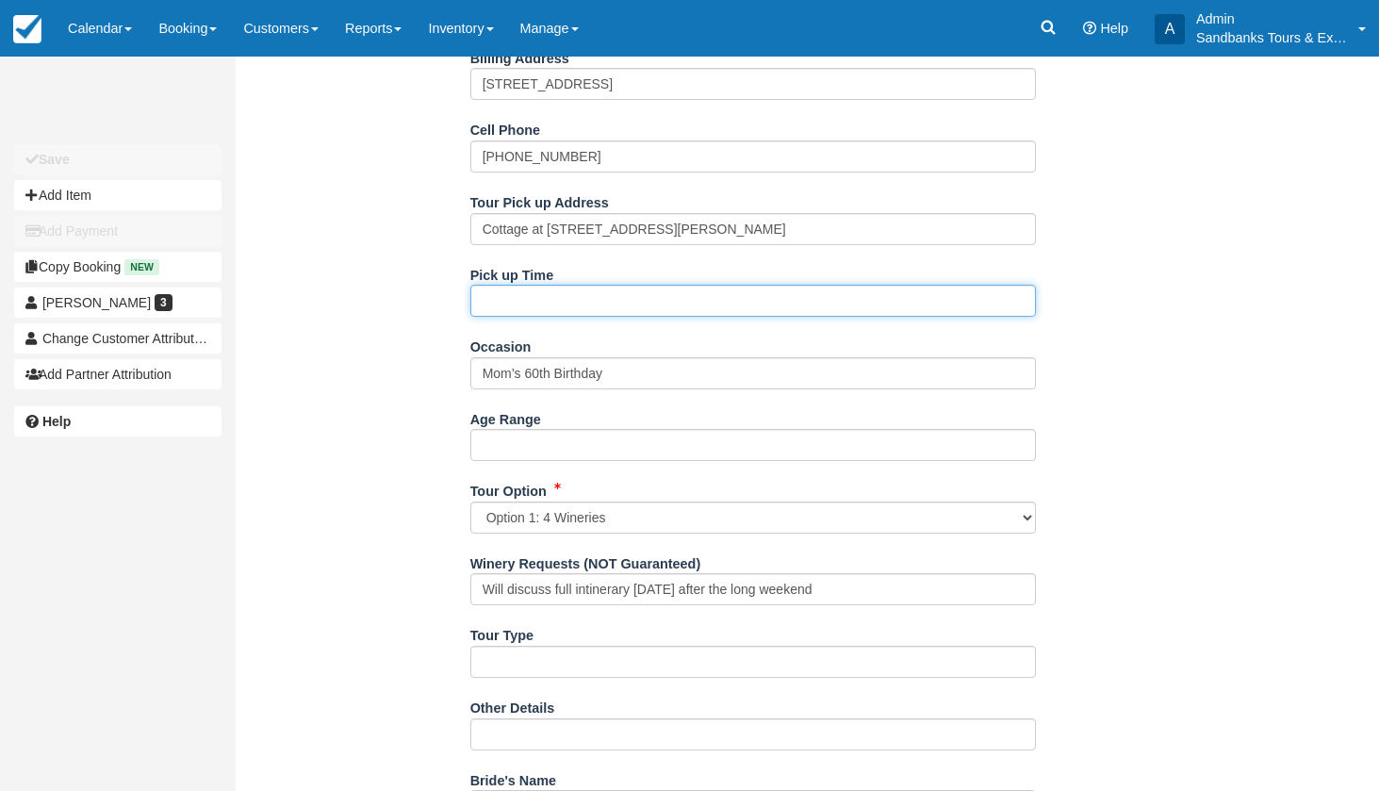
click at [536, 298] on input "Pick up Time" at bounding box center [754, 301] width 566 height 32
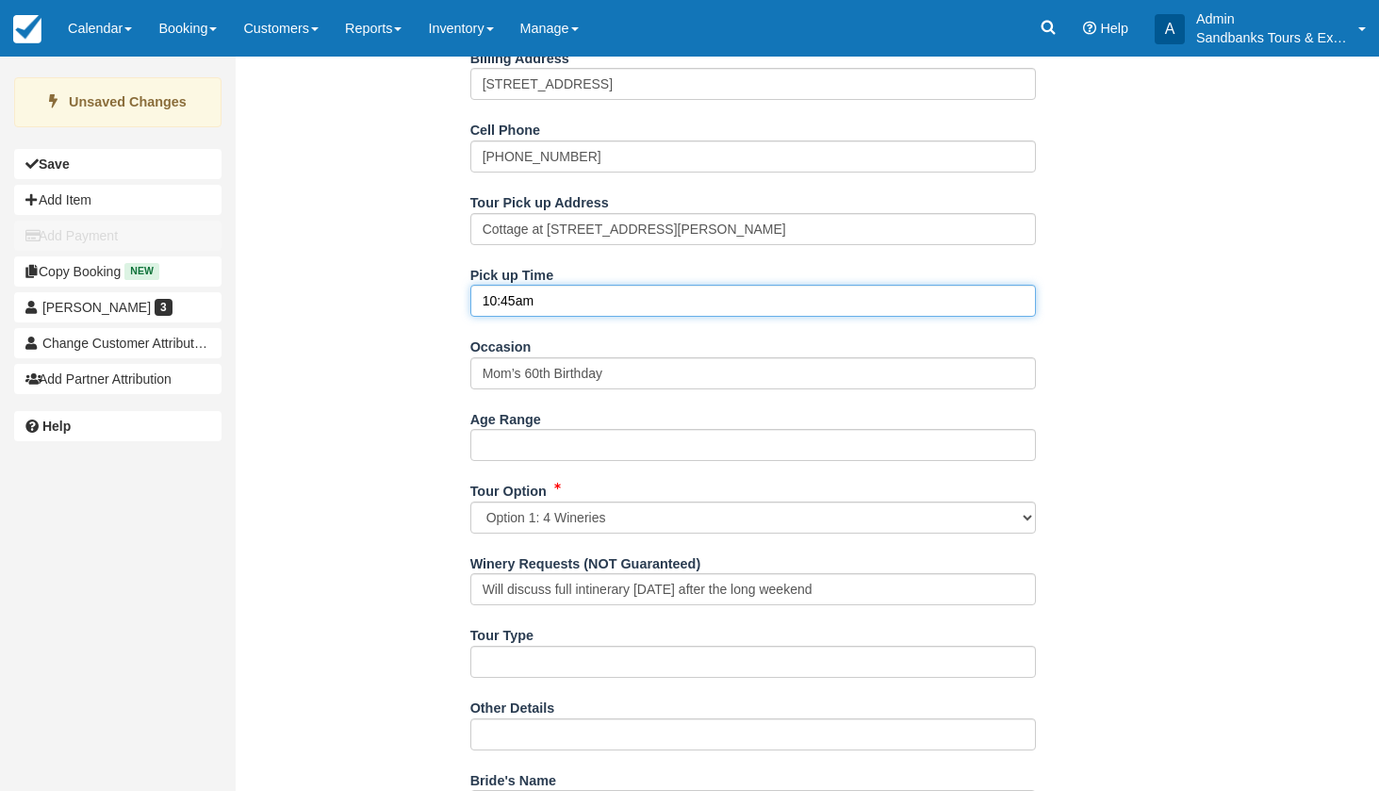
type input "10:45am"
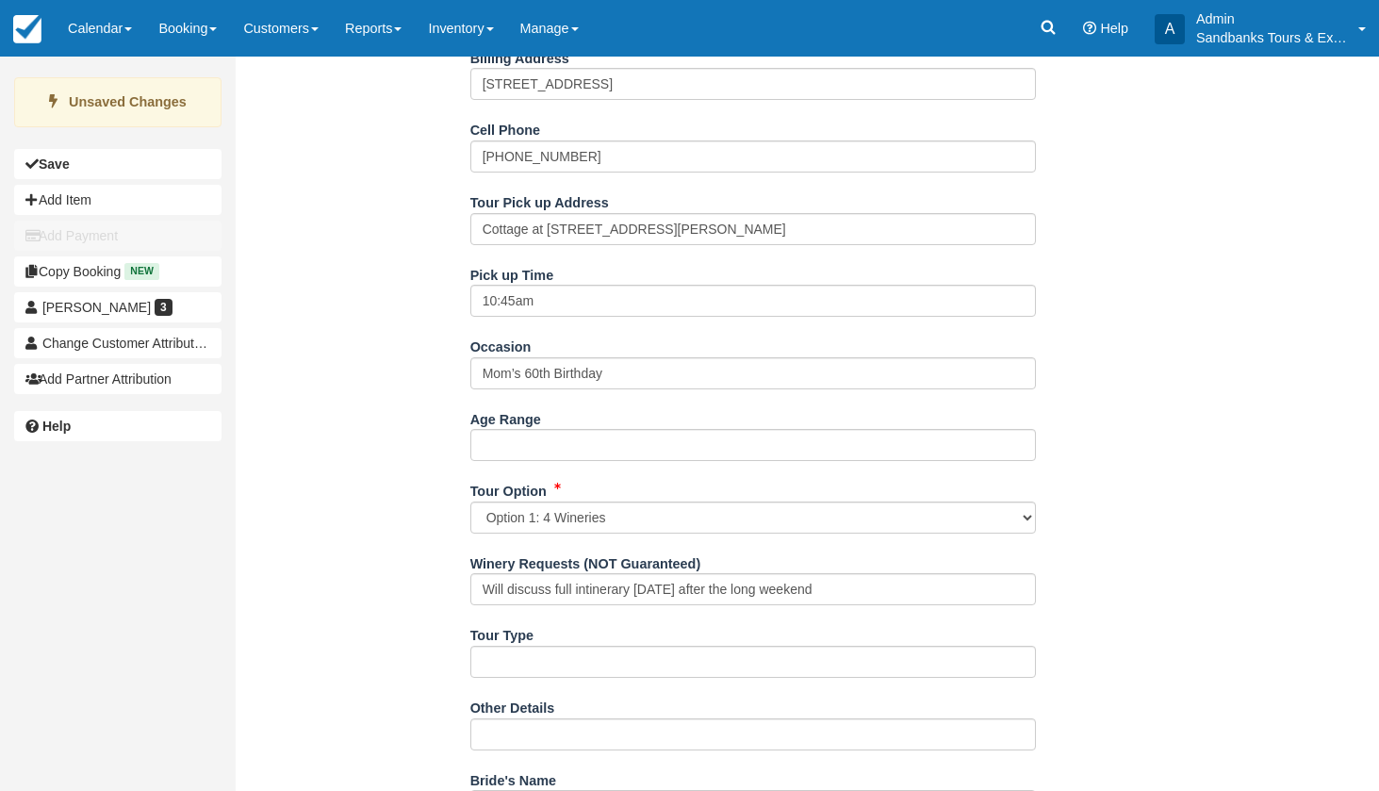
click at [411, 367] on div "Name [PERSON_NAME] E-mail [EMAIL_ADDRESS][PERSON_NAME][DOMAIN_NAME] Did you mea…" at bounding box center [753, 578] width 1034 height 1505
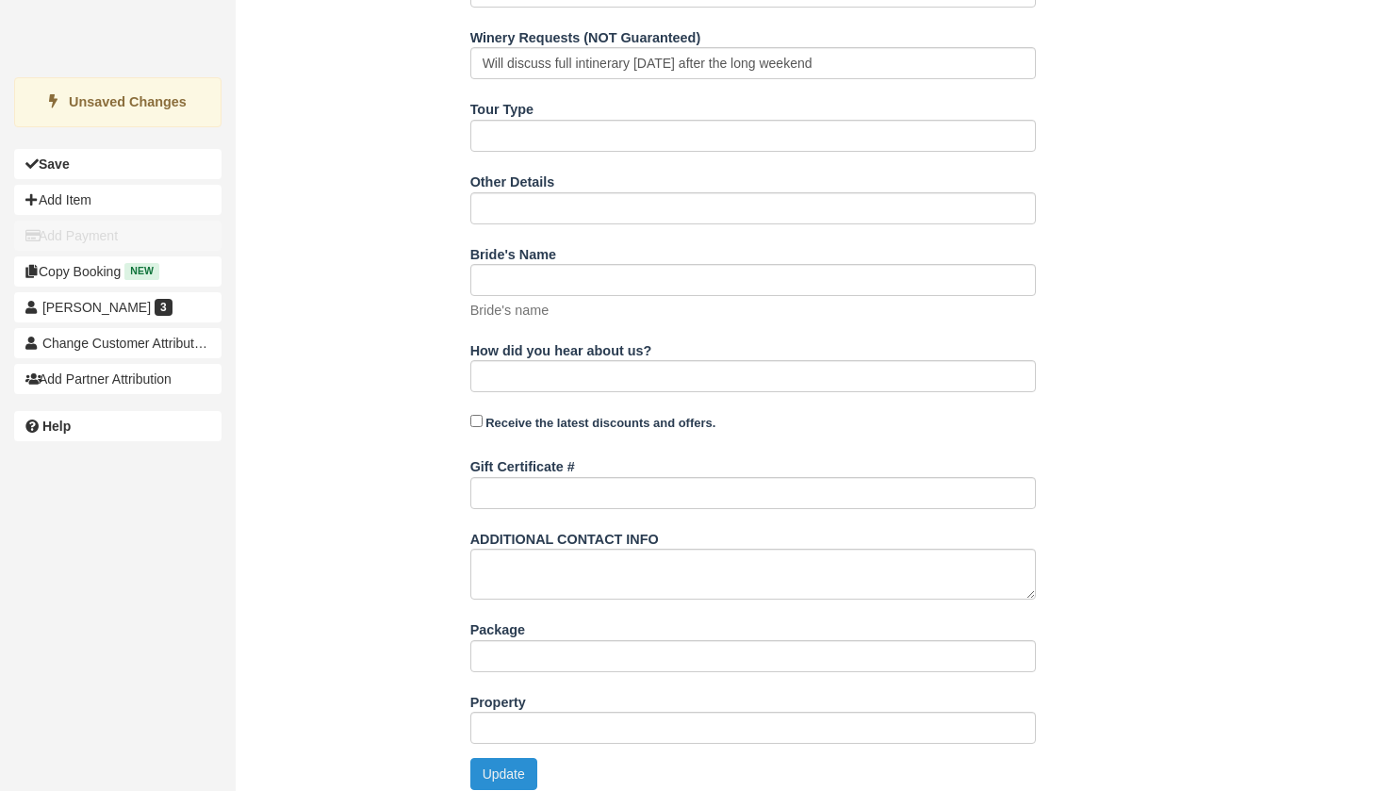
click at [500, 768] on button "Update" at bounding box center [504, 774] width 67 height 32
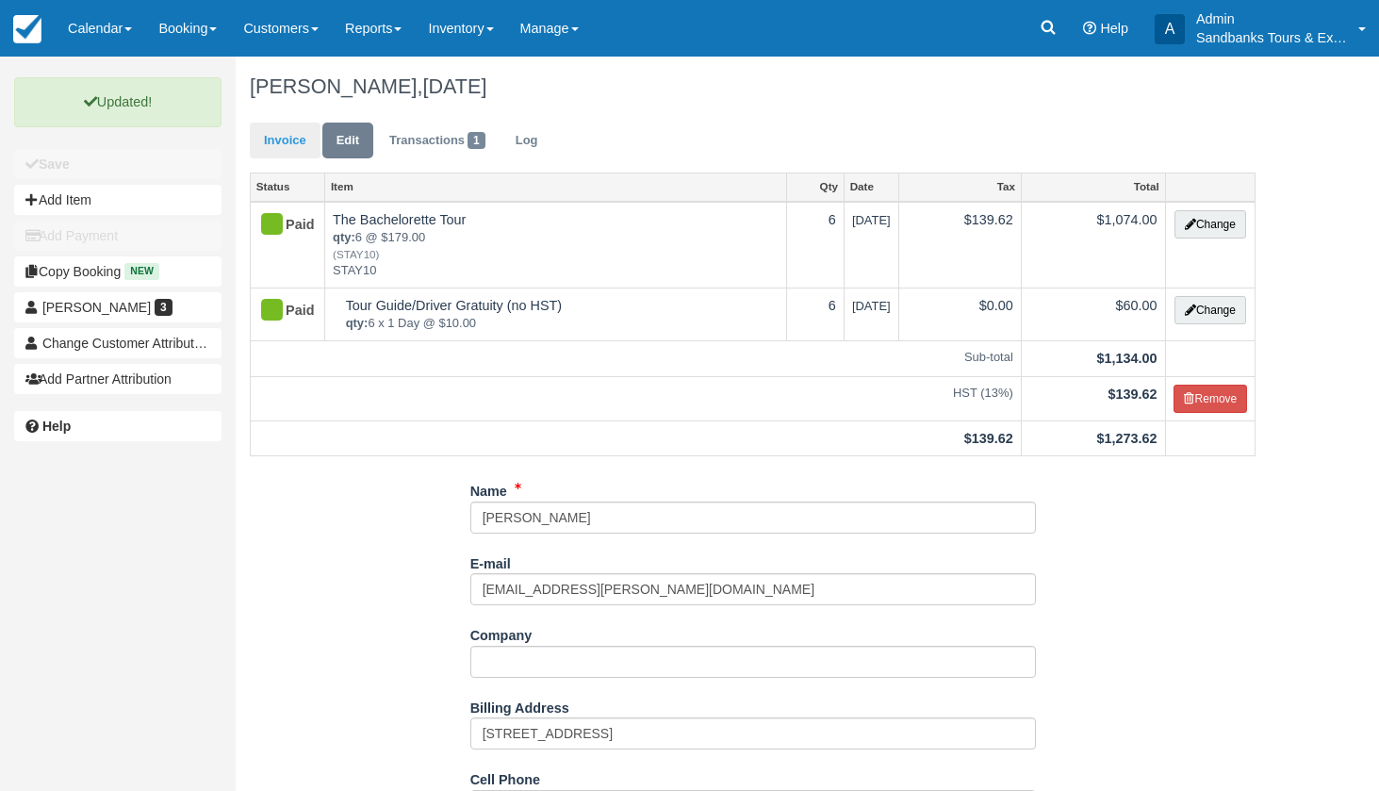
scroll to position [0, 0]
click at [279, 148] on link "Invoice" at bounding box center [285, 141] width 71 height 37
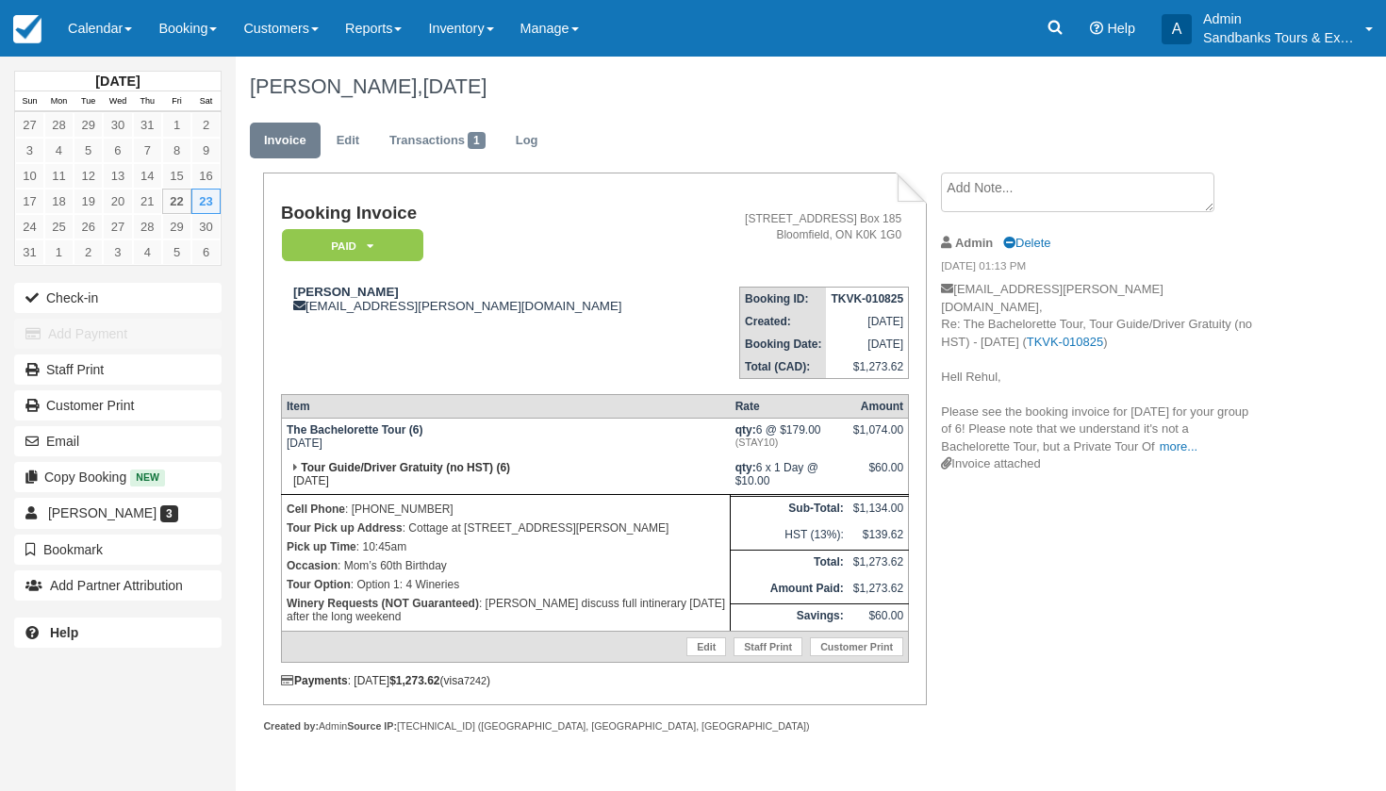
click at [120, 450] on button "Email" at bounding box center [117, 441] width 207 height 30
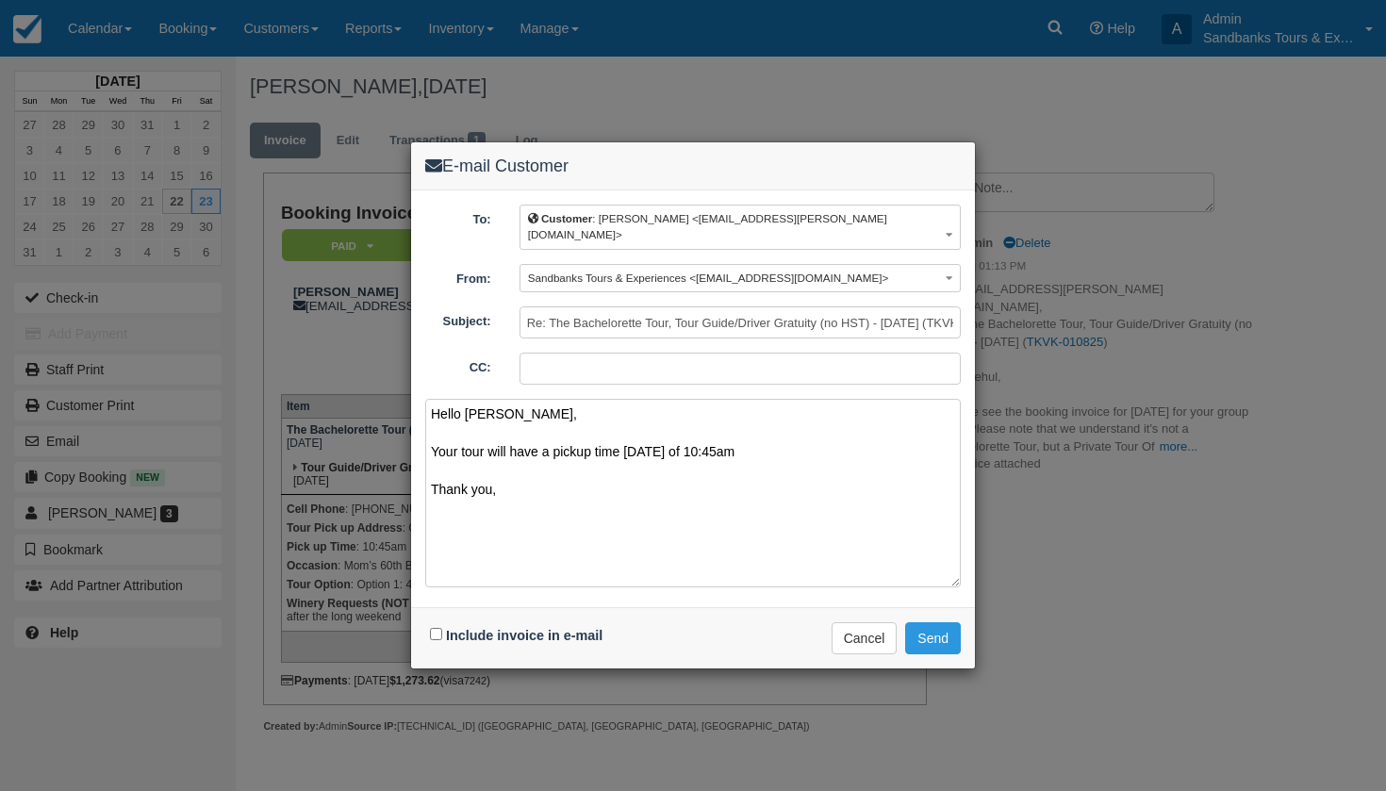
type textarea "Hello [PERSON_NAME], Your tour will have a pickup time [DATE] of 10:45am Thank …"
click at [436, 628] on input "Include invoice in e-mail" at bounding box center [436, 634] width 12 height 12
checkbox input "true"
click at [942, 622] on button "Send" at bounding box center [933, 638] width 56 height 32
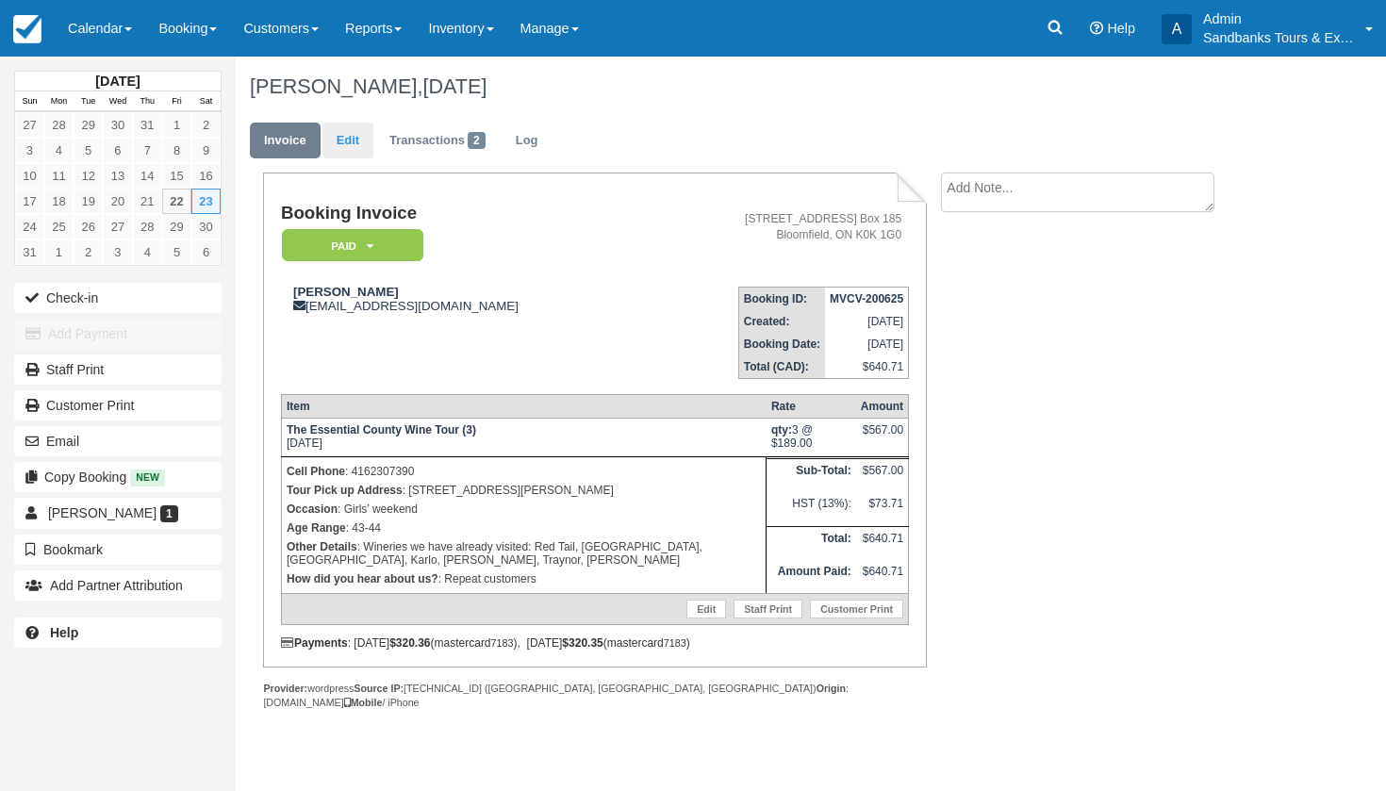
click at [341, 146] on link "Edit" at bounding box center [347, 141] width 51 height 37
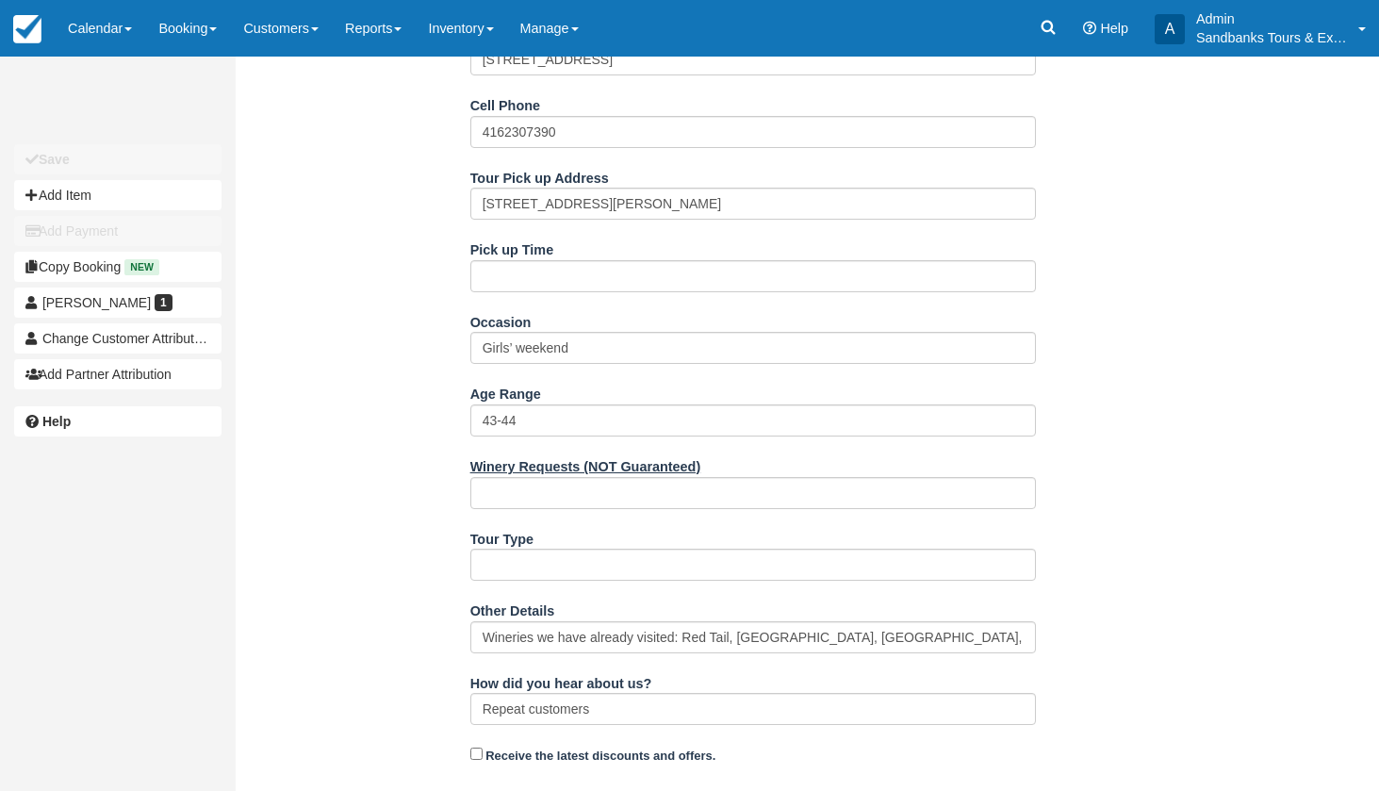
scroll to position [598, 0]
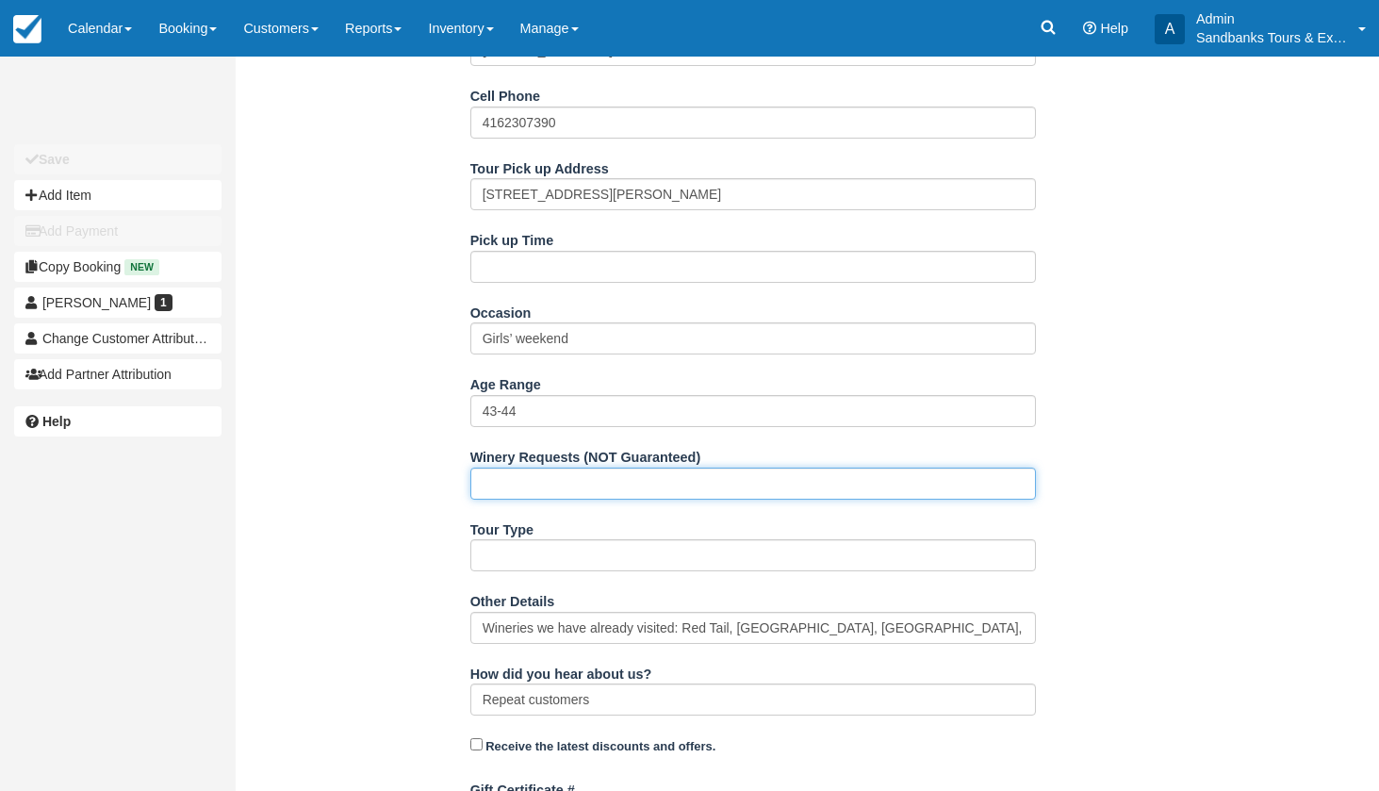
drag, startPoint x: 501, startPoint y: 465, endPoint x: 503, endPoint y: 267, distance: 198.0
click at [503, 267] on ol "Name [PERSON_NAME] E-mail [EMAIL_ADDRESS][DOMAIN_NAME] Did you mean ? Company B…" at bounding box center [754, 437] width 566 height 1291
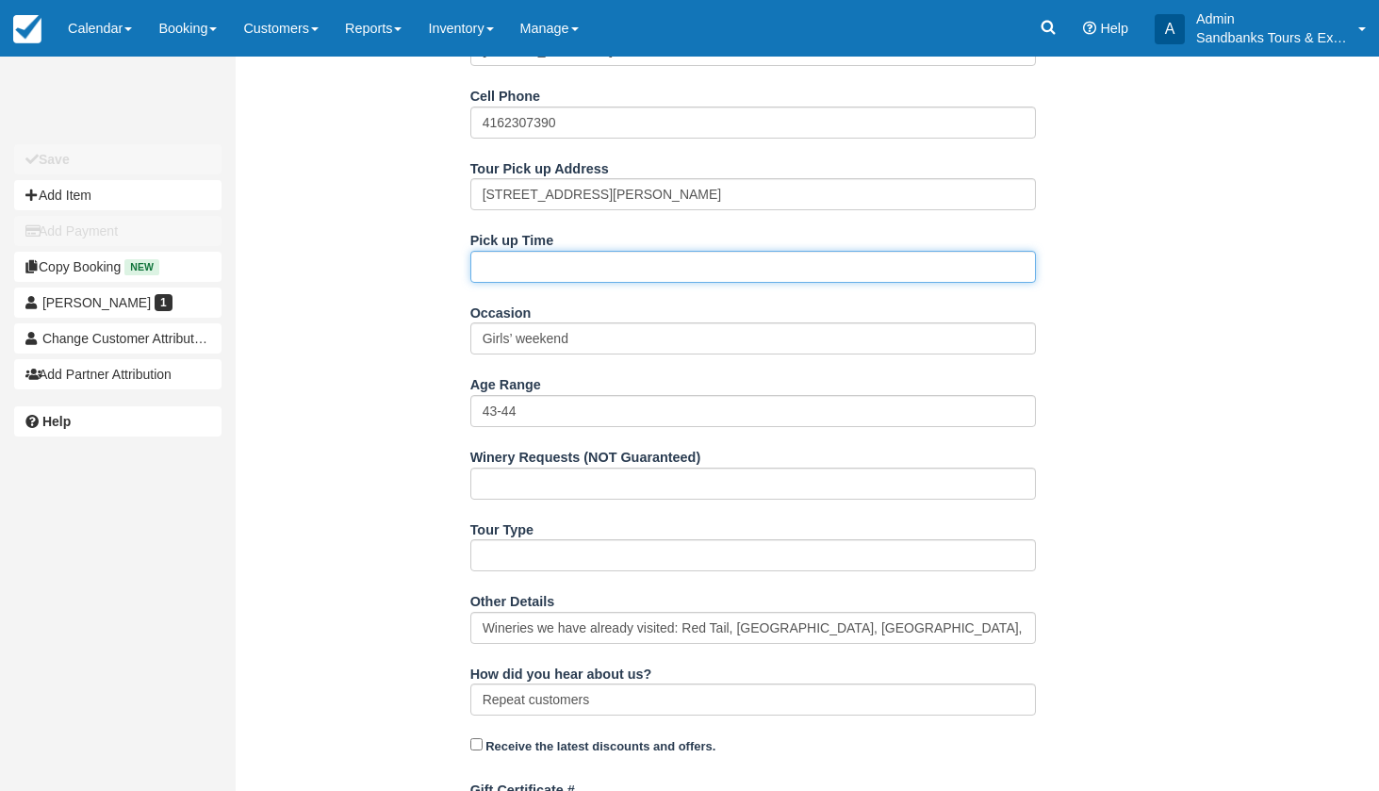
click at [503, 267] on input "Pick up Time" at bounding box center [754, 267] width 566 height 32
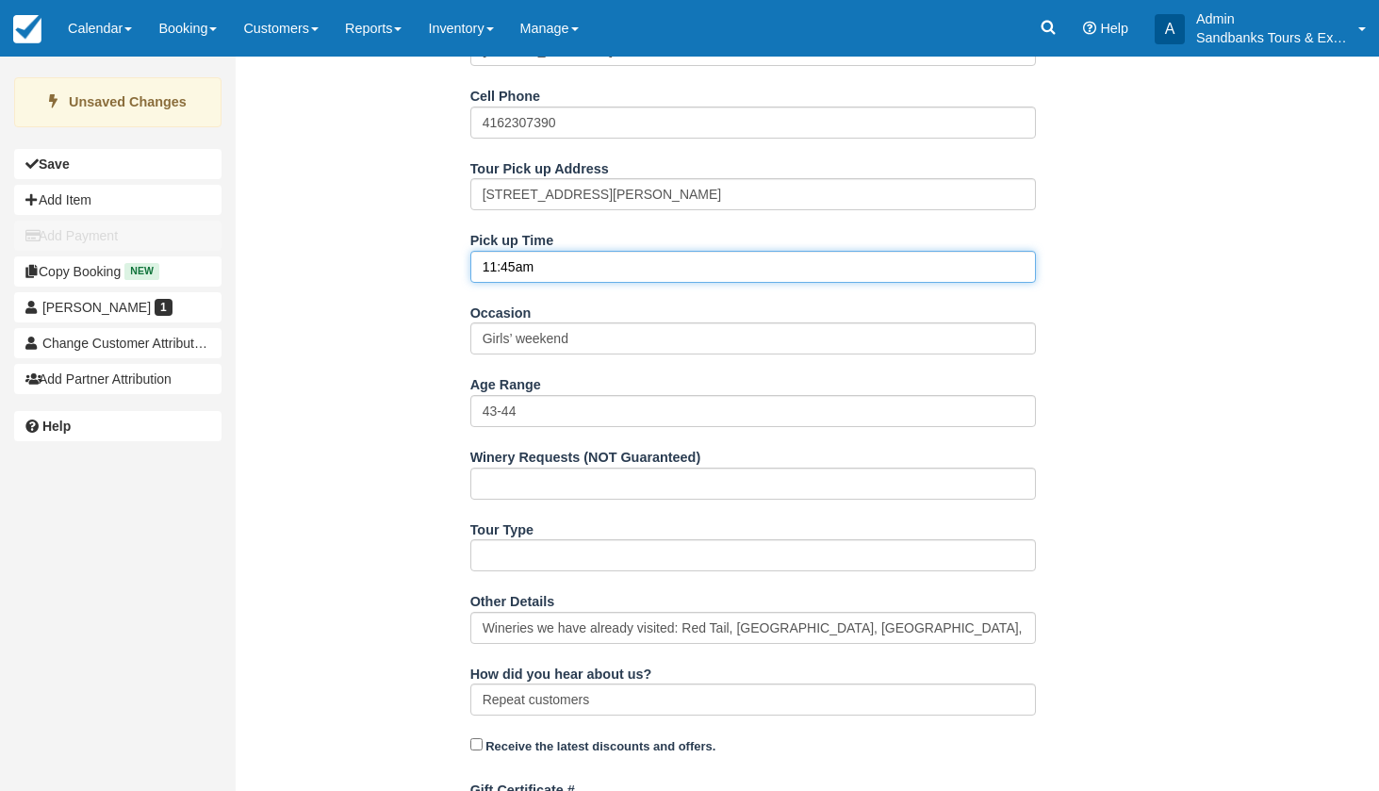
type input "11:45am"
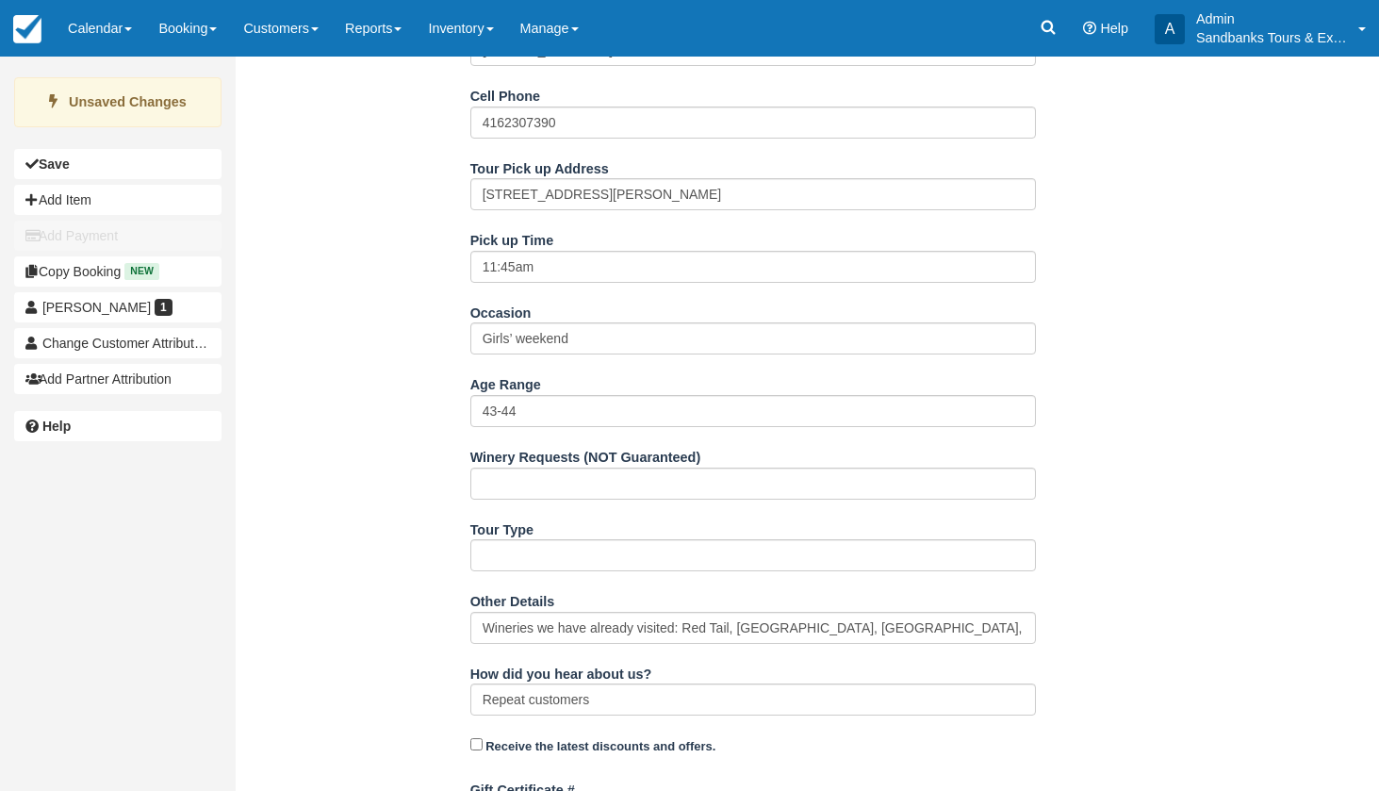
click at [380, 462] on div "Name [PERSON_NAME] E-mail [EMAIL_ADDRESS][DOMAIN_NAME] Did you mean ? Company B…" at bounding box center [753, 460] width 1034 height 1337
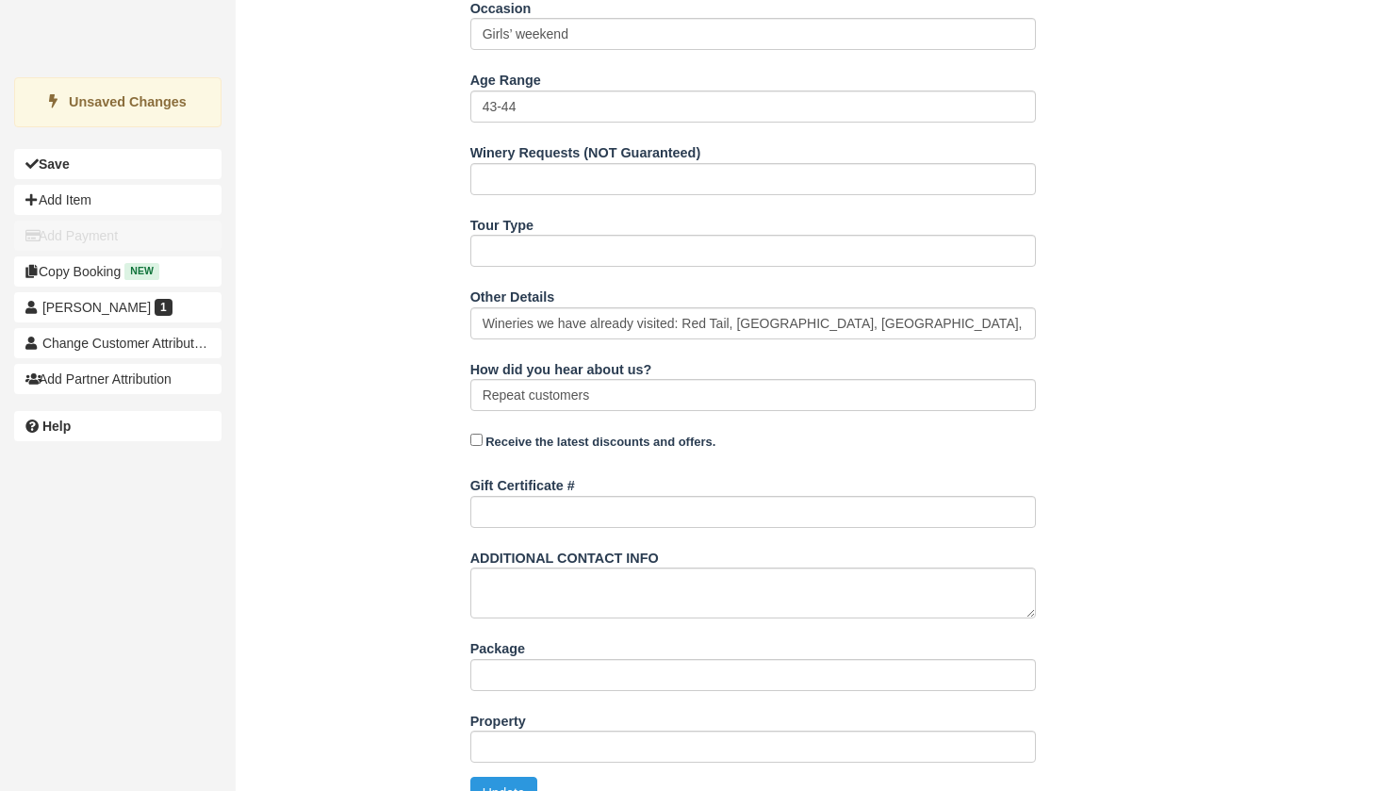
scroll to position [911, 0]
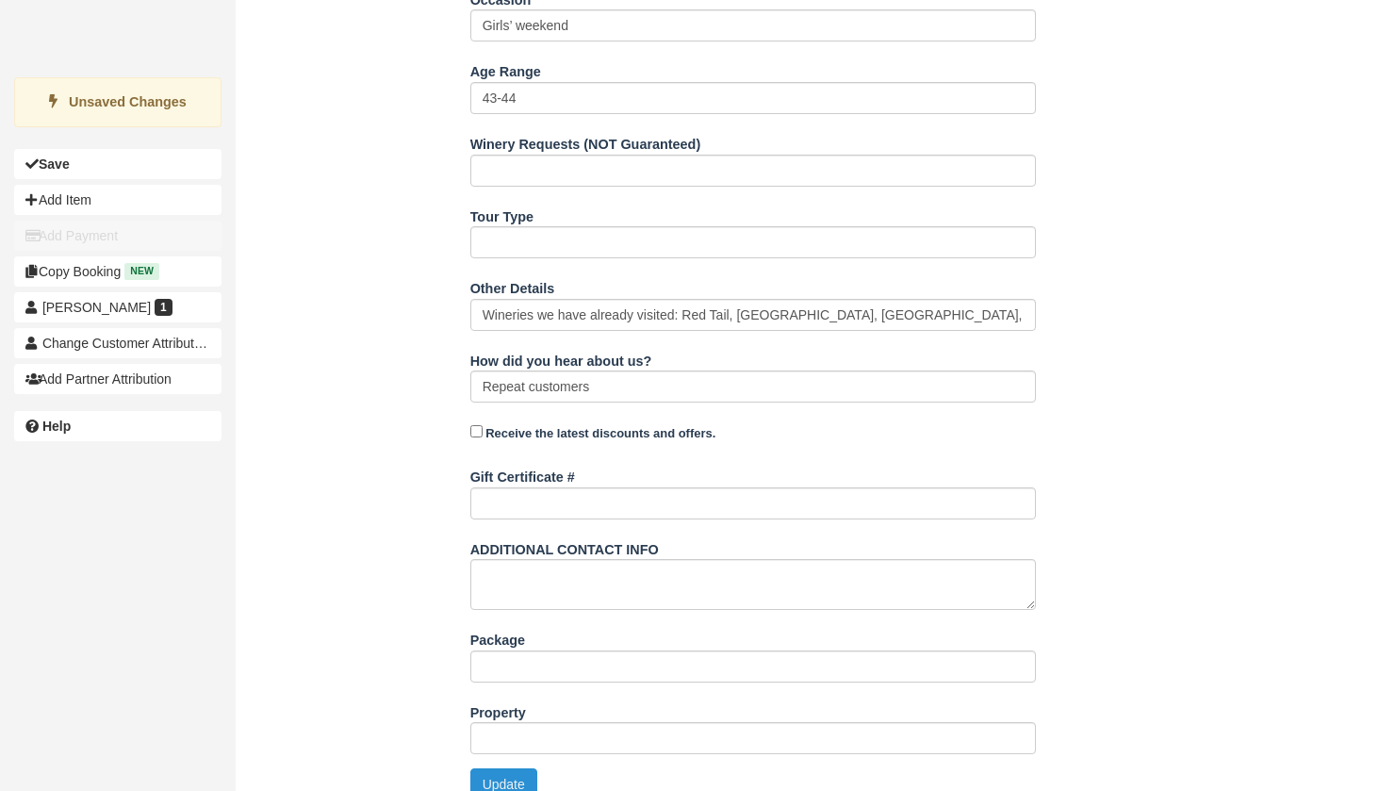
click at [502, 768] on button "Update" at bounding box center [504, 784] width 67 height 32
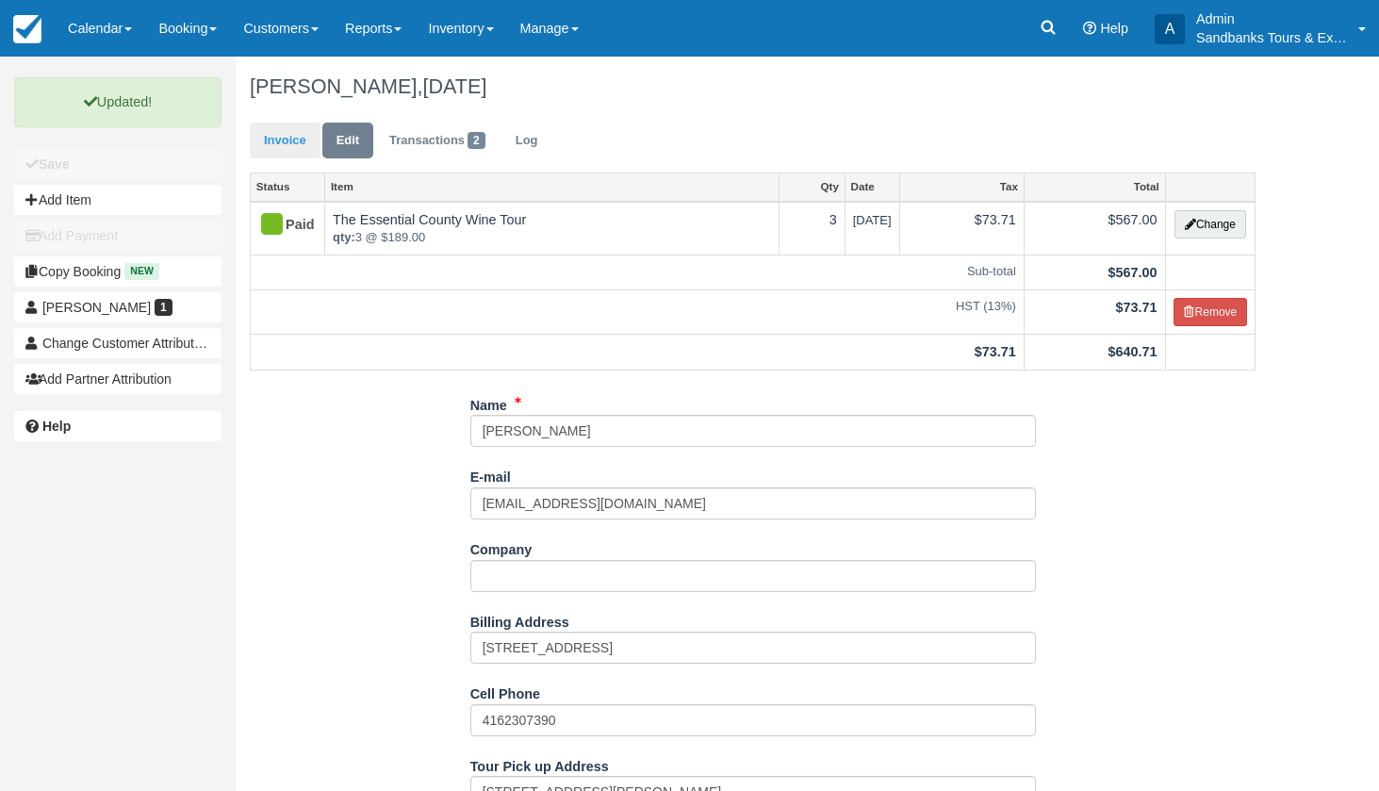
scroll to position [0, 0]
click at [280, 140] on link "Invoice" at bounding box center [285, 141] width 71 height 37
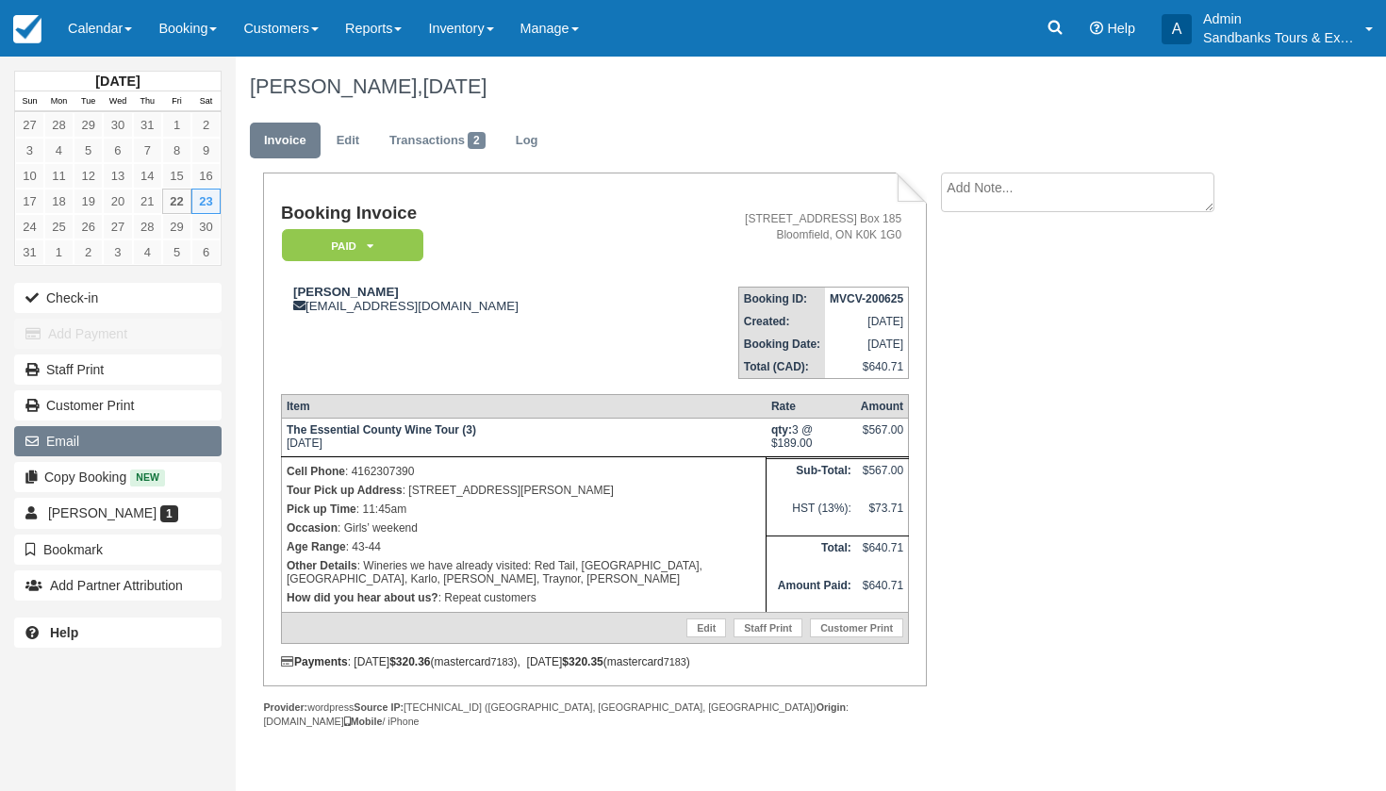
click at [102, 431] on button "Email" at bounding box center [117, 441] width 207 height 30
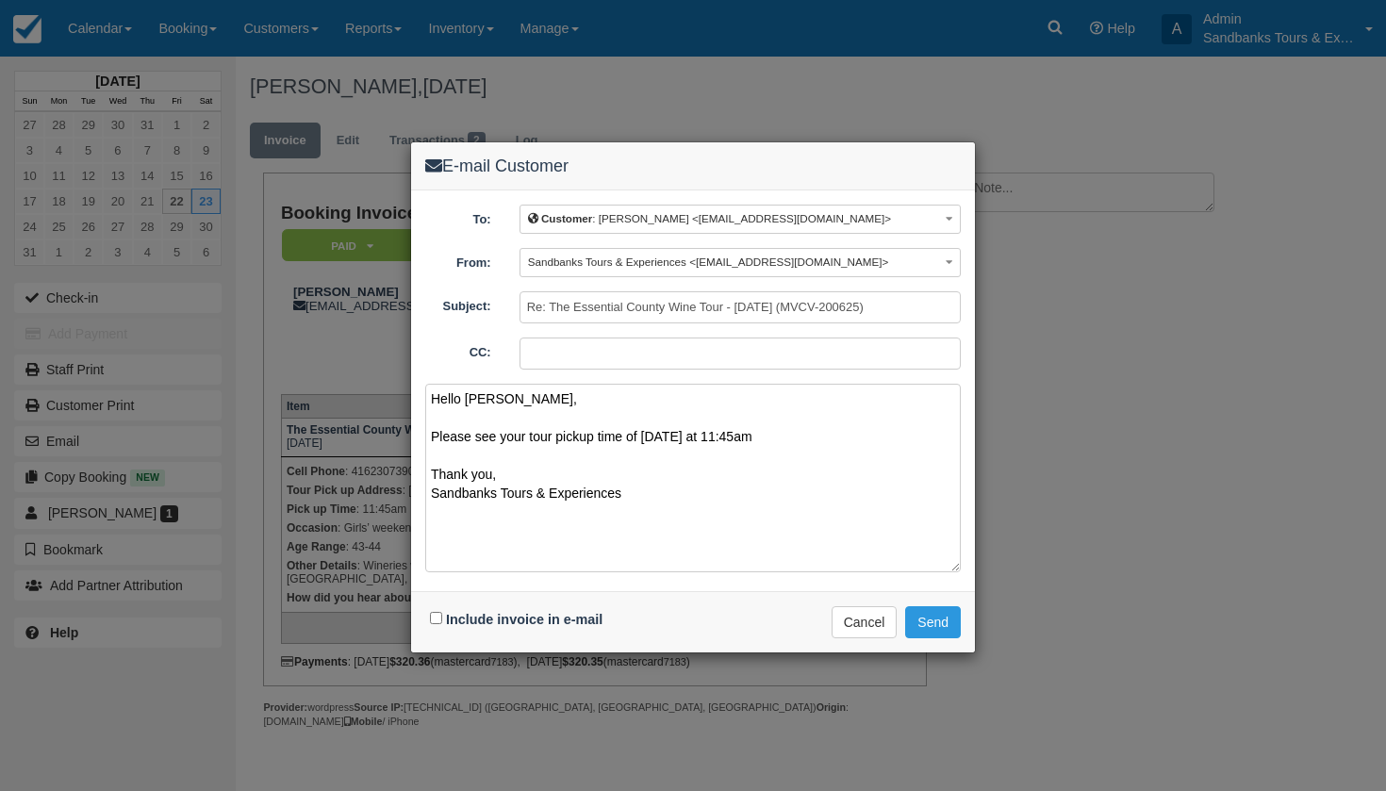
type textarea "Hello Natalie, Please see your tour pickup time of tomorrow at 11:45am Thank yo…"
click at [438, 620] on input "Include invoice in e-mail" at bounding box center [436, 618] width 12 height 12
checkbox input "true"
click at [633, 433] on textarea "Hello Natalie, Please see your tour pickup time of tomorrow at 11:45am Thank yo…" at bounding box center [693, 478] width 536 height 189
type textarea "Hello Natalie, Please see your tour pickup time for tomorrow at 11:45am Thank y…"
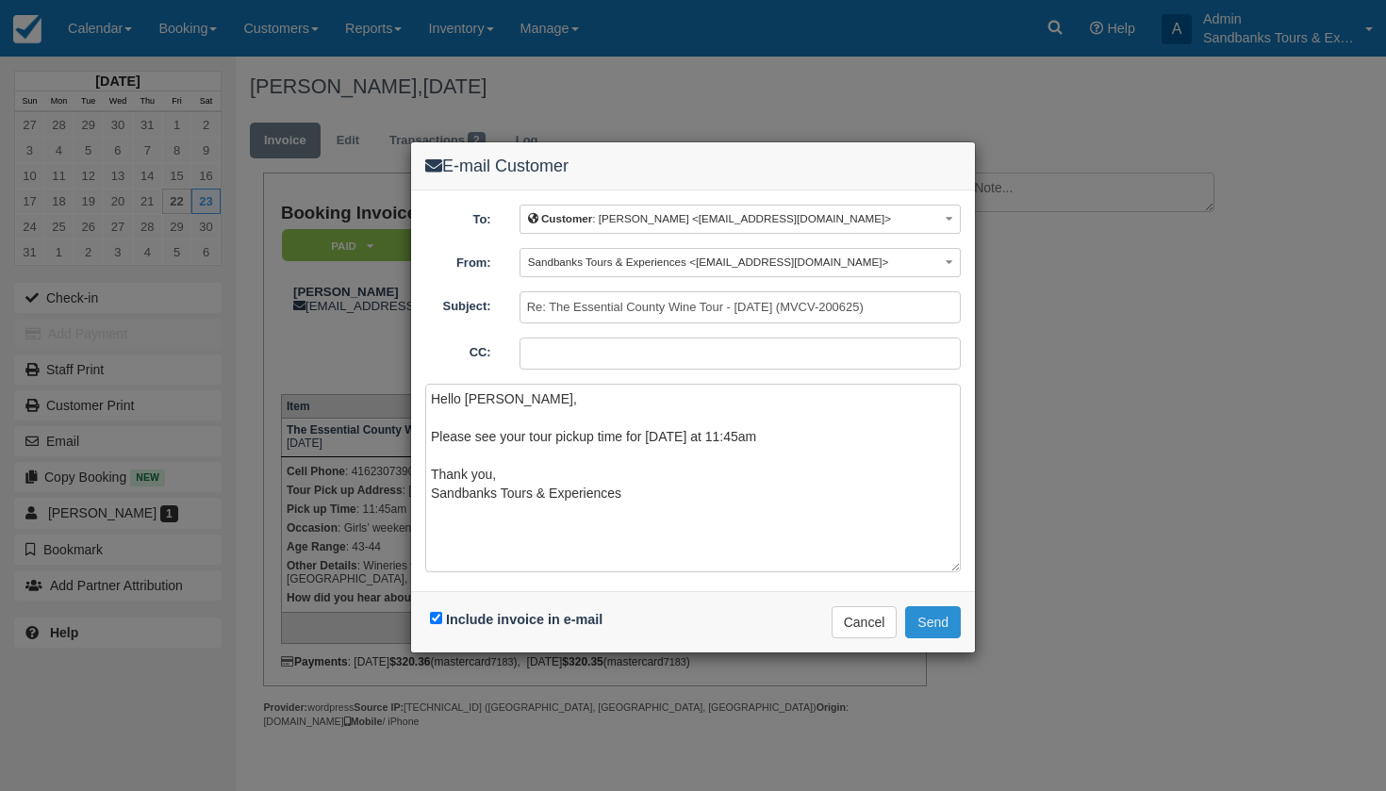
click at [933, 623] on button "Send" at bounding box center [933, 622] width 56 height 32
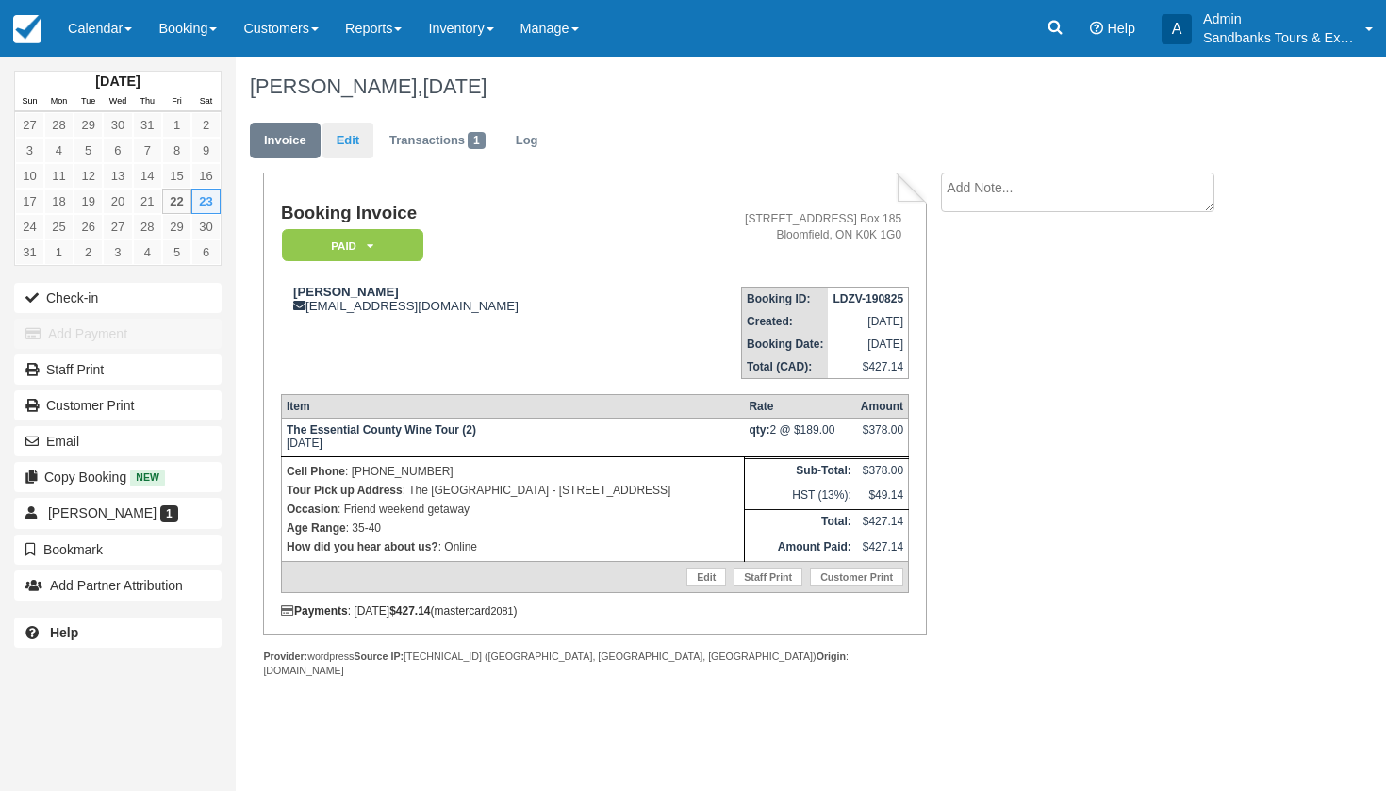
click at [344, 134] on link "Edit" at bounding box center [347, 141] width 51 height 37
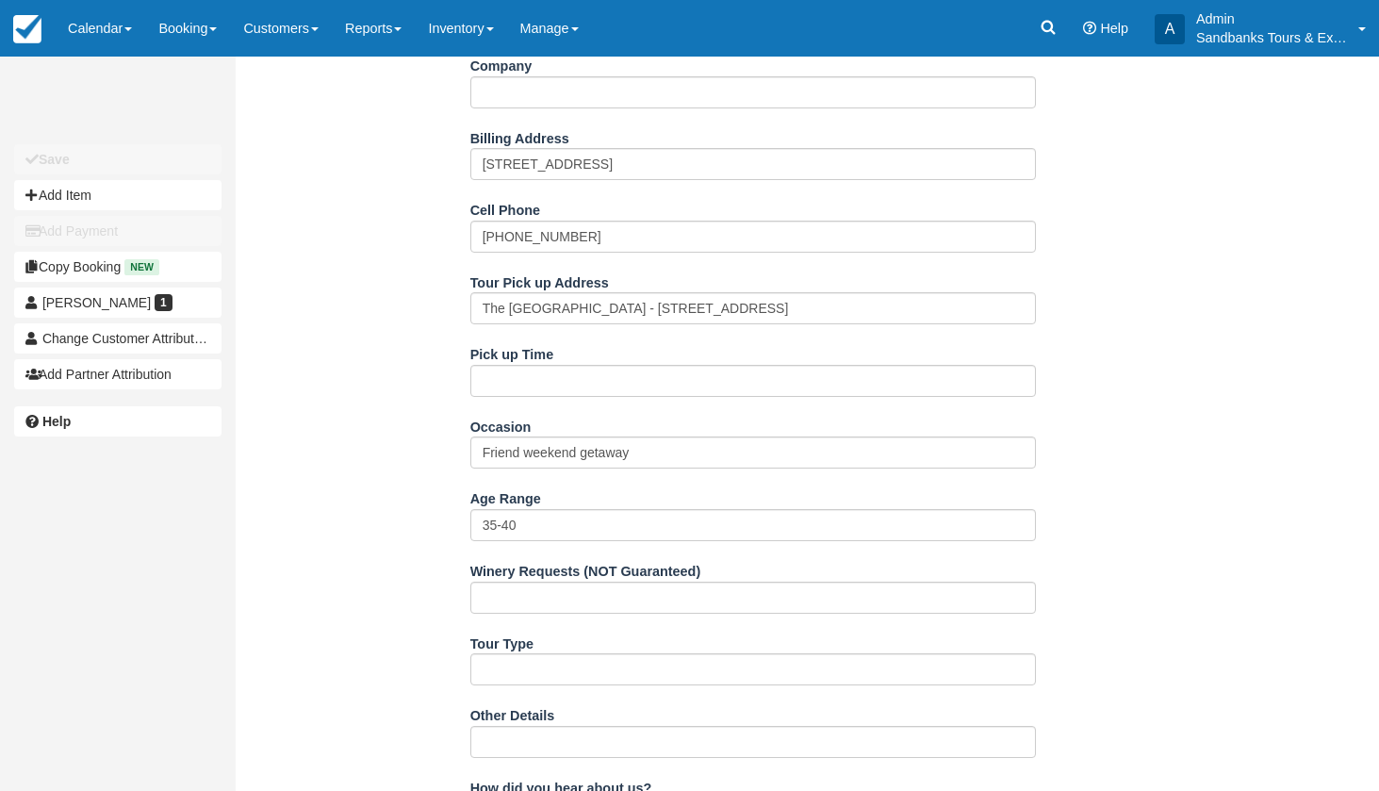
scroll to position [520, 0]
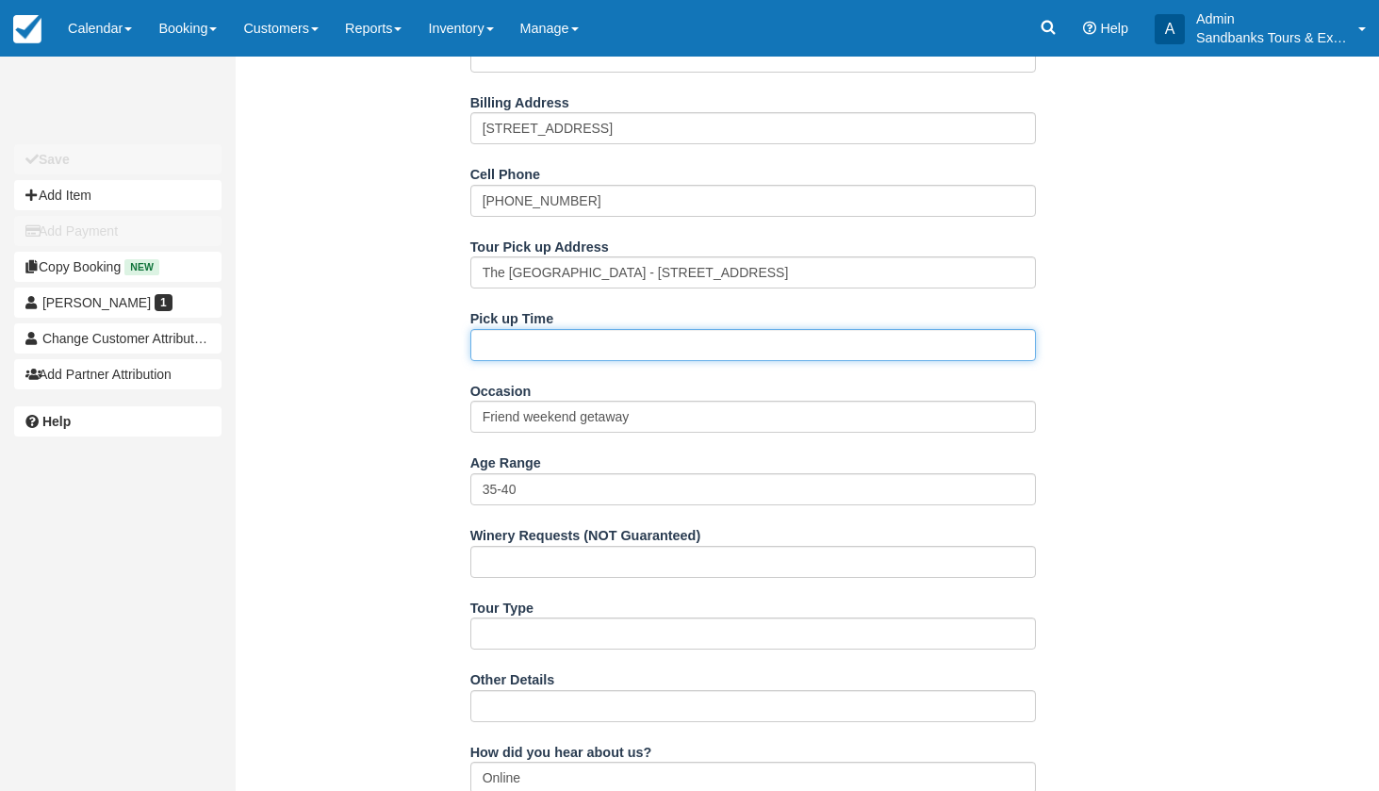
click at [571, 353] on input "Pick up Time" at bounding box center [754, 345] width 566 height 32
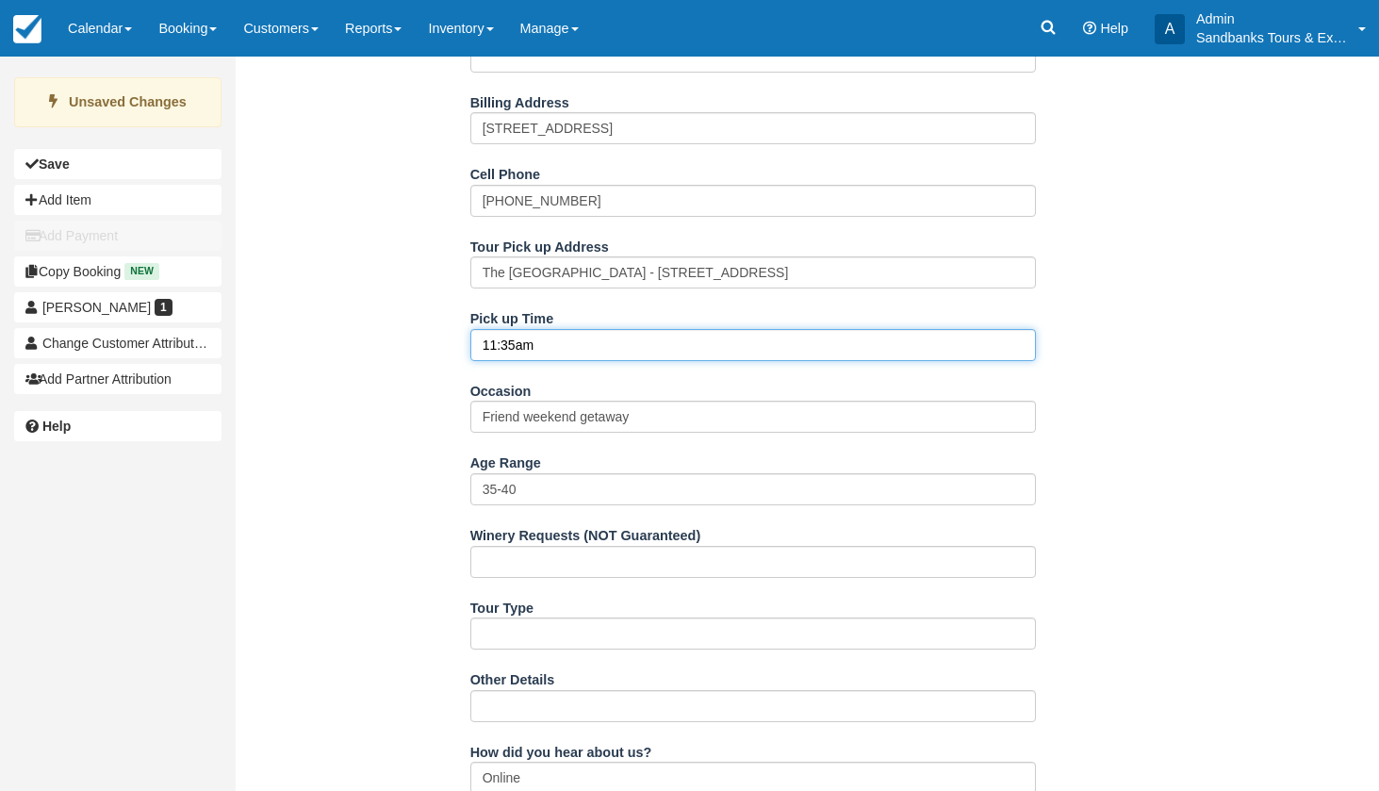
type input "11:35am"
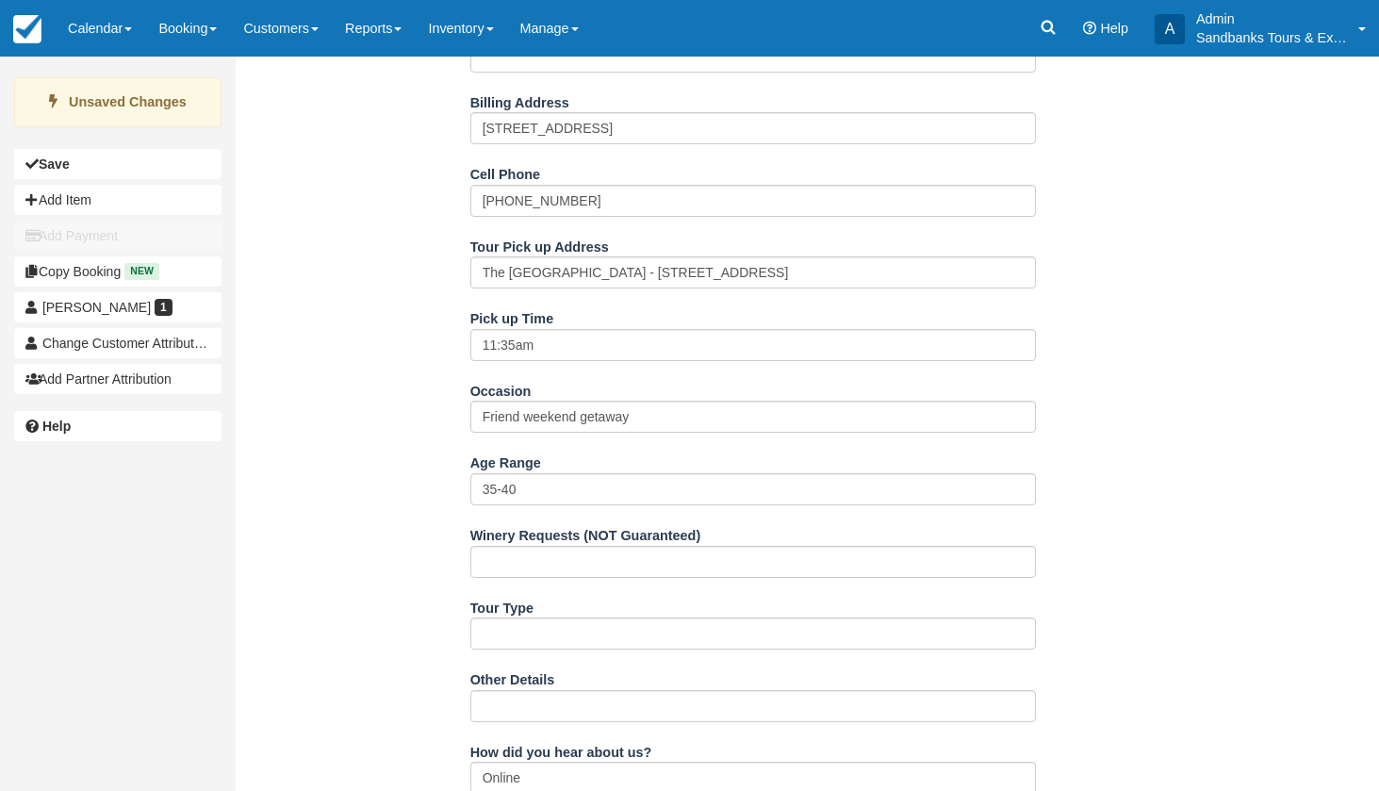
click at [405, 455] on div "Name Erica Pelletier E-mail ecarr@outlook.com Did you mean ? Company Billing Ad…" at bounding box center [753, 538] width 1034 height 1337
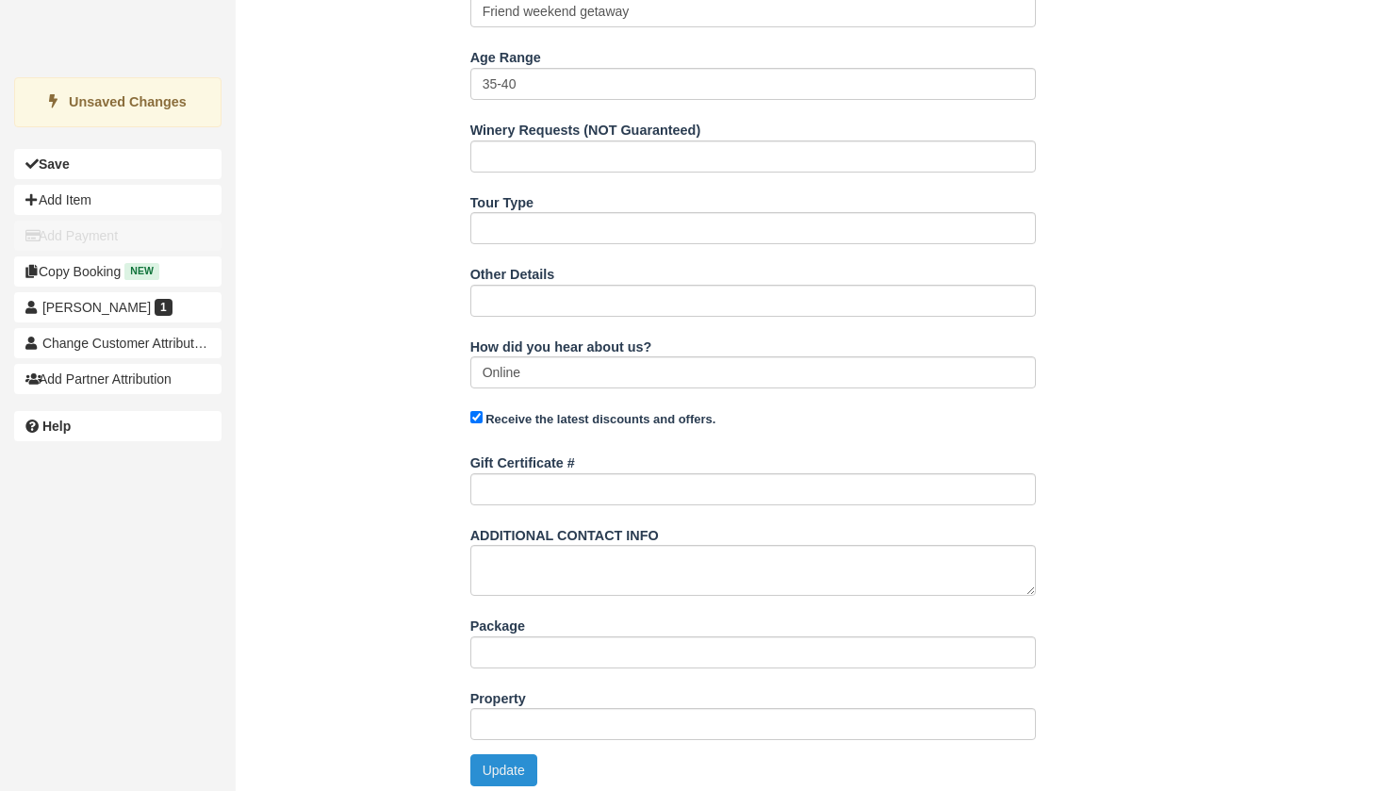
scroll to position [924, 0]
click at [501, 761] on button "Update" at bounding box center [504, 771] width 67 height 32
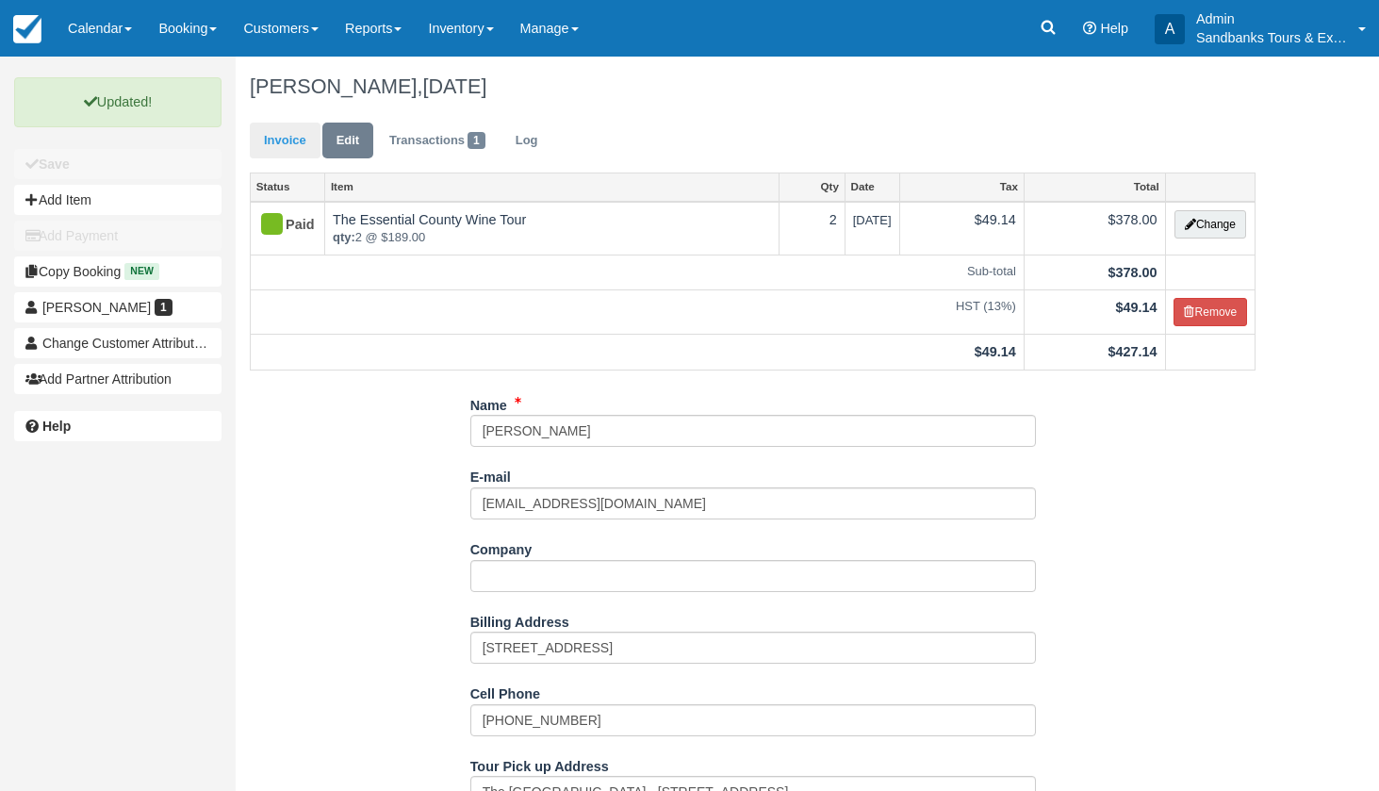
scroll to position [0, 0]
click at [288, 138] on link "Invoice" at bounding box center [285, 141] width 71 height 37
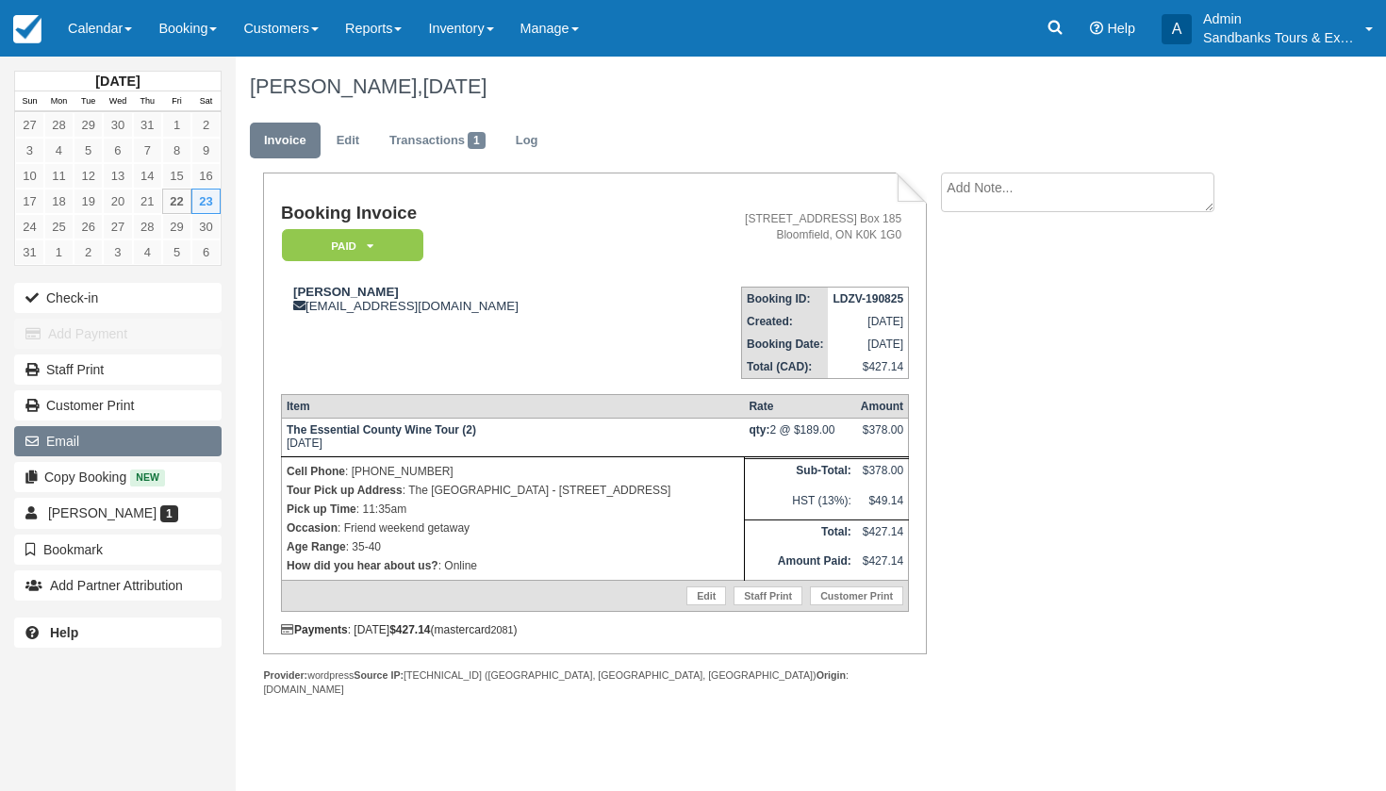
click at [121, 437] on button "Email" at bounding box center [117, 441] width 207 height 30
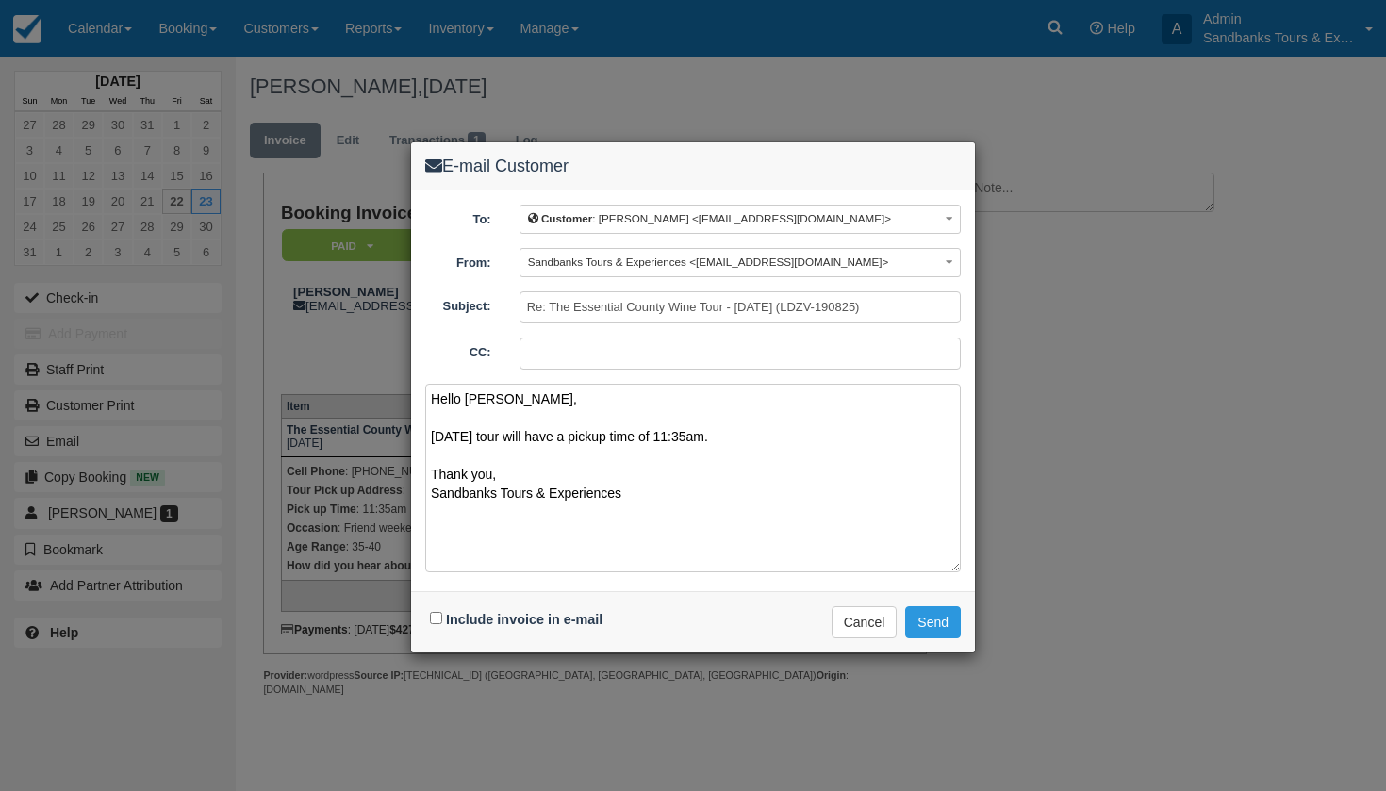
type textarea "Hello Erica, Tomorrow's tour will have a pickup time of 11:35am. Thank you, San…"
click at [433, 620] on input "Include invoice in e-mail" at bounding box center [436, 618] width 12 height 12
checkbox input "true"
click at [943, 619] on button "Send" at bounding box center [933, 622] width 56 height 32
